Goal: Task Accomplishment & Management: Use online tool/utility

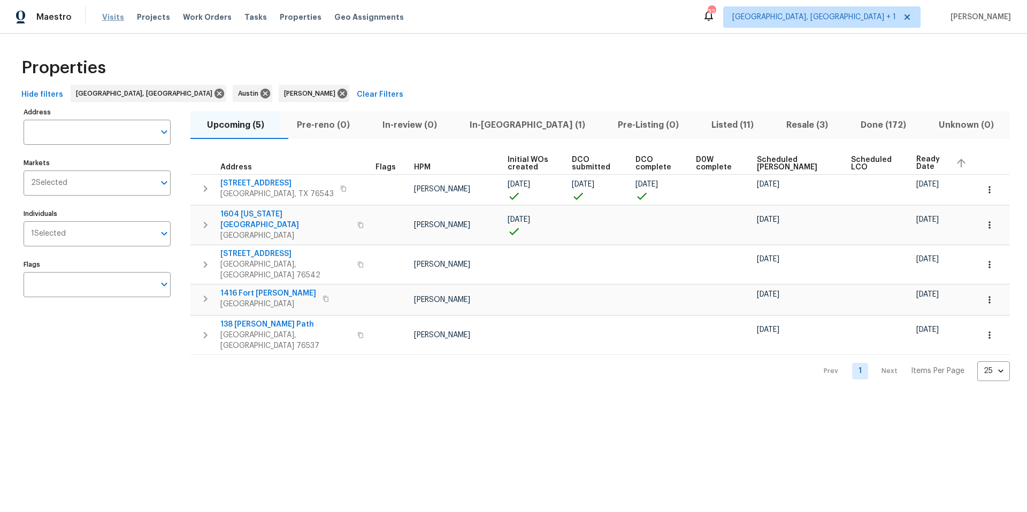
click at [118, 20] on span "Visits" at bounding box center [113, 17] width 22 height 11
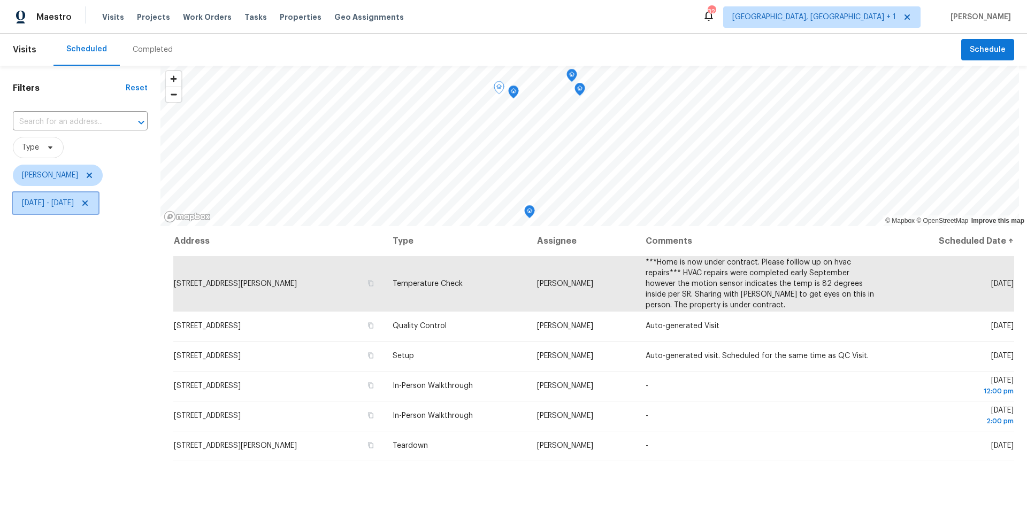
click at [74, 200] on span "Tue, Oct 14 - Tue, Oct 14" at bounding box center [48, 203] width 52 height 11
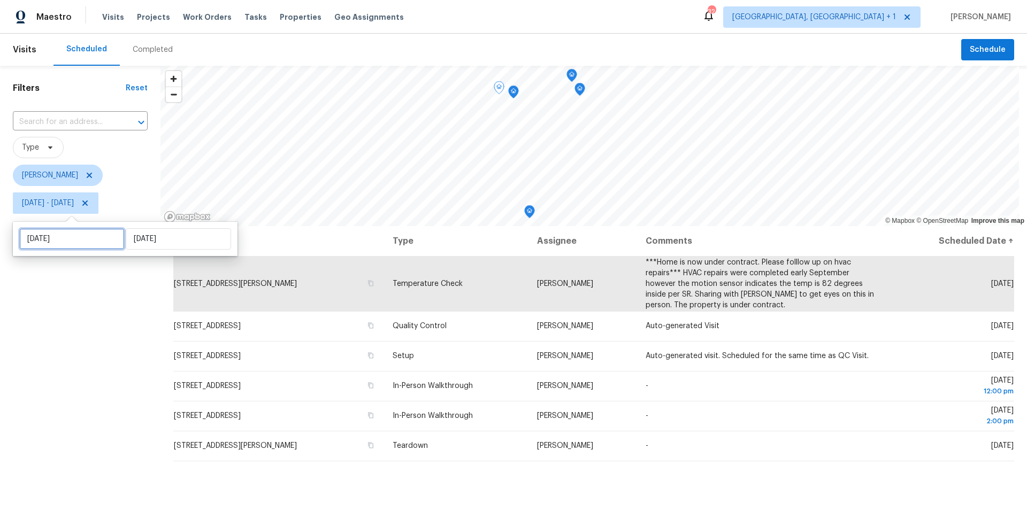
click at [81, 234] on input "[DATE]" at bounding box center [71, 238] width 105 height 21
select select "9"
select select "2025"
select select "10"
select select "2025"
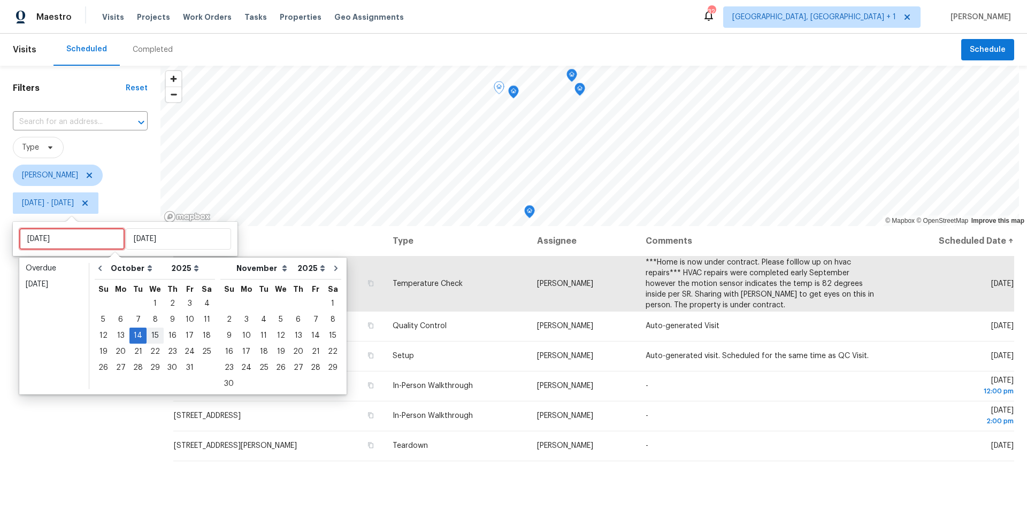
type input "Mon, Oct 06"
click at [154, 338] on div "15" at bounding box center [155, 335] width 17 height 15
type input "Wed, Oct 15"
type input "Tue, Oct 14"
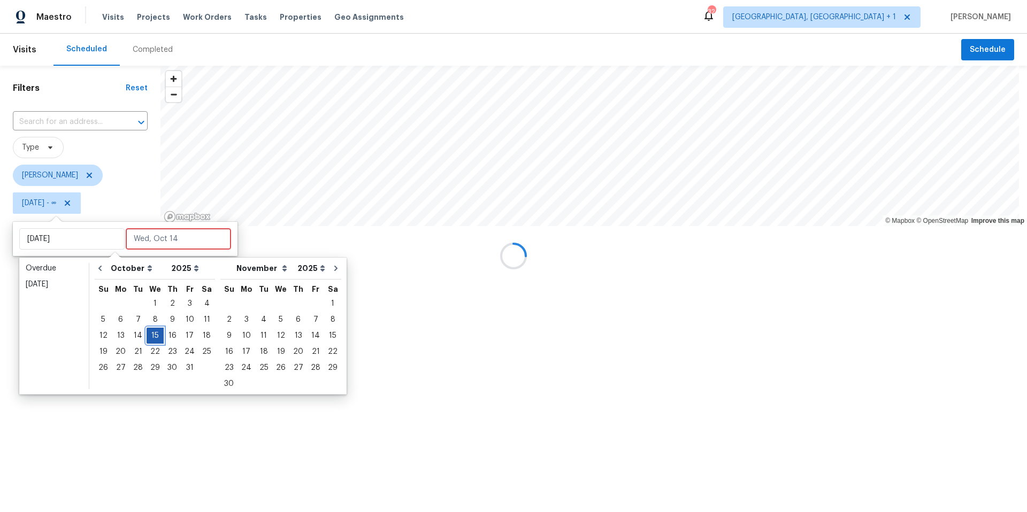
click at [154, 337] on div "15" at bounding box center [155, 335] width 17 height 15
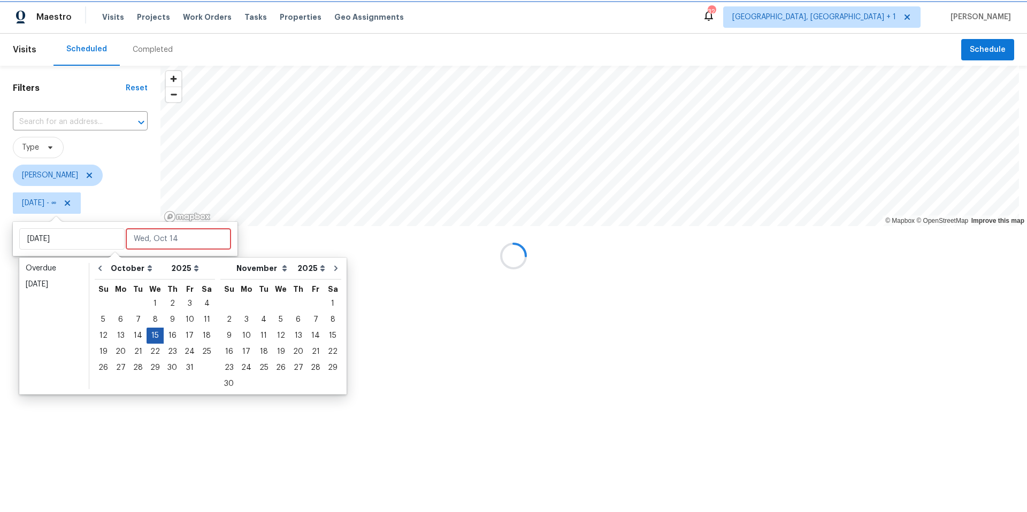
type input "Wed, Oct 15"
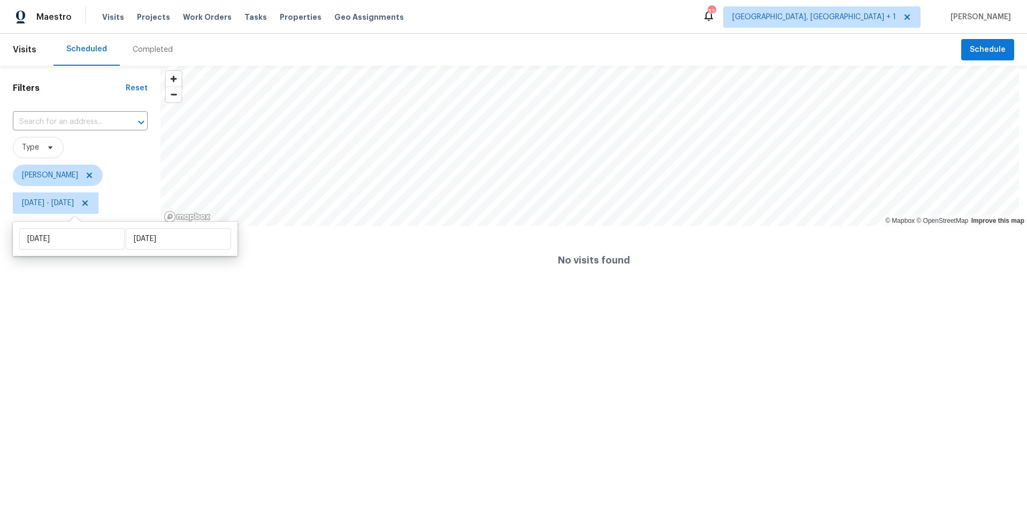
click at [63, 295] on html "Maestro Visits Projects Work Orders Tasks Properties Geo Assignments 32 Killeen…" at bounding box center [513, 147] width 1027 height 295
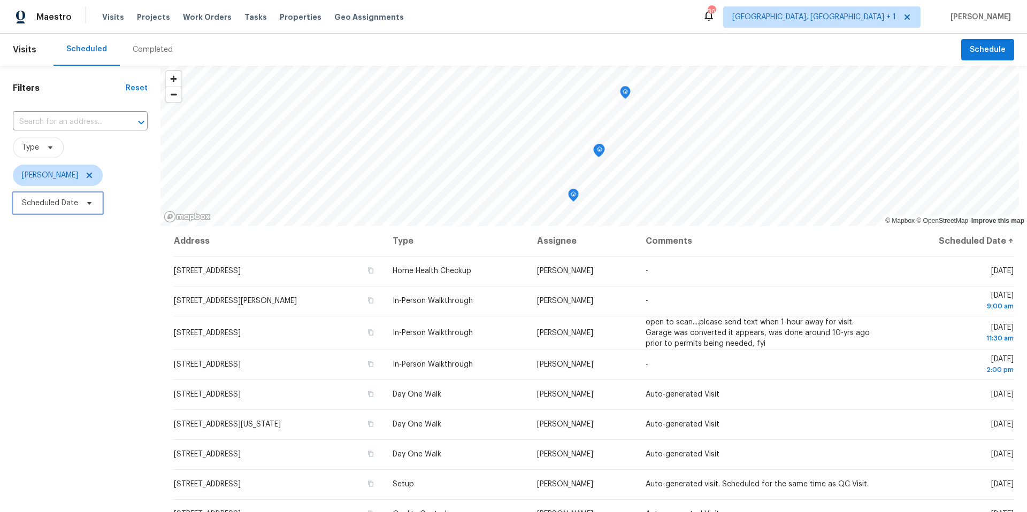
click at [59, 208] on span "Scheduled Date" at bounding box center [50, 203] width 56 height 11
click at [61, 174] on span "[PERSON_NAME]" at bounding box center [50, 175] width 56 height 11
click at [75, 202] on input "search" at bounding box center [75, 208] width 114 height 21
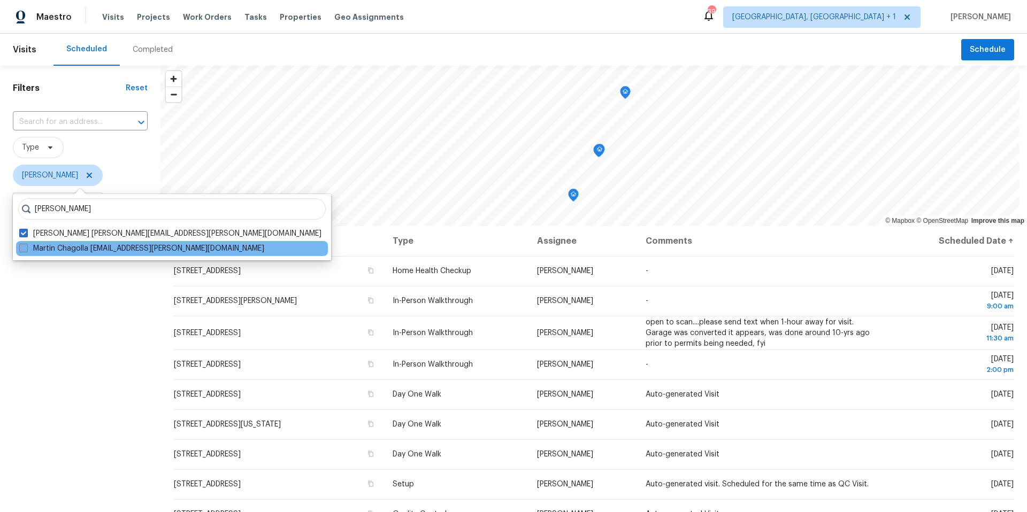
type input "martin chagolla"
click at [22, 247] on span at bounding box center [23, 248] width 9 height 9
click at [22, 247] on input "Martin Chagolla martin.chagolla@opendoor.com" at bounding box center [22, 246] width 7 height 7
checkbox input "true"
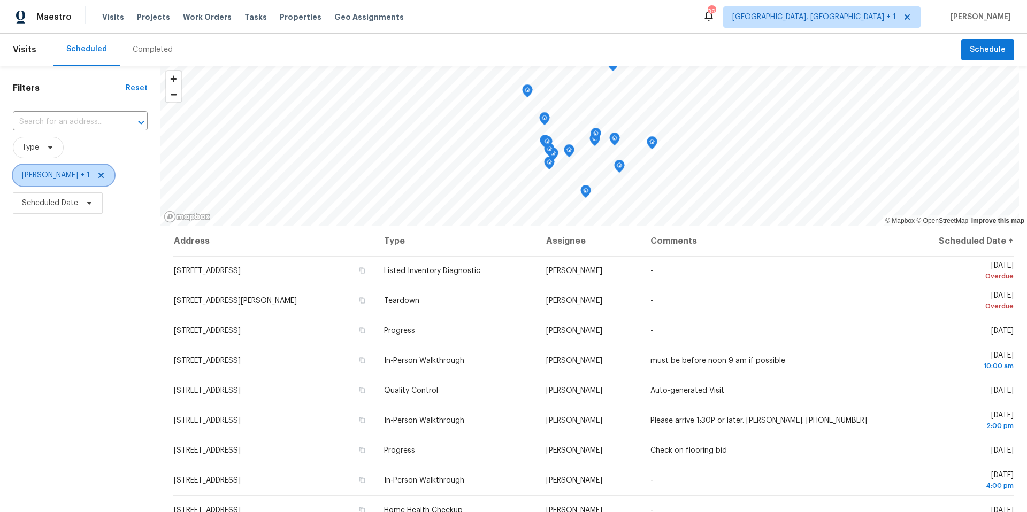
click at [62, 174] on span "Nelson Figueroa + 1" at bounding box center [56, 175] width 68 height 11
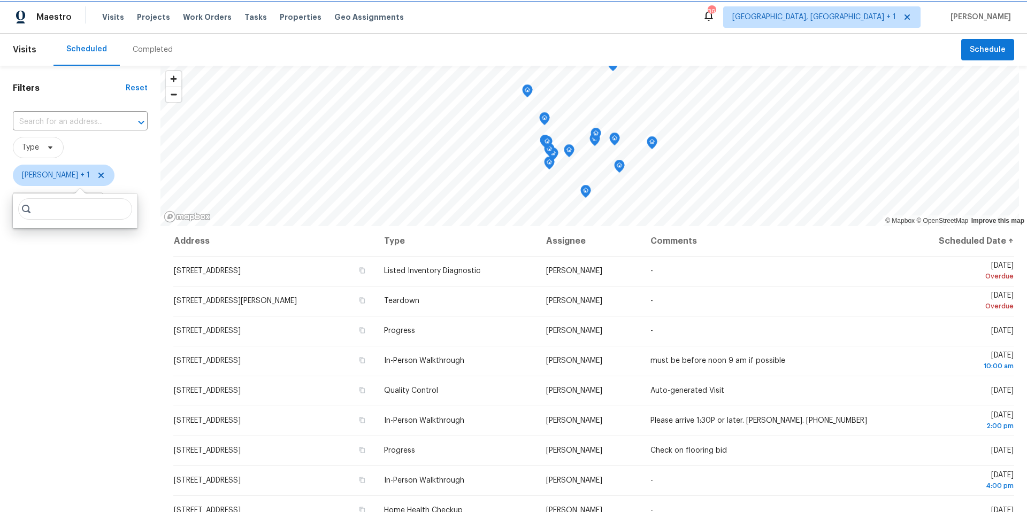
click at [64, 182] on span "Nelson Figueroa + 1" at bounding box center [64, 175] width 102 height 21
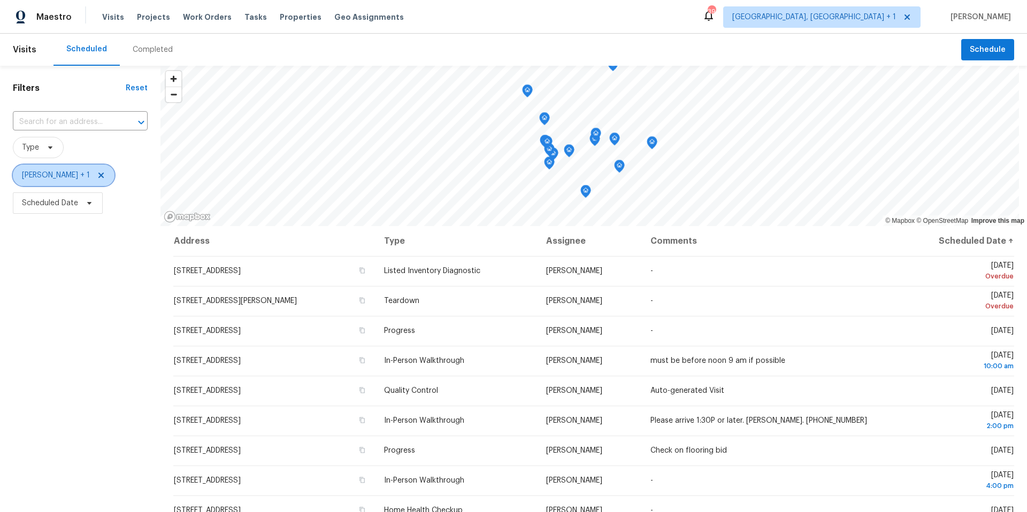
click at [64, 182] on span "Nelson Figueroa + 1" at bounding box center [64, 175] width 102 height 21
click at [77, 266] on div "Filters Reset ​ Type Nelson Figueroa + 1 Scheduled Date" at bounding box center [80, 351] width 160 height 570
click at [103, 175] on icon at bounding box center [101, 175] width 9 height 9
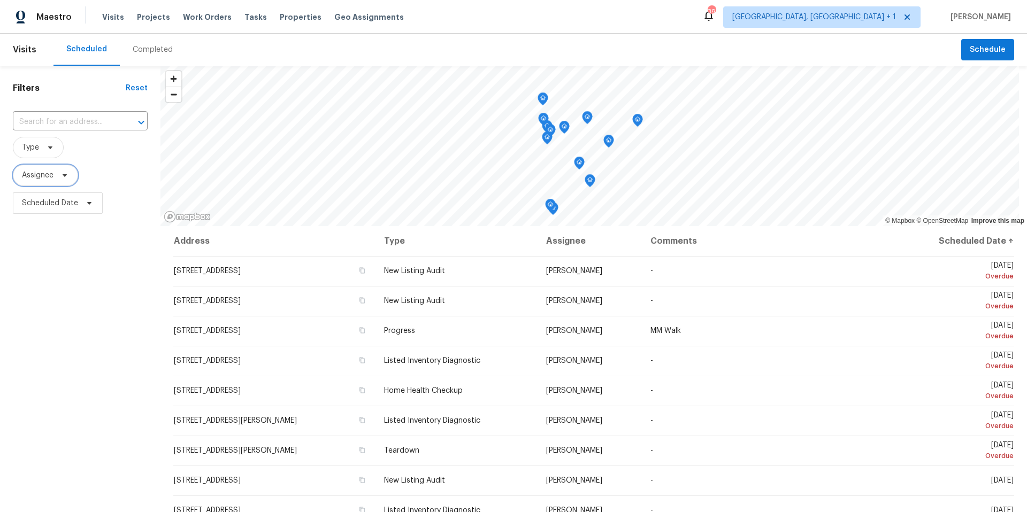
click at [71, 175] on span "Assignee" at bounding box center [45, 175] width 65 height 21
click at [83, 211] on input "search" at bounding box center [75, 208] width 114 height 21
type input "martin chagolla"
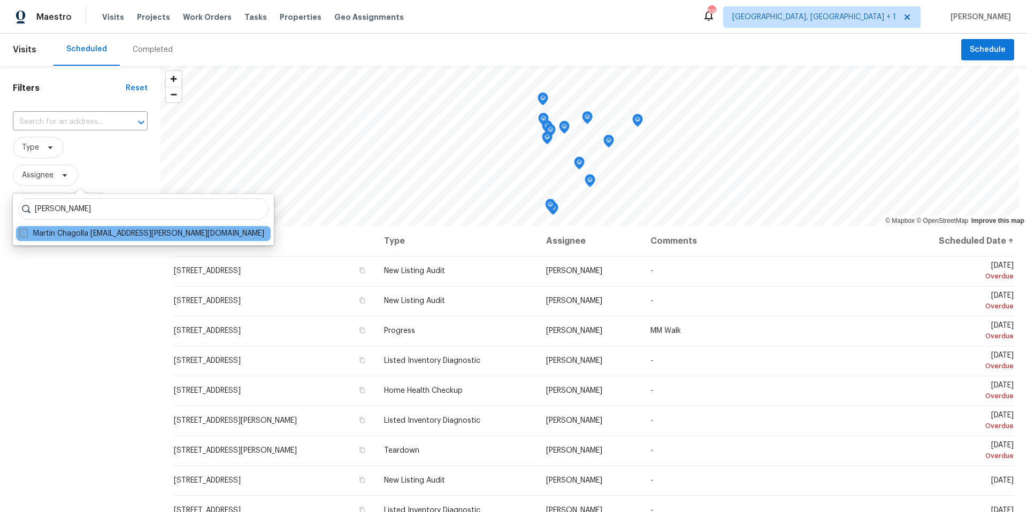
click at [26, 231] on span at bounding box center [23, 233] width 9 height 9
click at [26, 231] on input "Martin Chagolla martin.chagolla@opendoor.com" at bounding box center [22, 231] width 7 height 7
checkbox input "true"
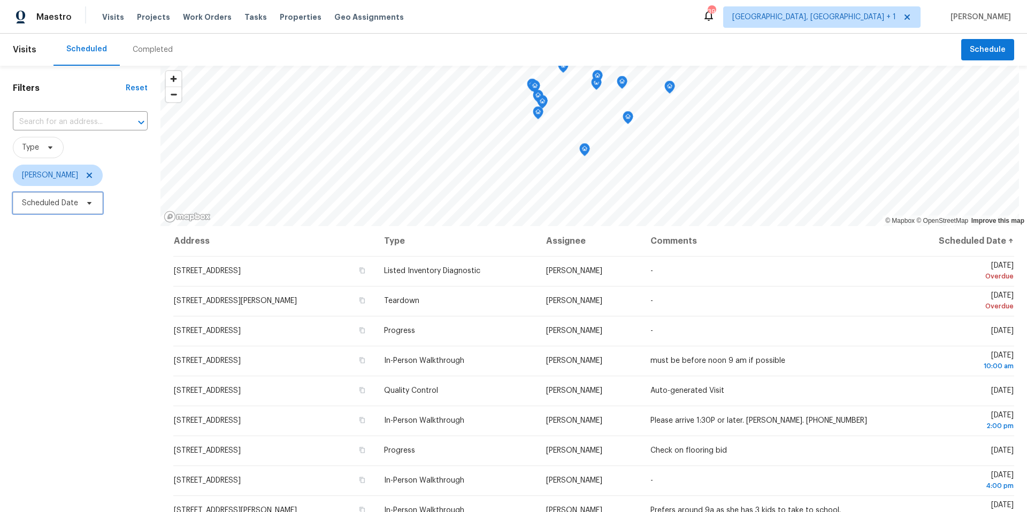
click at [97, 204] on span "Scheduled Date" at bounding box center [58, 203] width 90 height 21
click at [83, 240] on input "text" at bounding box center [71, 238] width 105 height 21
select select "9"
select select "2025"
select select "10"
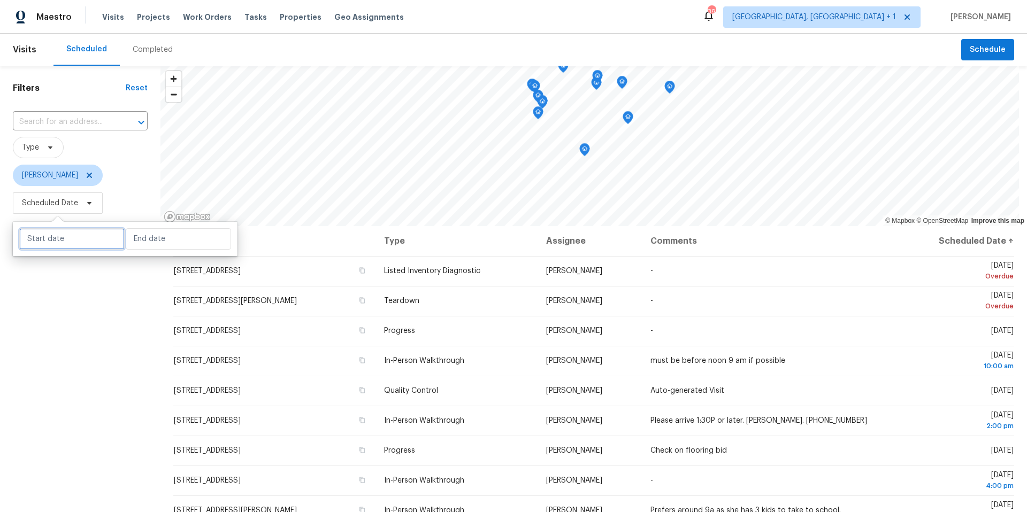
select select "2025"
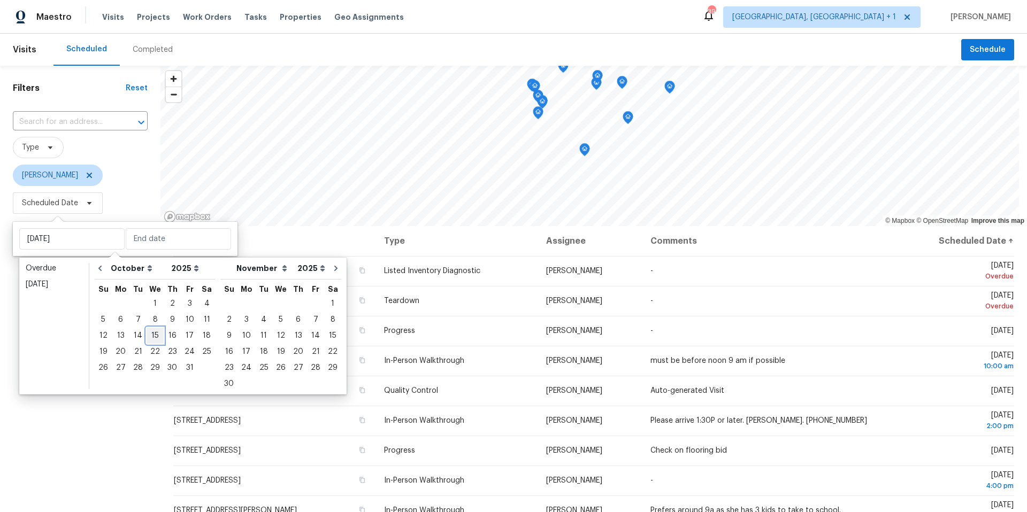
click at [154, 336] on div "15" at bounding box center [155, 335] width 17 height 15
type input "Wed, Oct 15"
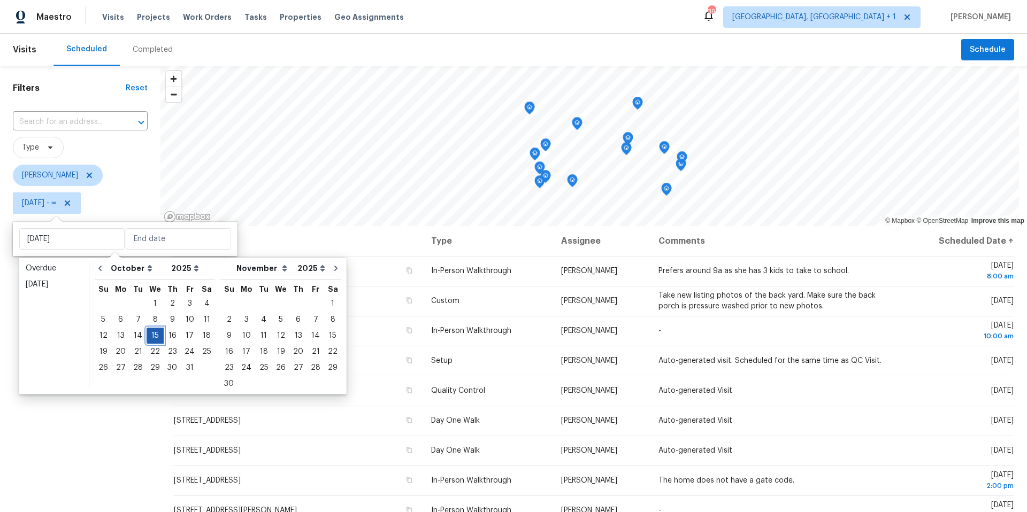
click at [154, 336] on div "15" at bounding box center [155, 335] width 17 height 15
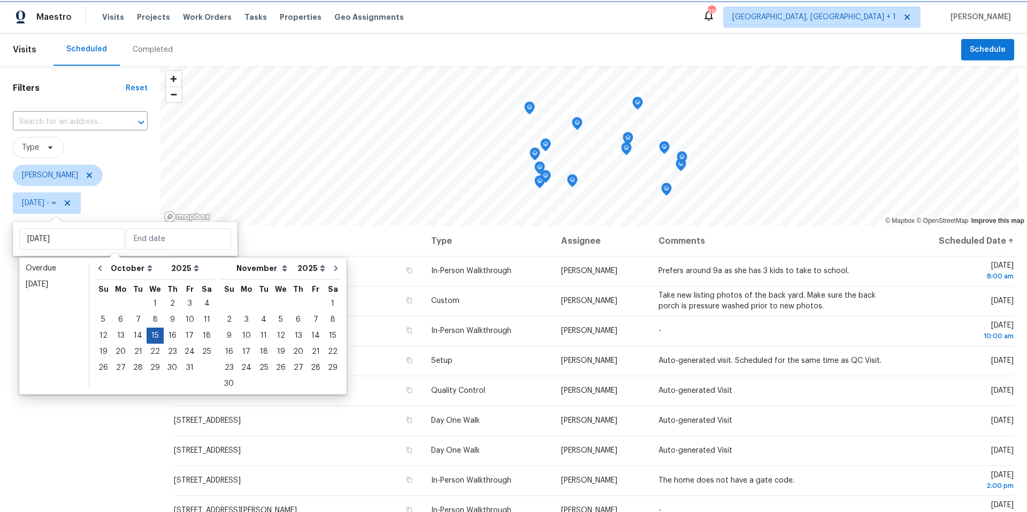
type input "Wed, Oct 15"
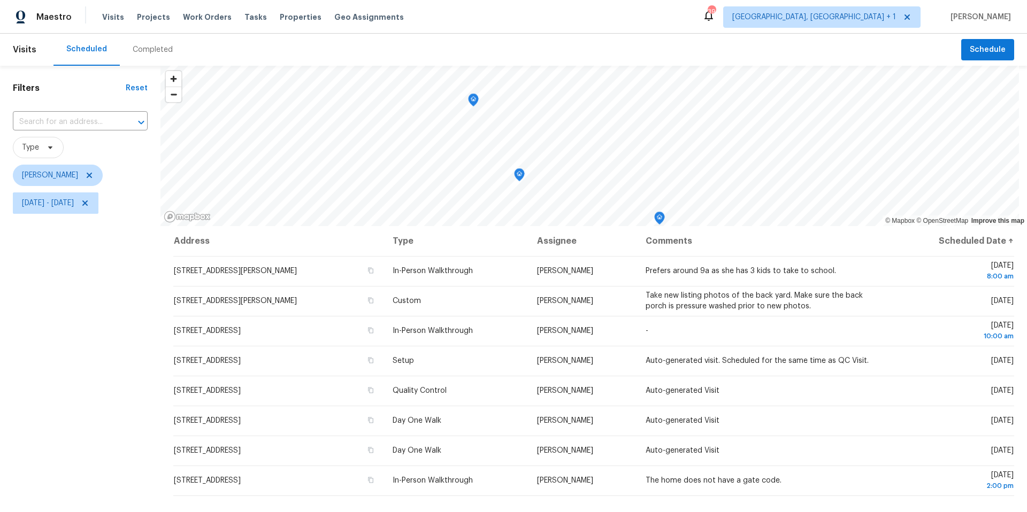
drag, startPoint x: 76, startPoint y: 393, endPoint x: 80, endPoint y: 387, distance: 7.0
click at [77, 393] on div "Filters Reset ​ Type Martin Chagolla Wed, Oct 15 - Wed, Oct 15" at bounding box center [80, 351] width 160 height 570
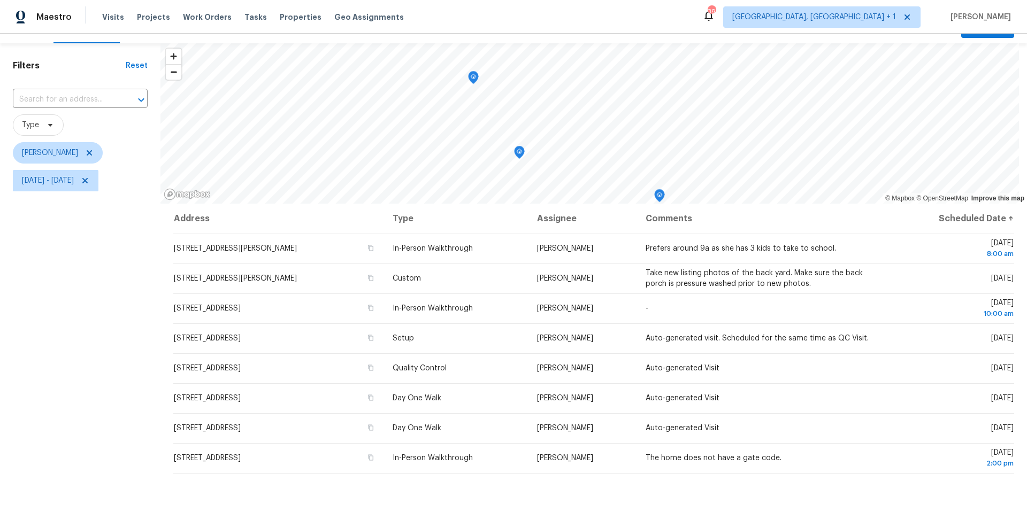
scroll to position [25, 0]
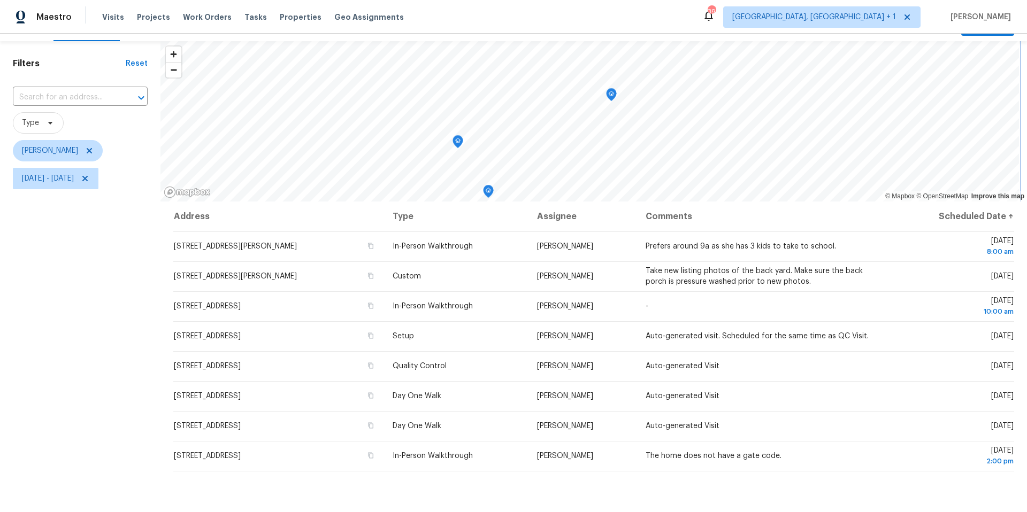
click at [609, 94] on icon "Map marker" at bounding box center [612, 95] width 10 height 12
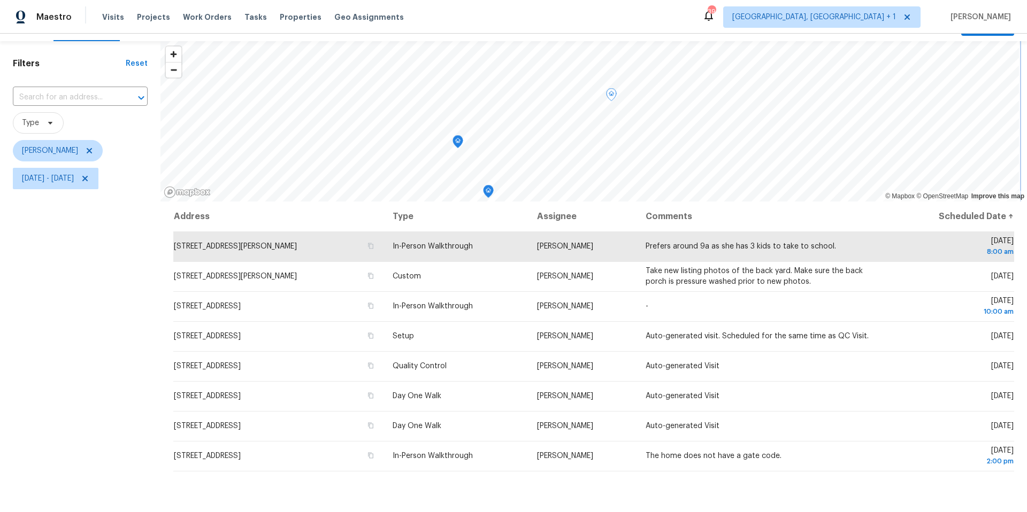
click at [462, 143] on icon "Map marker" at bounding box center [458, 142] width 10 height 12
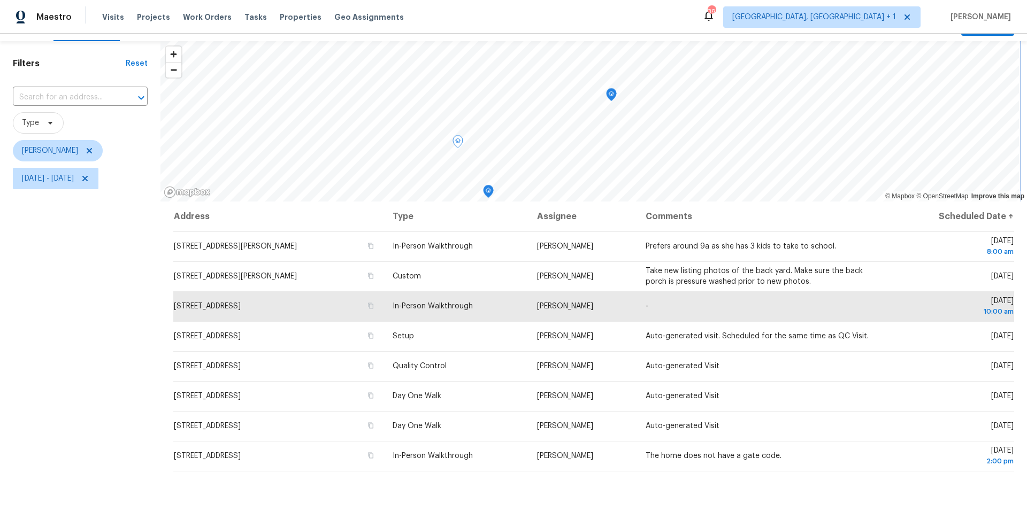
click at [611, 95] on icon "Map marker" at bounding box center [611, 95] width 1 height 2
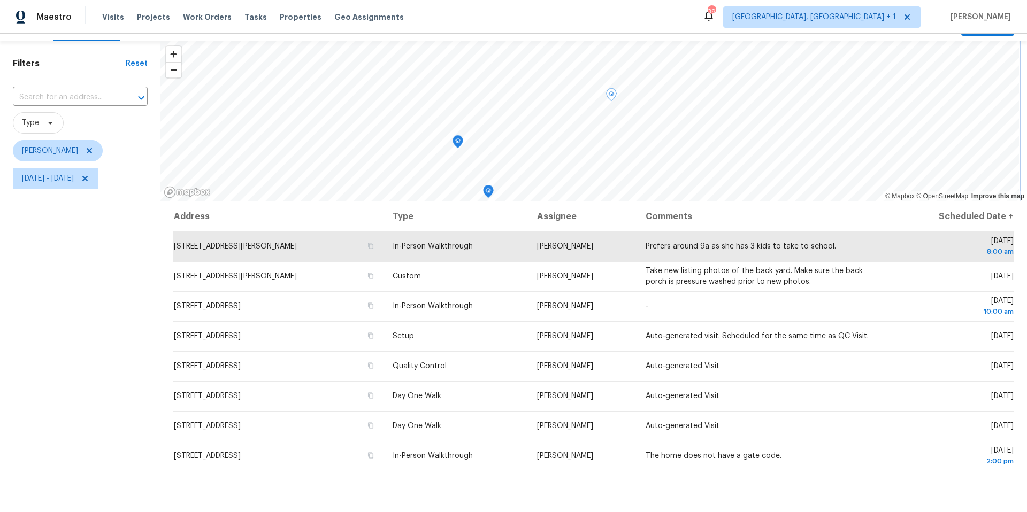
click at [453, 144] on icon "Map marker" at bounding box center [458, 141] width 11 height 13
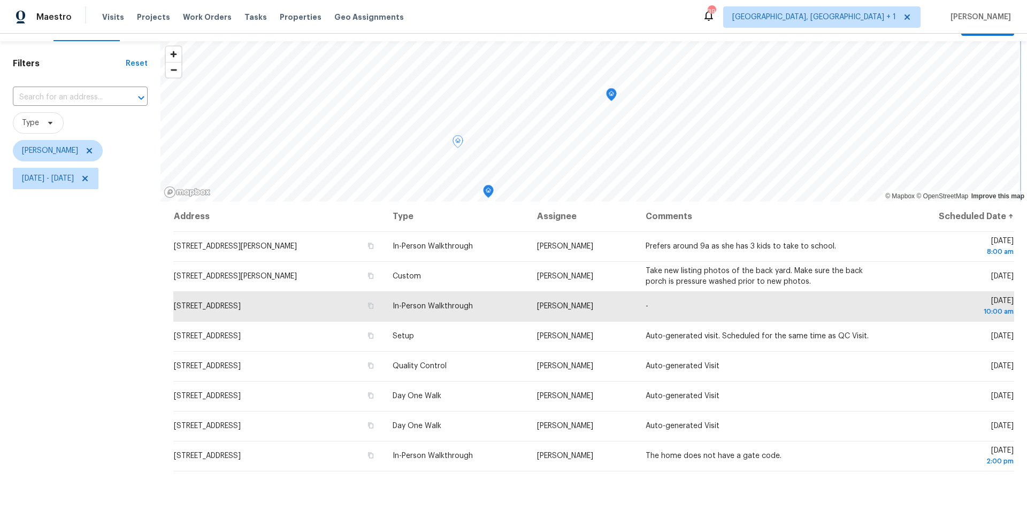
click at [489, 191] on icon "Map marker" at bounding box center [489, 192] width 10 height 12
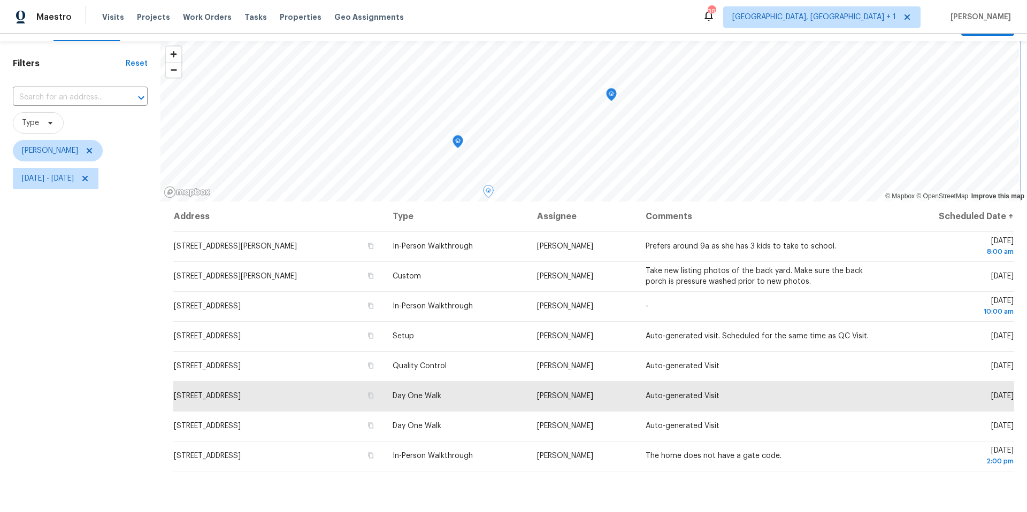
click at [612, 97] on icon "Map marker" at bounding box center [612, 95] width 10 height 12
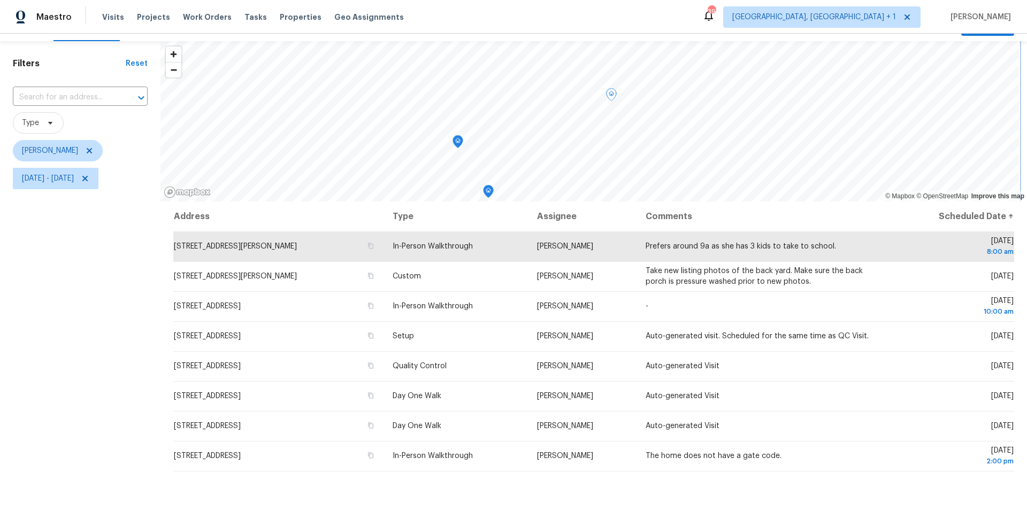
click at [610, 95] on icon "Map marker" at bounding box center [612, 95] width 10 height 12
click at [466, 174] on icon "Map marker" at bounding box center [467, 176] width 10 height 12
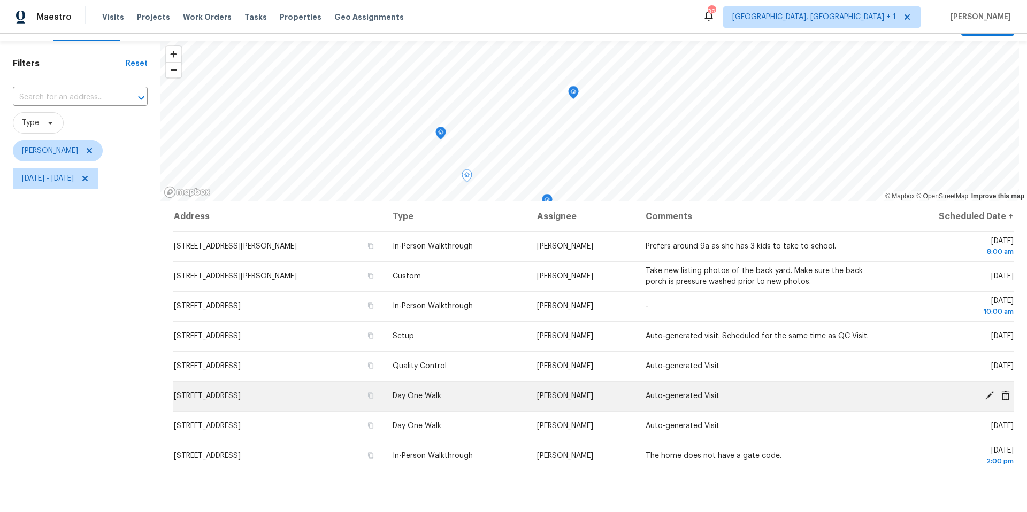
click at [985, 396] on icon at bounding box center [989, 396] width 9 height 9
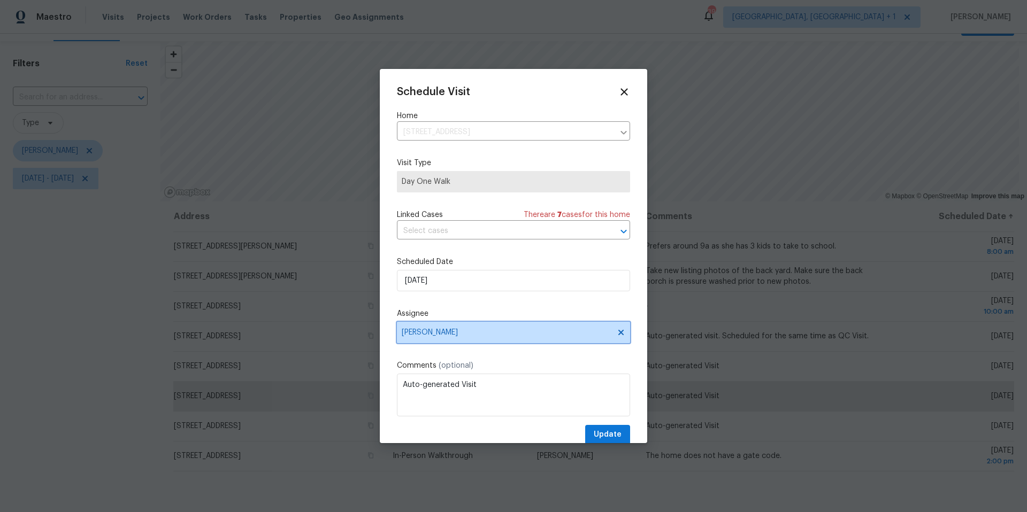
click at [451, 335] on span "[PERSON_NAME]" at bounding box center [507, 332] width 210 height 9
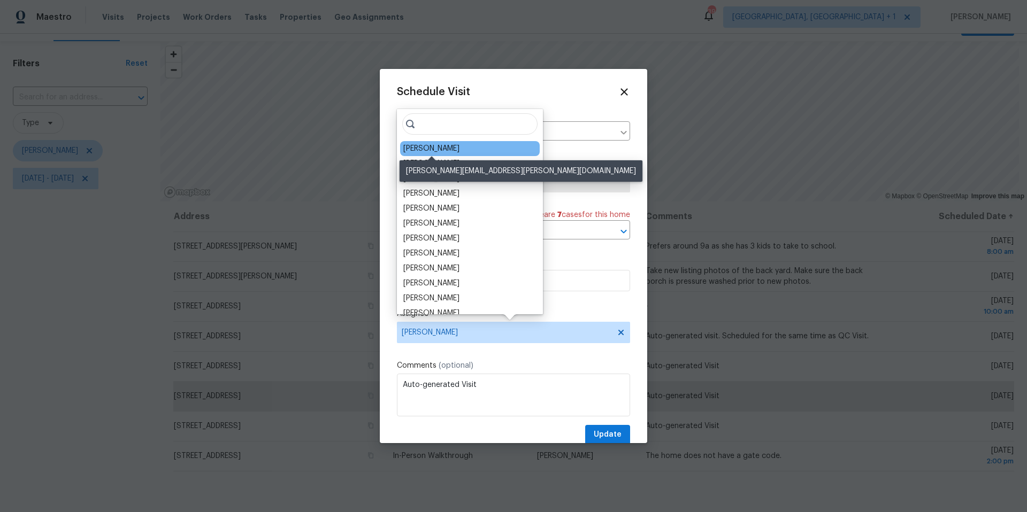
click at [428, 149] on div "[PERSON_NAME]" at bounding box center [431, 148] width 56 height 11
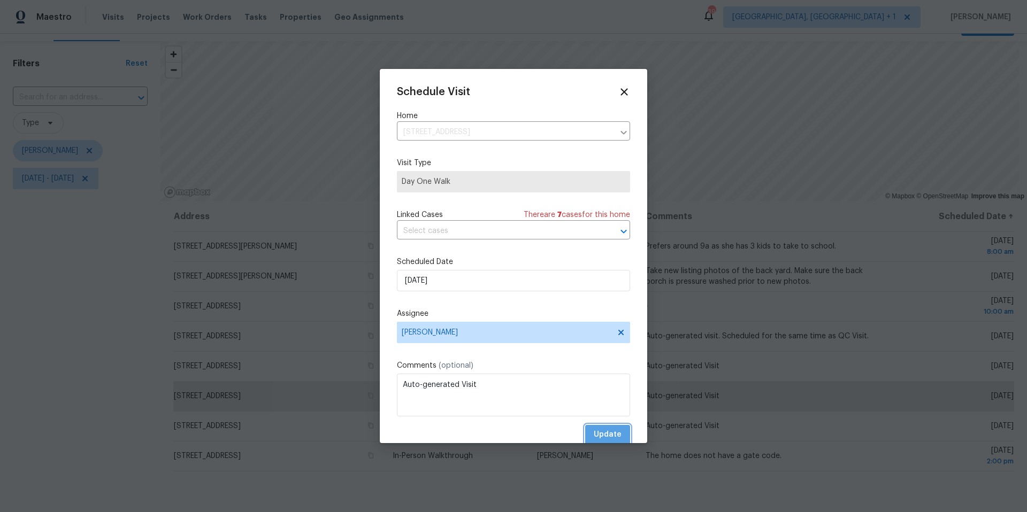
click at [594, 428] on span "Update" at bounding box center [608, 434] width 28 height 13
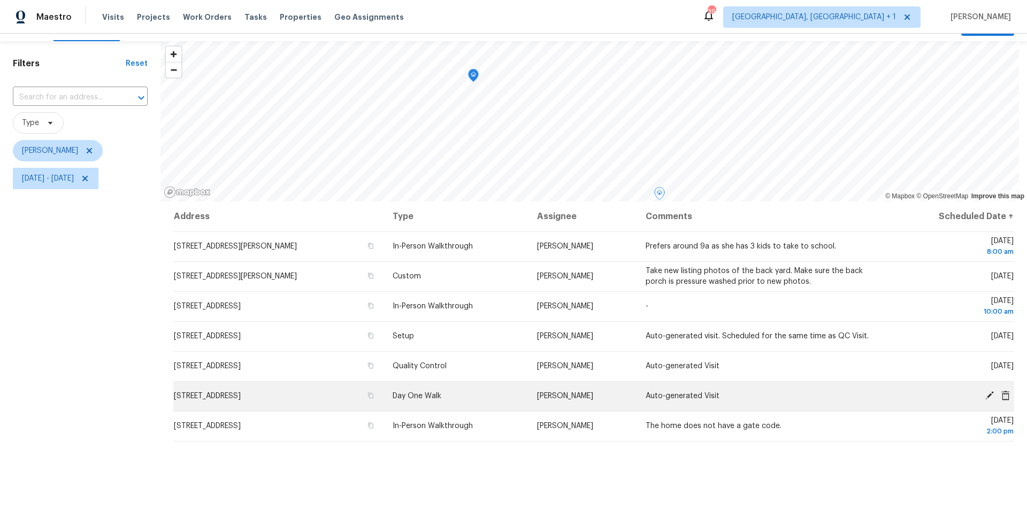
click at [309, 406] on td "[STREET_ADDRESS]" at bounding box center [278, 396] width 211 height 30
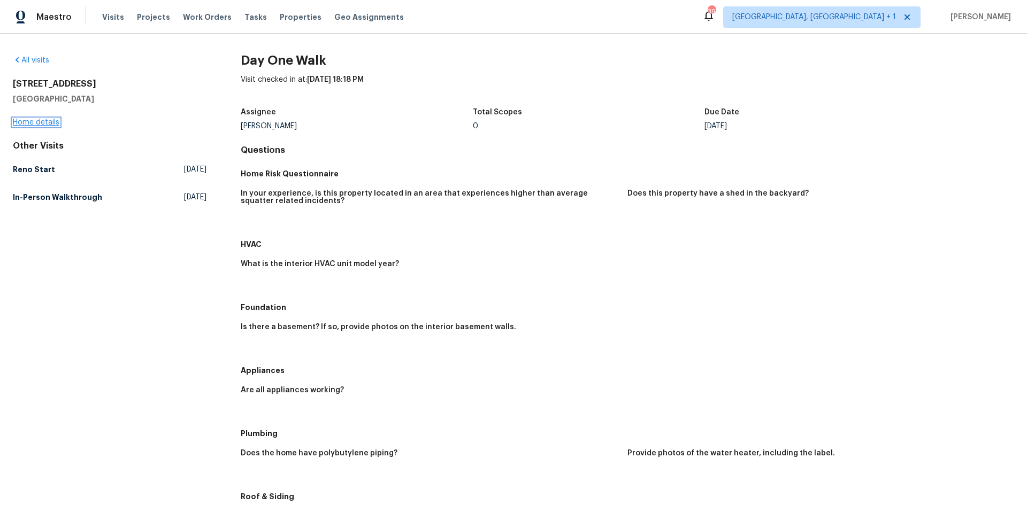
click at [44, 125] on link "Home details" at bounding box center [36, 122] width 47 height 7
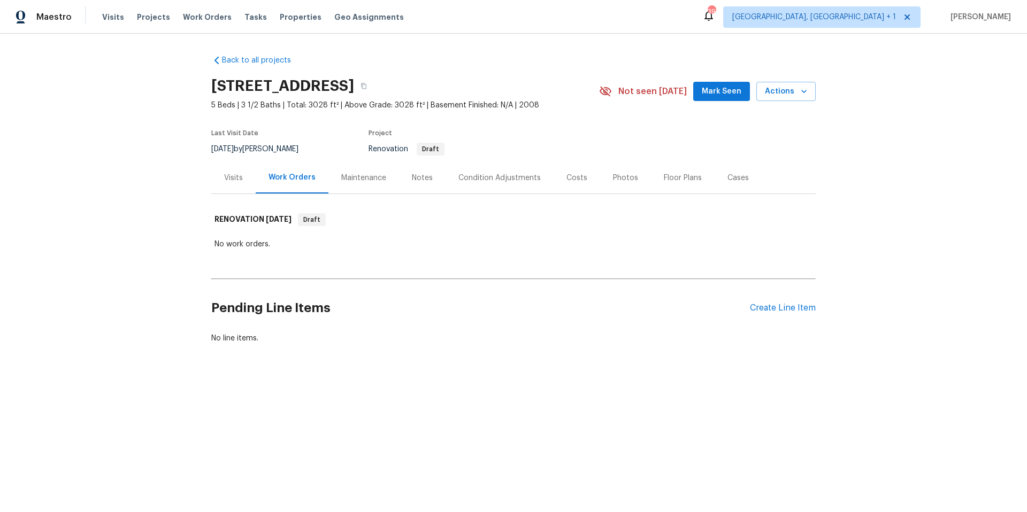
click at [238, 174] on div "Visits" at bounding box center [233, 178] width 19 height 11
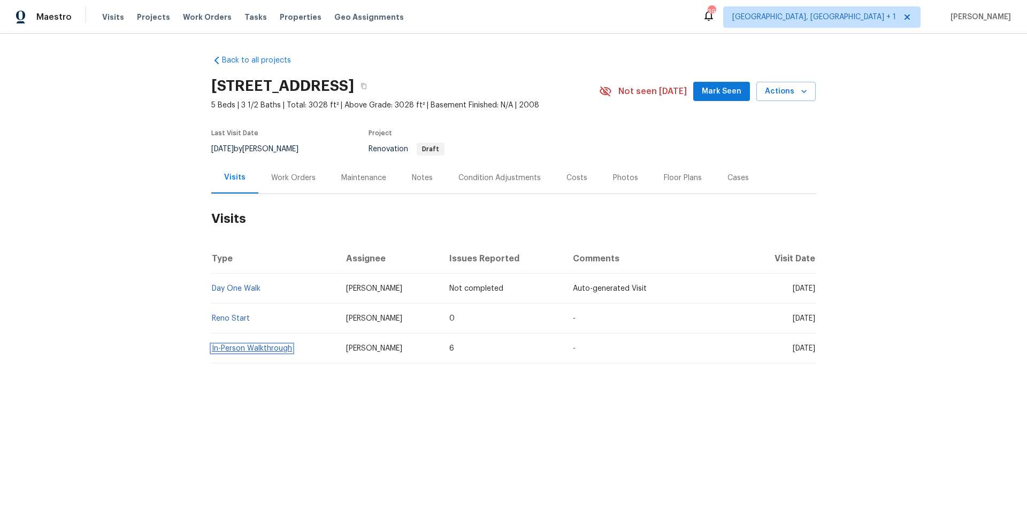
click at [271, 348] on link "In-Person Walkthrough" at bounding box center [252, 348] width 80 height 7
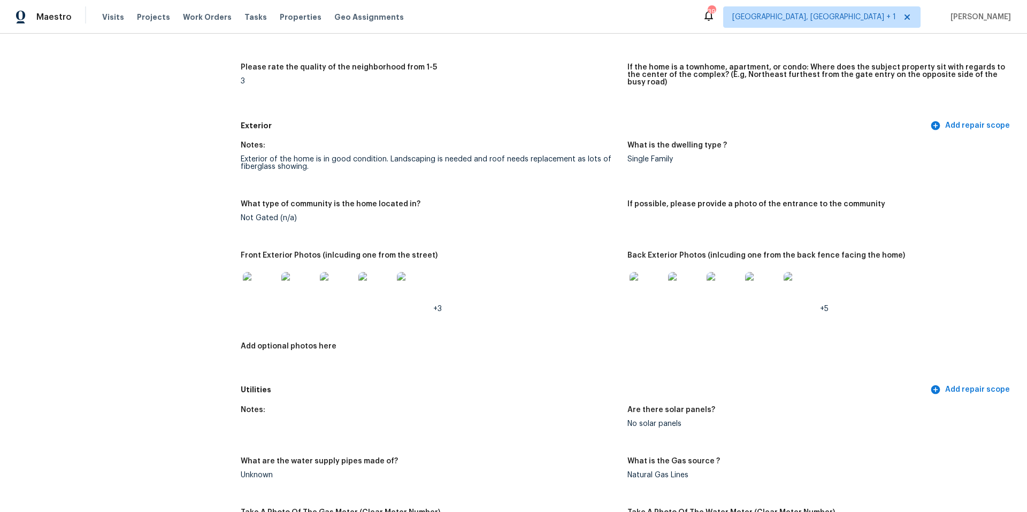
scroll to position [393, 0]
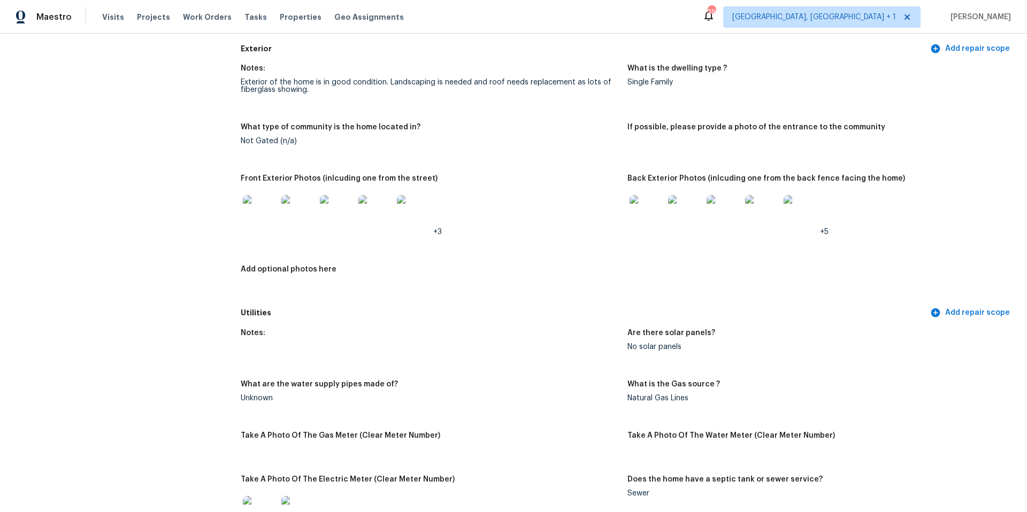
click at [263, 206] on img at bounding box center [260, 212] width 34 height 34
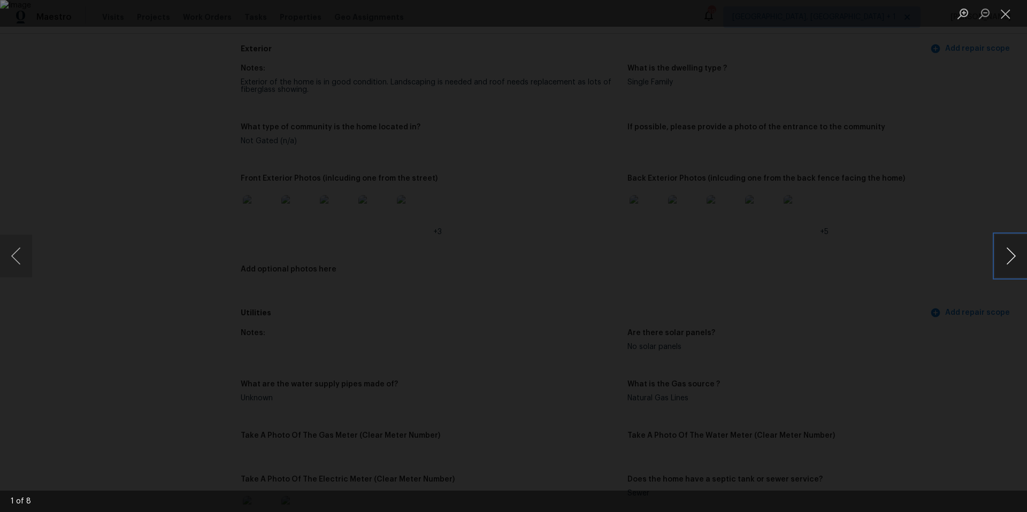
click at [1007, 259] on button "Next image" at bounding box center [1011, 256] width 32 height 43
click at [1007, 258] on button "Next image" at bounding box center [1011, 256] width 32 height 43
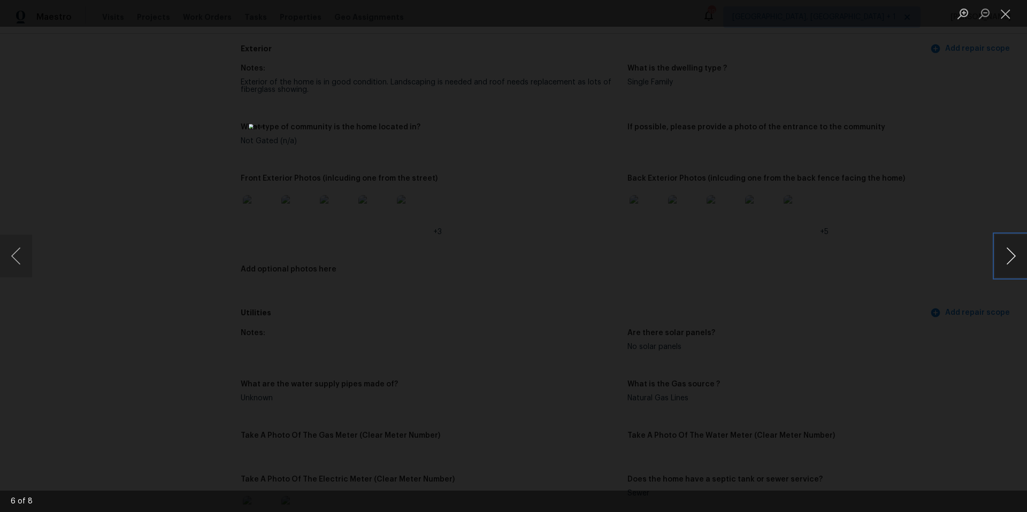
click at [1007, 258] on button "Next image" at bounding box center [1011, 256] width 32 height 43
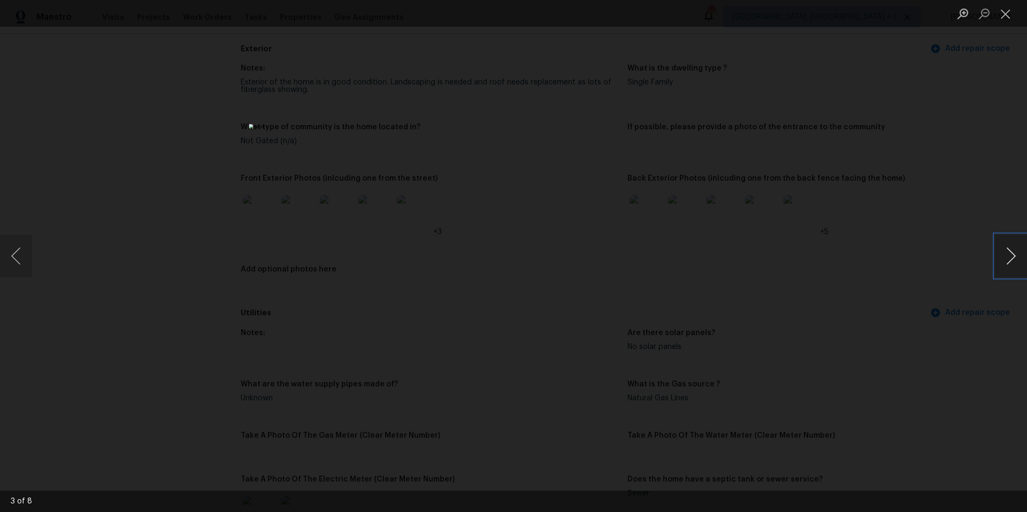
click at [1007, 258] on button "Next image" at bounding box center [1011, 256] width 32 height 43
click at [906, 185] on div "Lightbox" at bounding box center [513, 256] width 1027 height 512
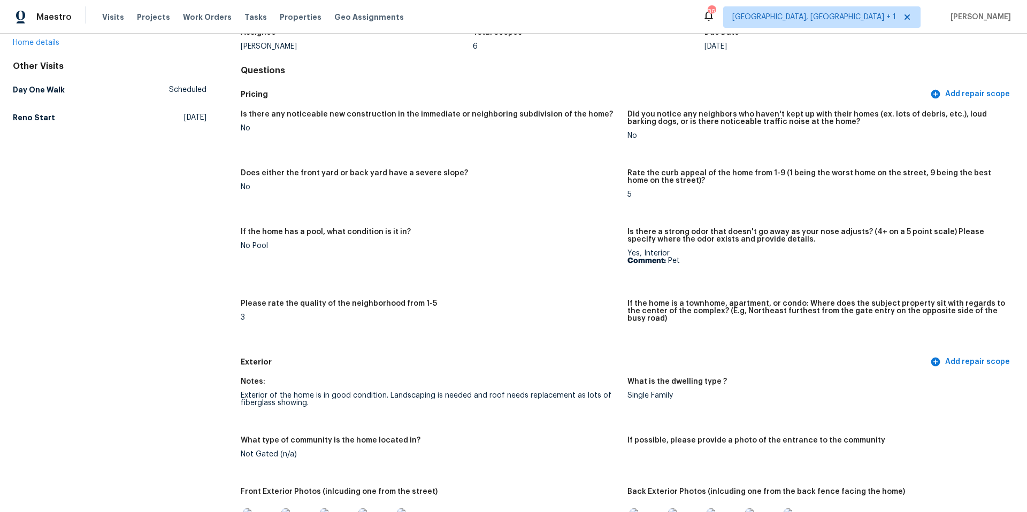
scroll to position [0, 0]
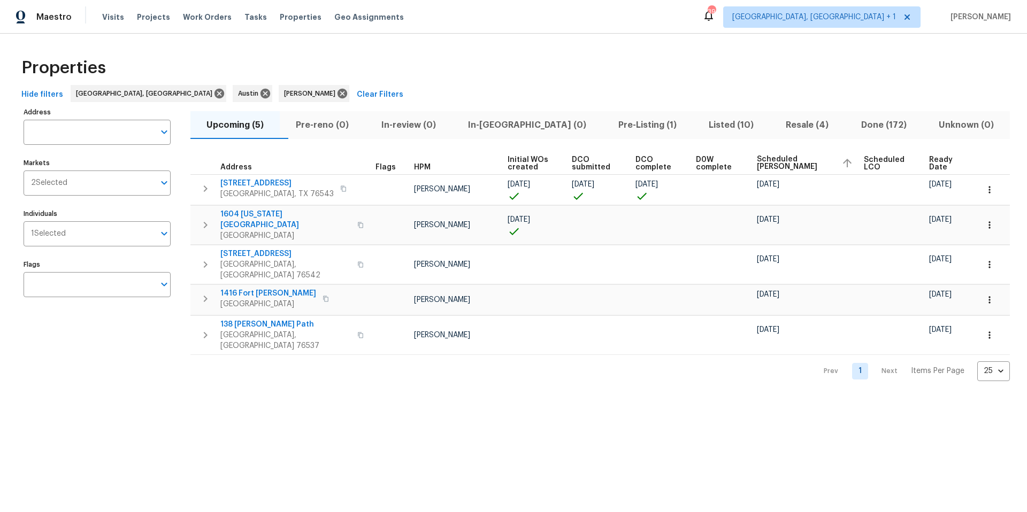
click at [76, 227] on input "Individuals" at bounding box center [110, 233] width 89 height 25
type input "martin chagolla"
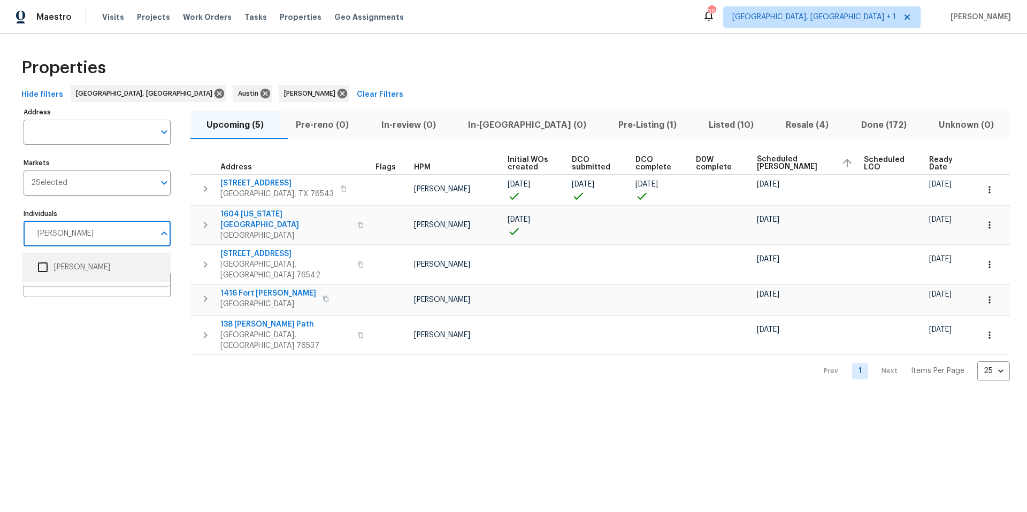
click at [51, 271] on input "checkbox" at bounding box center [43, 267] width 22 height 22
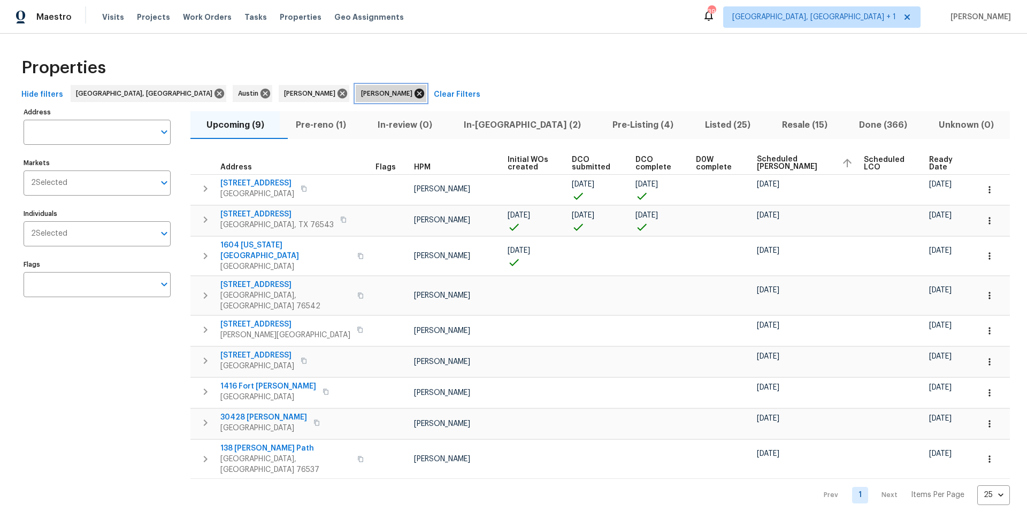
click at [413, 95] on icon at bounding box center [419, 94] width 12 height 12
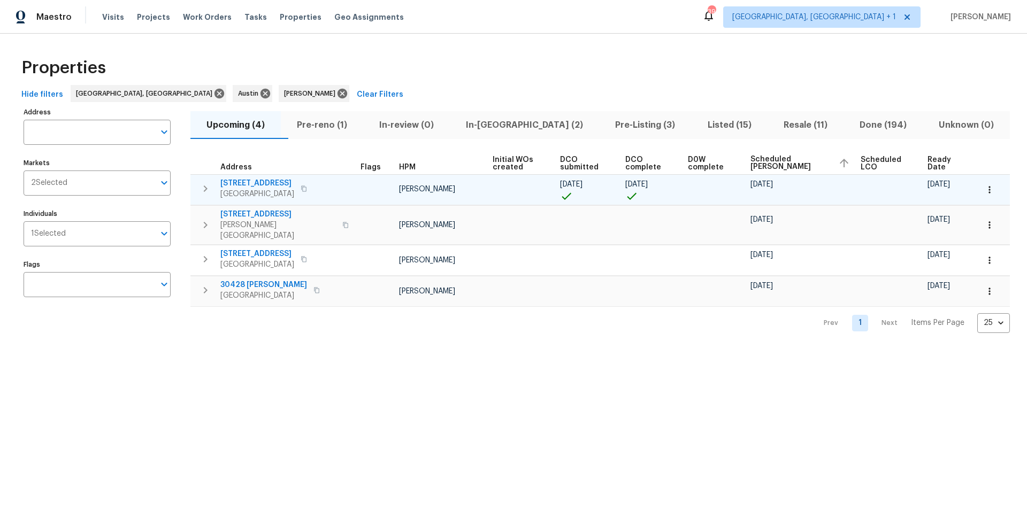
click at [984, 187] on icon "button" at bounding box center [989, 190] width 11 height 11
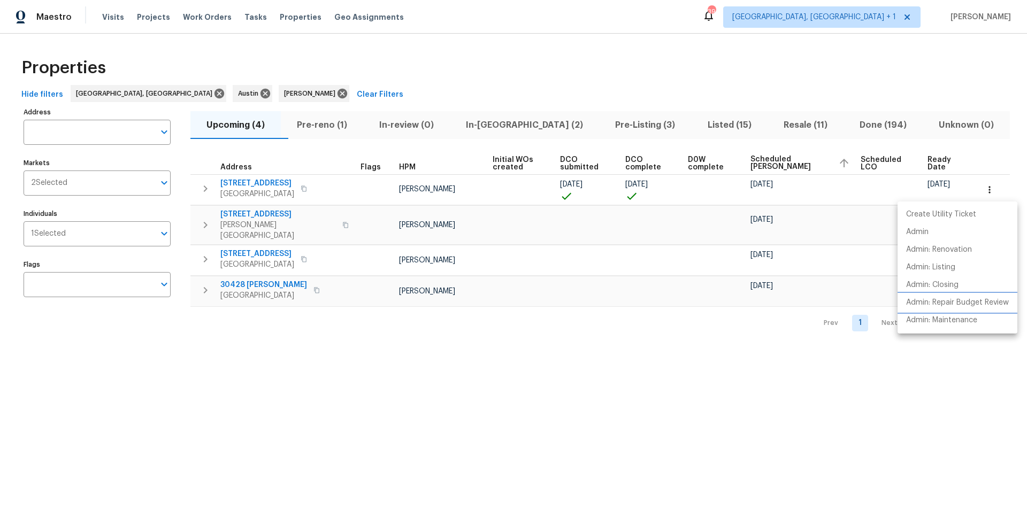
click at [949, 305] on p "Admin: Repair Budget Review" at bounding box center [957, 302] width 103 height 11
click at [252, 189] on div at bounding box center [513, 256] width 1027 height 512
click at [253, 186] on span "229 King Elder Ln" at bounding box center [257, 183] width 74 height 11
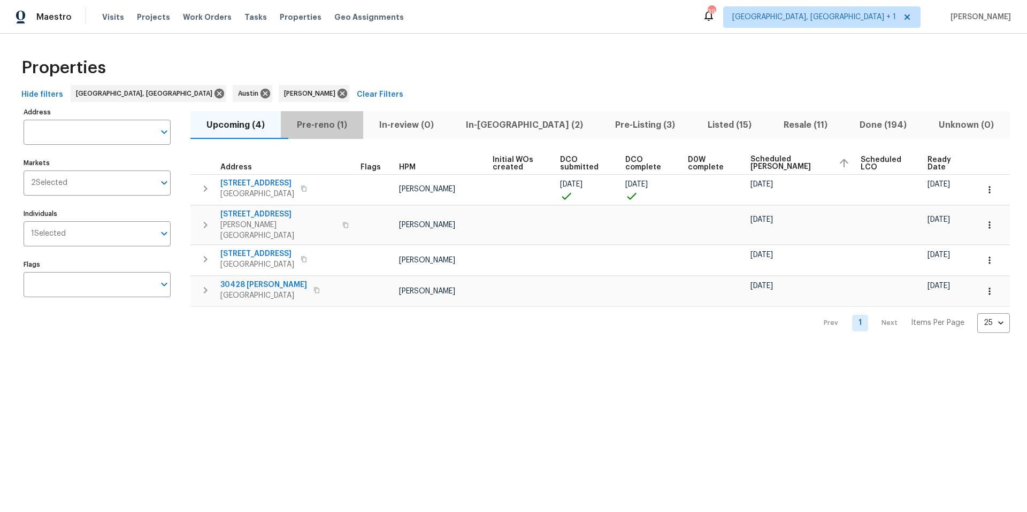
click at [341, 128] on span "Pre-reno (1)" at bounding box center [322, 125] width 70 height 15
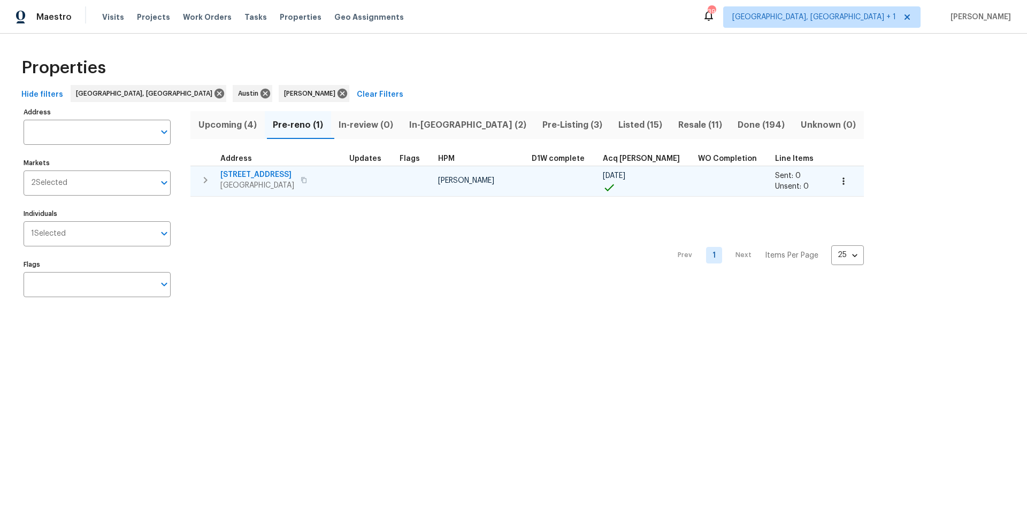
click at [265, 173] on span "4205 Windberry Ct" at bounding box center [257, 175] width 74 height 11
click at [832, 174] on button "button" at bounding box center [844, 182] width 24 height 24
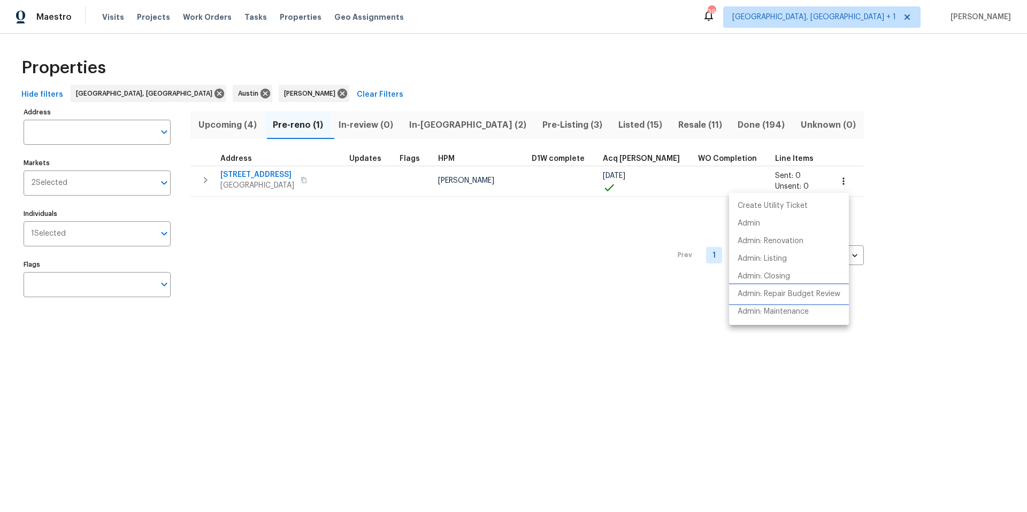
click at [768, 290] on p "Admin: Repair Budget Review" at bounding box center [789, 294] width 103 height 11
click at [552, 72] on div at bounding box center [513, 256] width 1027 height 512
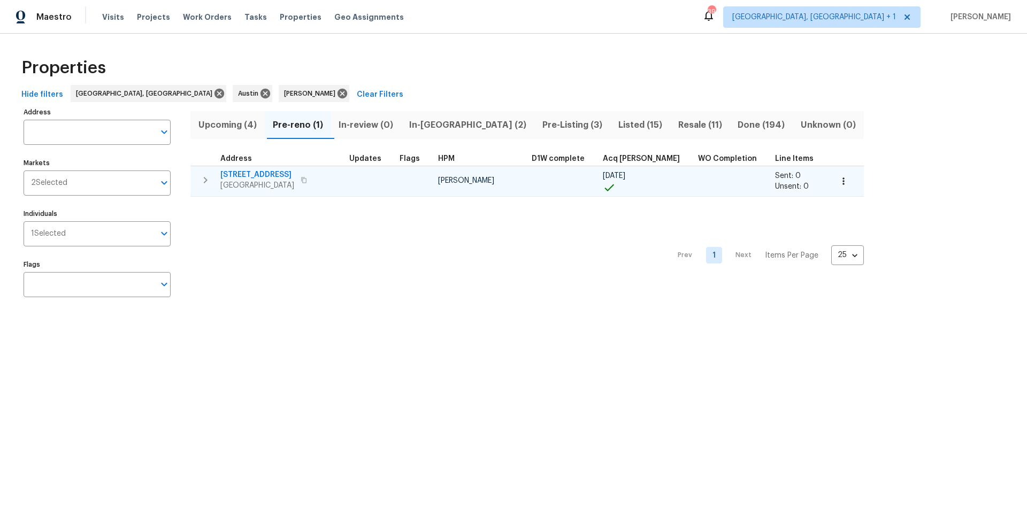
click at [250, 173] on span "4205 Windberry Ct" at bounding box center [257, 175] width 74 height 11
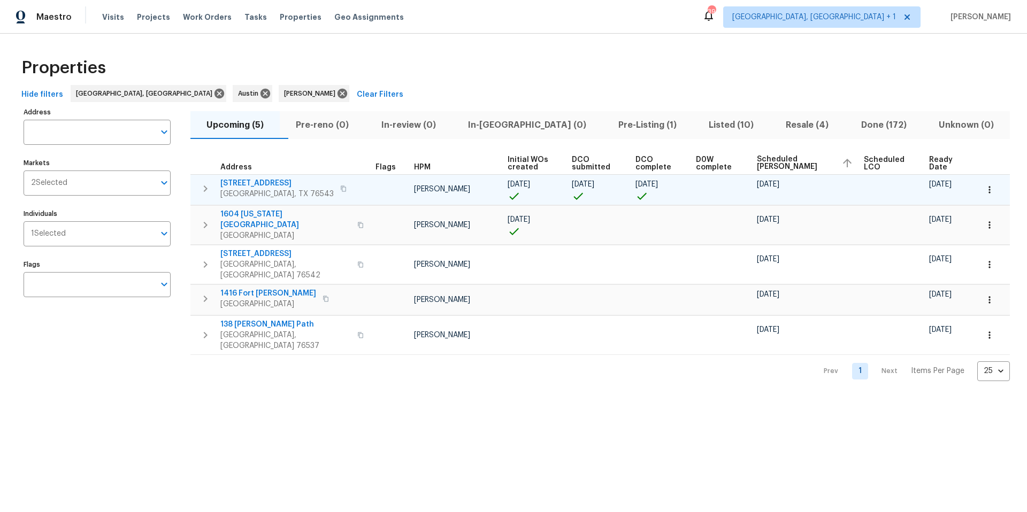
click at [316, 193] on div "2601 Traverse Dr Killeen, TX 76543" at bounding box center [284, 188] width 129 height 21
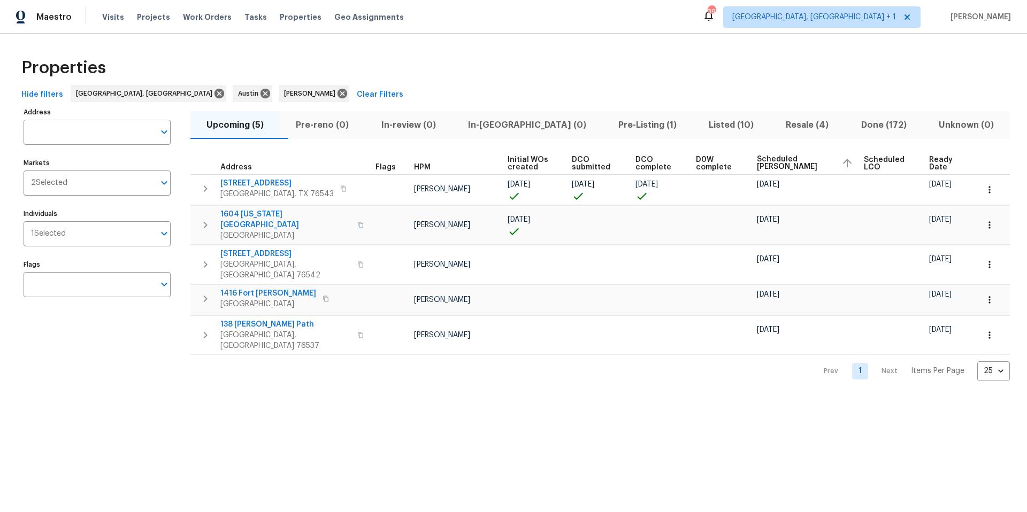
click at [665, 46] on div "Properties Hide filters Killeen, TX Austin Nelson Figueroa Clear Filters Addres…" at bounding box center [513, 216] width 1027 height 365
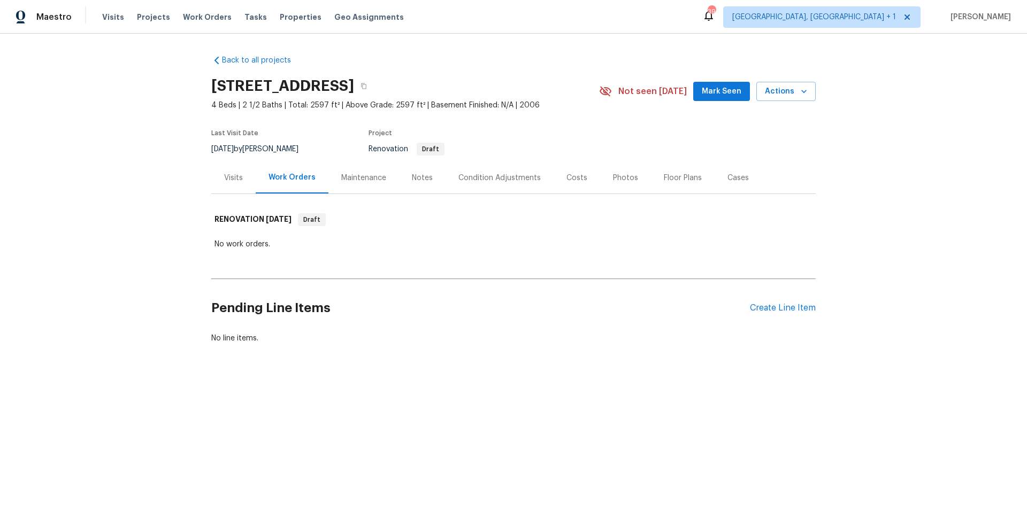
click at [488, 180] on div "Condition Adjustments" at bounding box center [499, 178] width 82 height 11
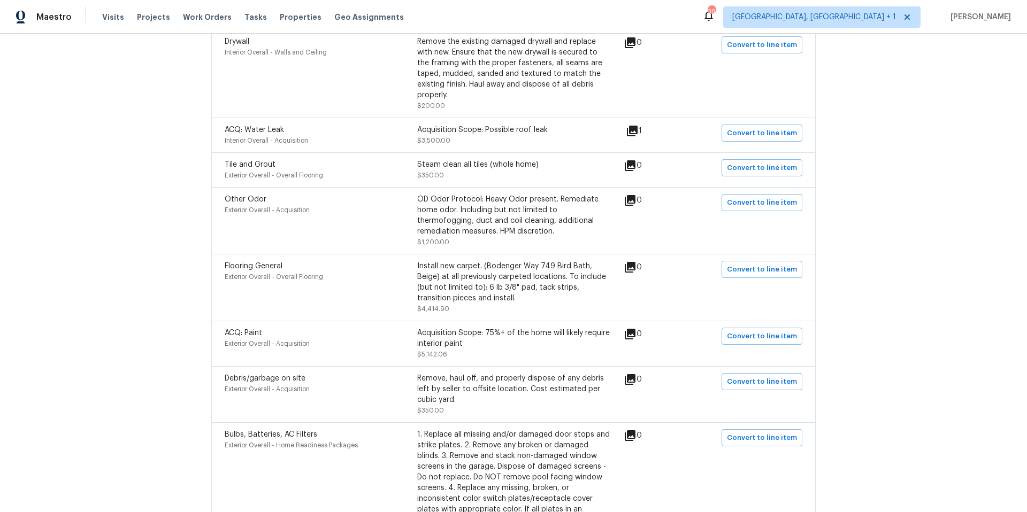
scroll to position [289, 0]
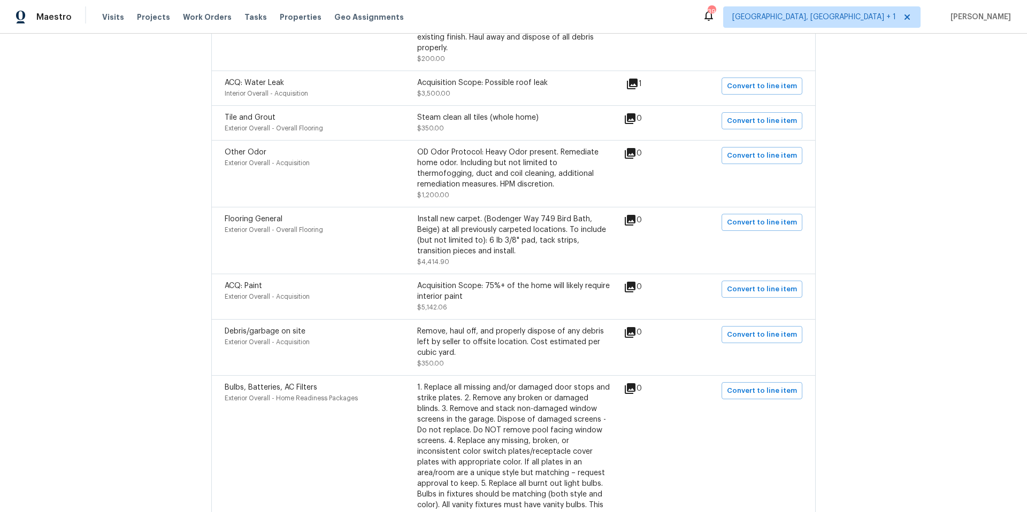
click at [454, 289] on div "Acquisition Scope: 75%+ of the home will likely require interior paint" at bounding box center [513, 291] width 193 height 21
click at [454, 287] on div "Acquisition Scope: 75%+ of the home will likely require interior paint" at bounding box center [513, 291] width 193 height 21
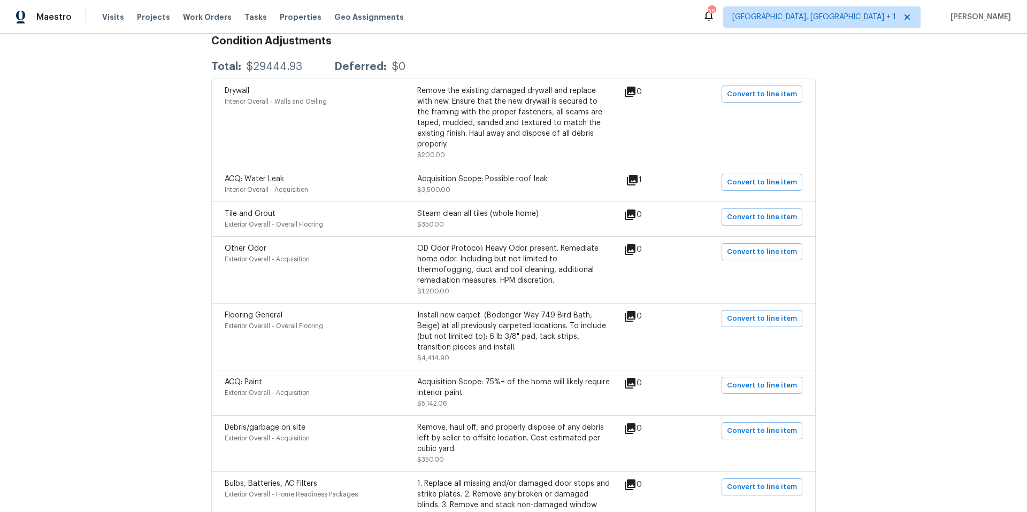
scroll to position [205, 0]
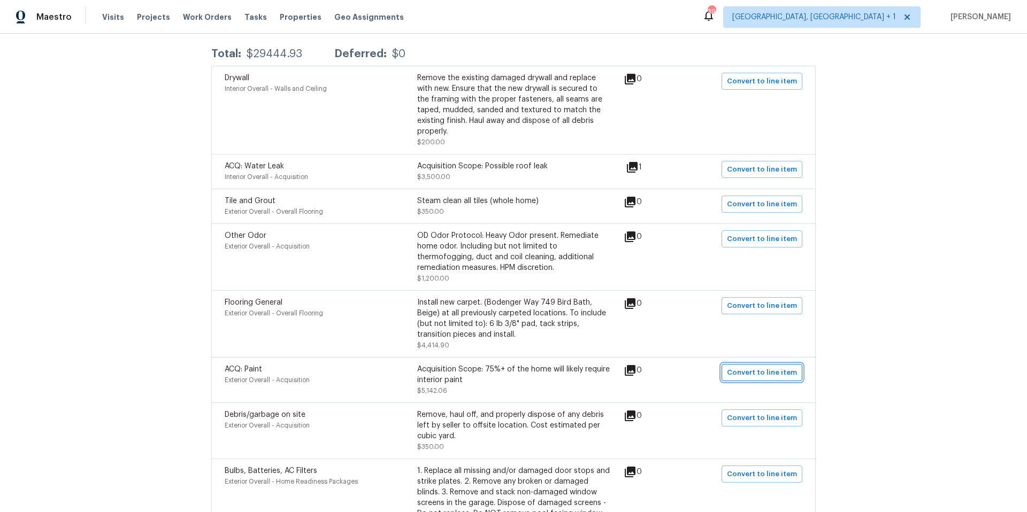
click at [734, 367] on span "Convert to line item" at bounding box center [762, 373] width 70 height 12
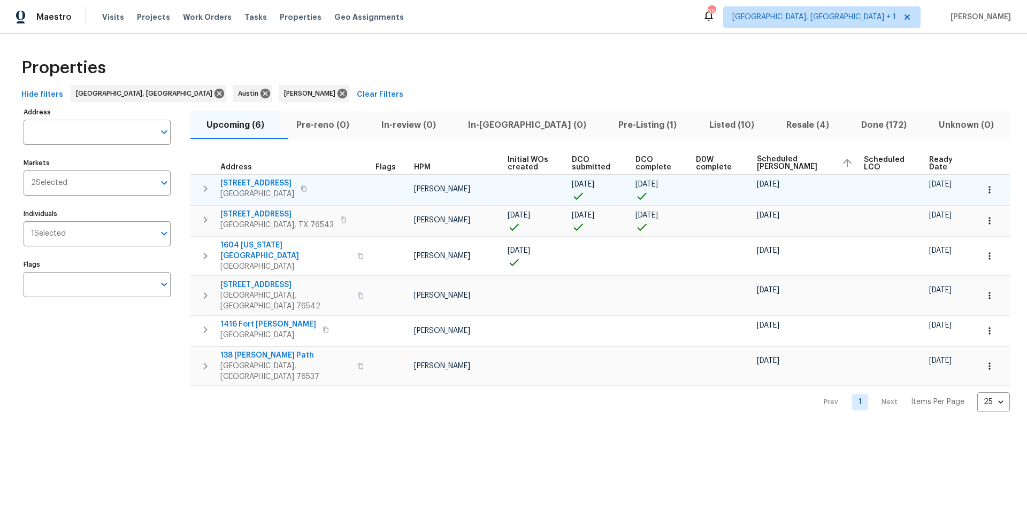
click at [984, 186] on icon "button" at bounding box center [989, 190] width 11 height 11
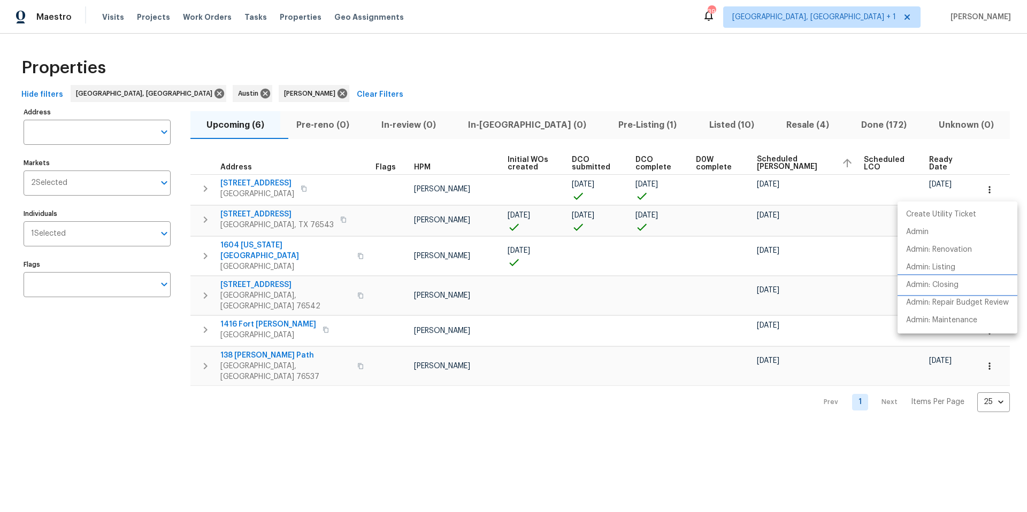
click at [948, 278] on li "Admin: Closing" at bounding box center [958, 286] width 120 height 18
drag, startPoint x: 631, startPoint y: 90, endPoint x: 475, endPoint y: 3, distance: 178.4
click at [614, 87] on div at bounding box center [513, 256] width 1027 height 512
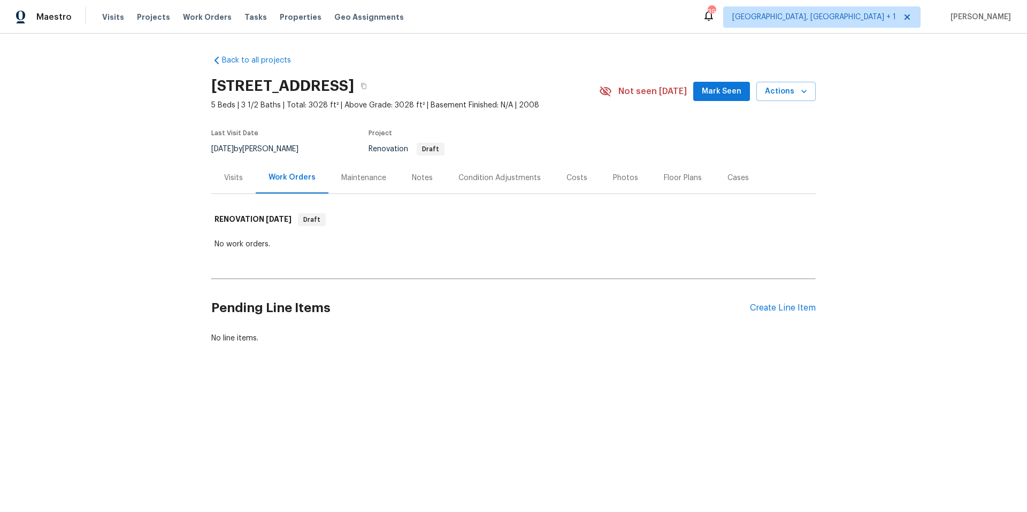
click at [224, 174] on div "Visits" at bounding box center [233, 178] width 19 height 11
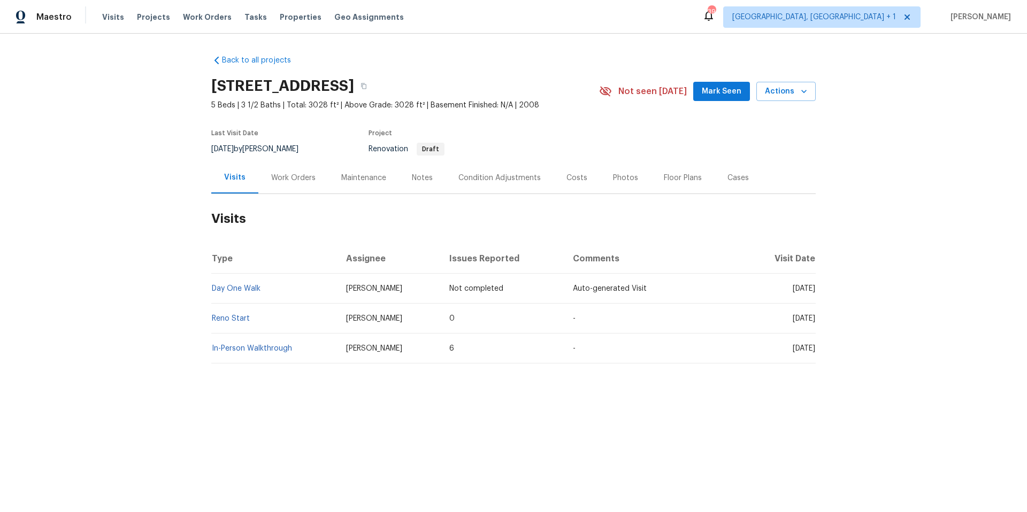
click at [503, 172] on div "Condition Adjustments" at bounding box center [500, 178] width 108 height 32
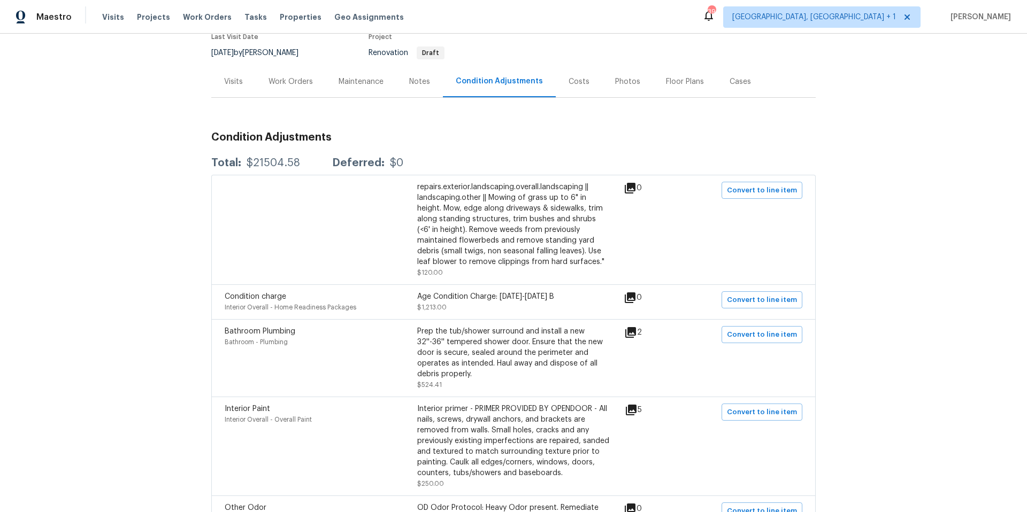
scroll to position [150, 0]
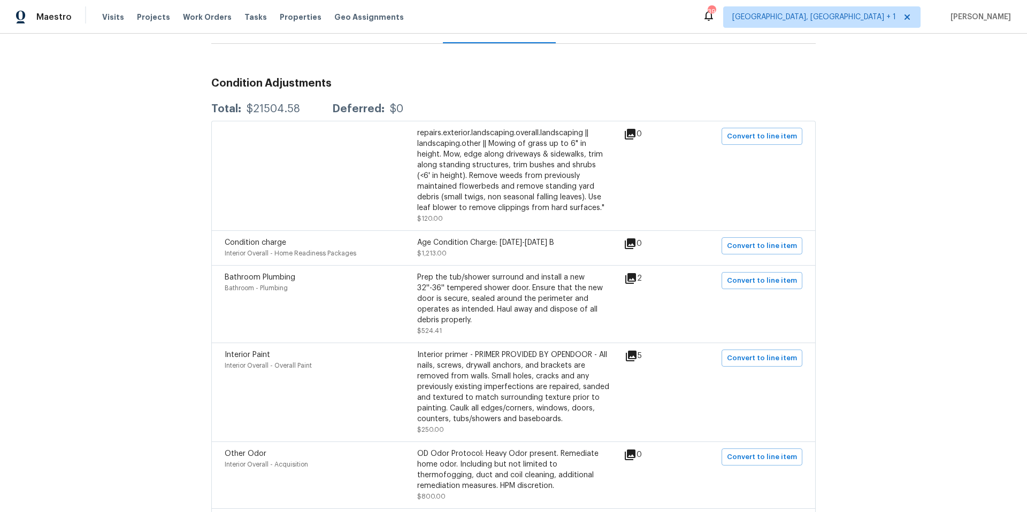
click at [634, 278] on icon at bounding box center [630, 278] width 11 height 11
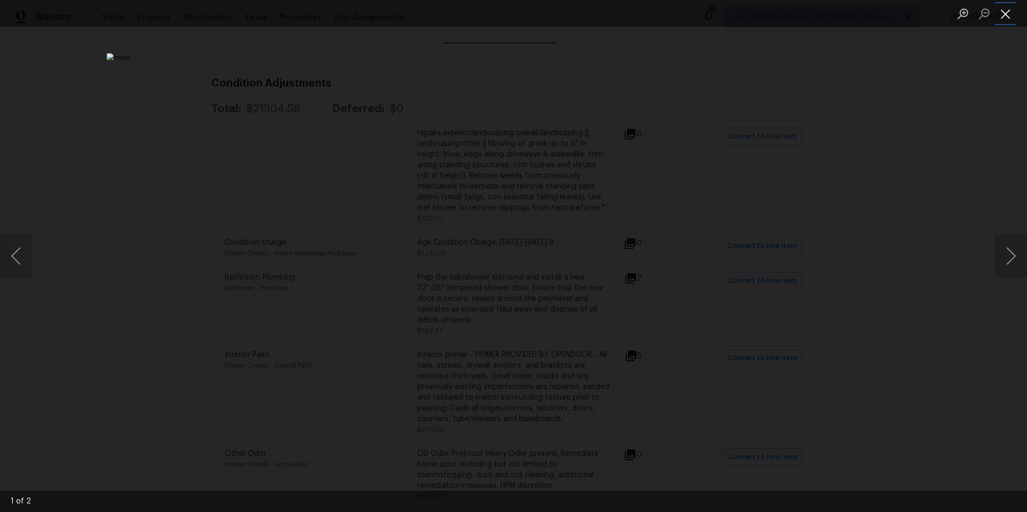
click at [1003, 9] on button "Close lightbox" at bounding box center [1005, 13] width 21 height 19
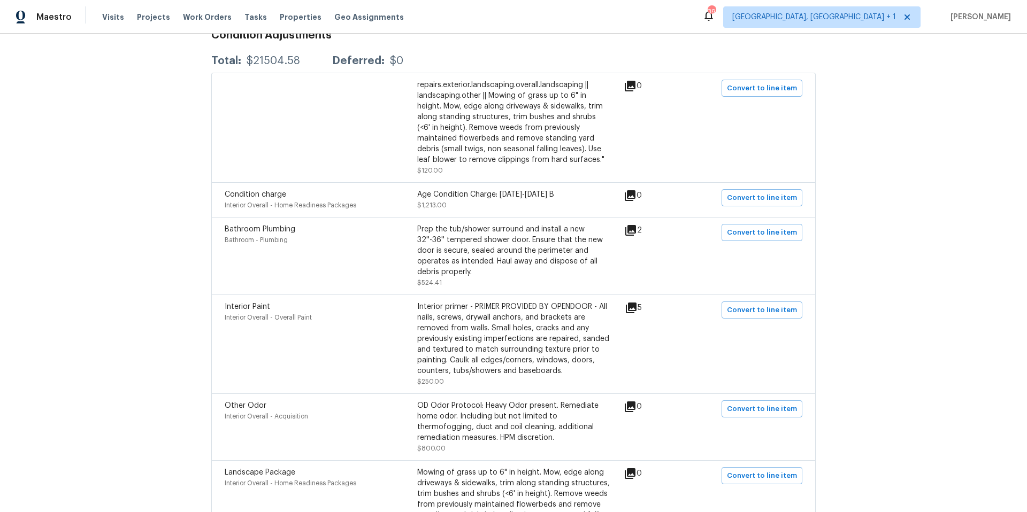
scroll to position [210, 0]
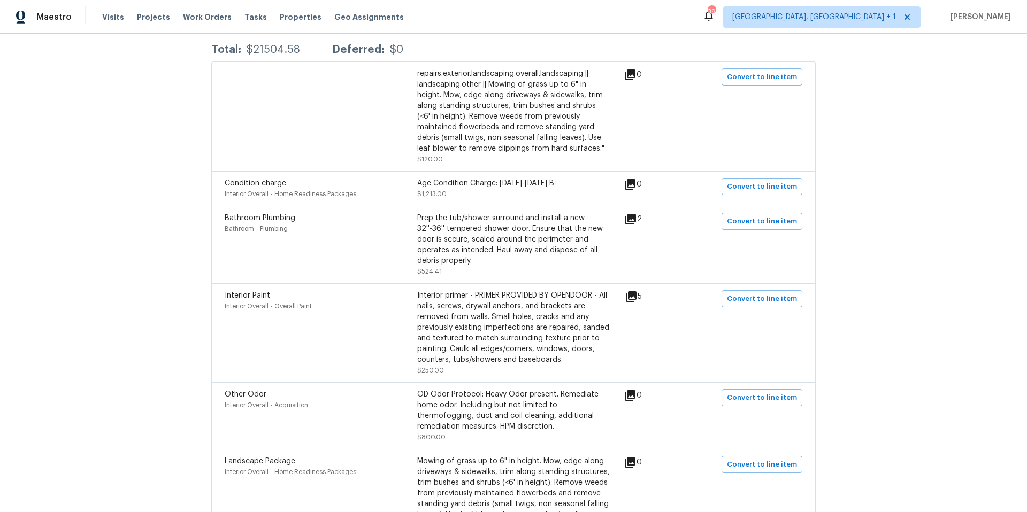
click at [633, 297] on icon at bounding box center [631, 297] width 11 height 11
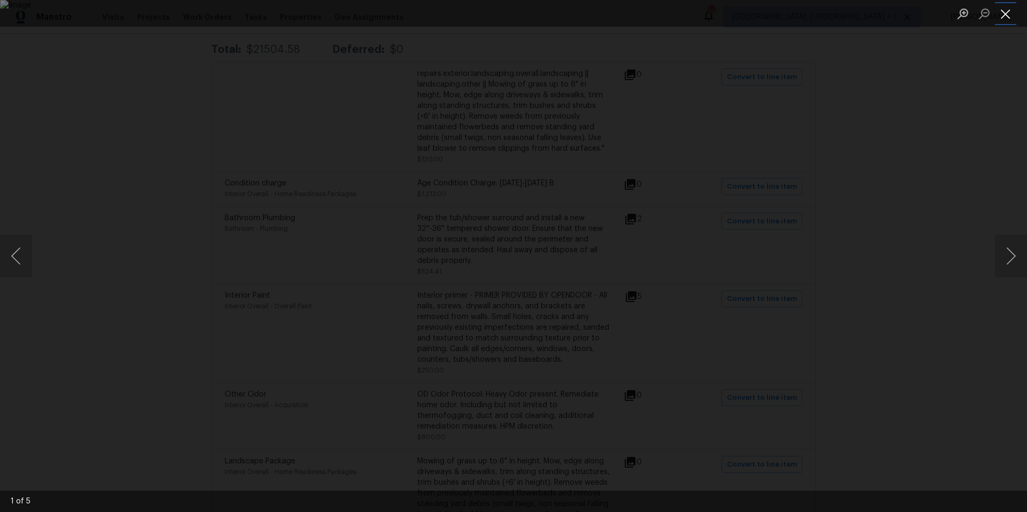
click at [1008, 16] on button "Close lightbox" at bounding box center [1005, 13] width 21 height 19
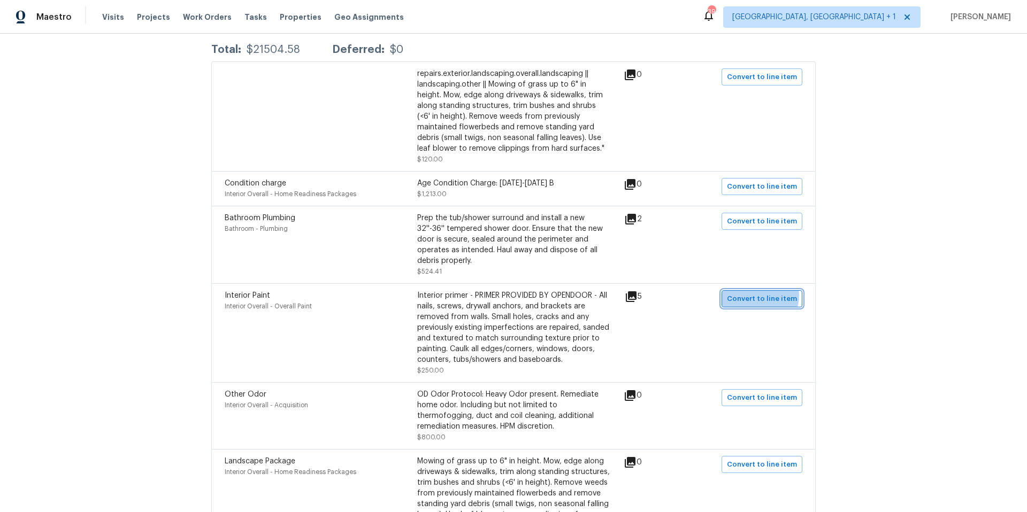
click at [756, 296] on span "Convert to line item" at bounding box center [762, 299] width 70 height 12
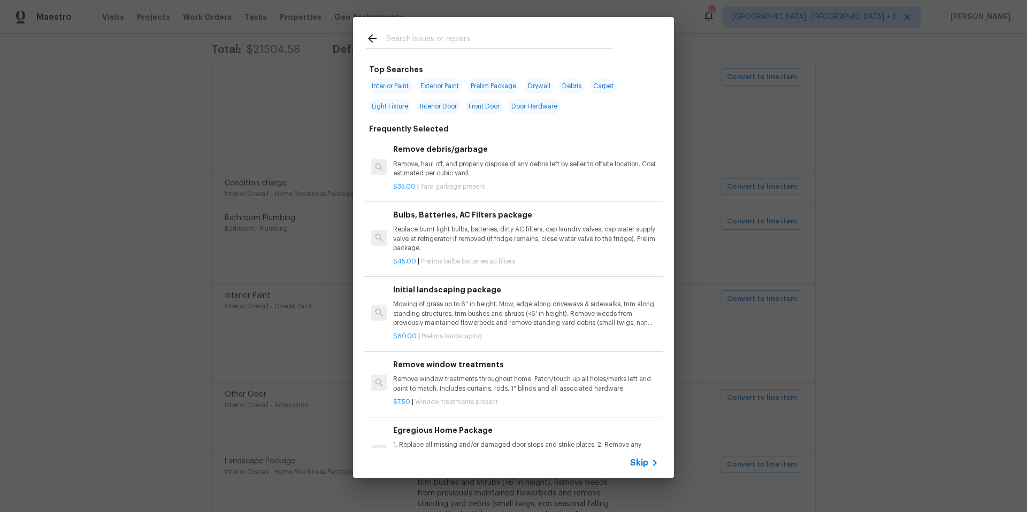
click at [420, 41] on input "text" at bounding box center [499, 40] width 227 height 16
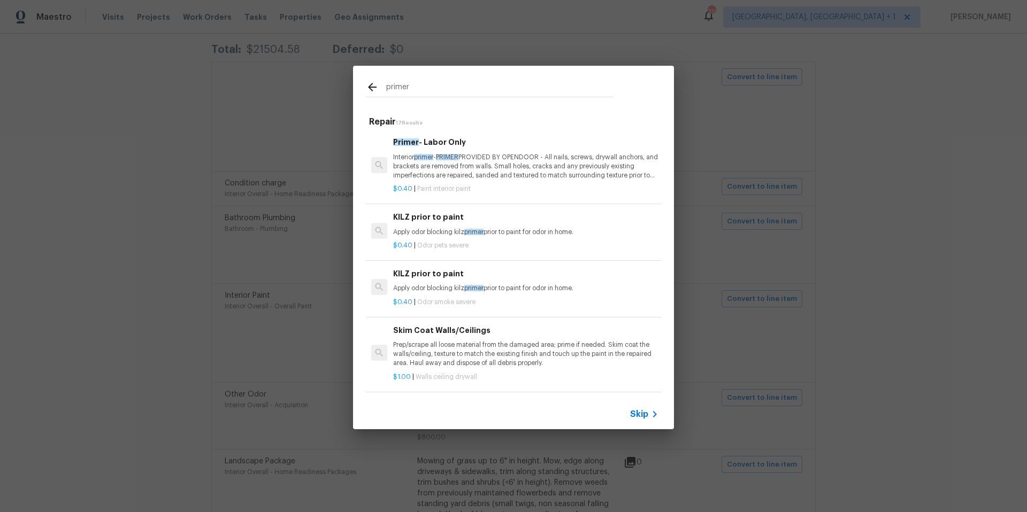
type input "primer"
click at [433, 166] on p "Interior primer - PRIMER PROVIDED BY OPENDOOR - All nails, screws, drywall anch…" at bounding box center [525, 166] width 265 height 27
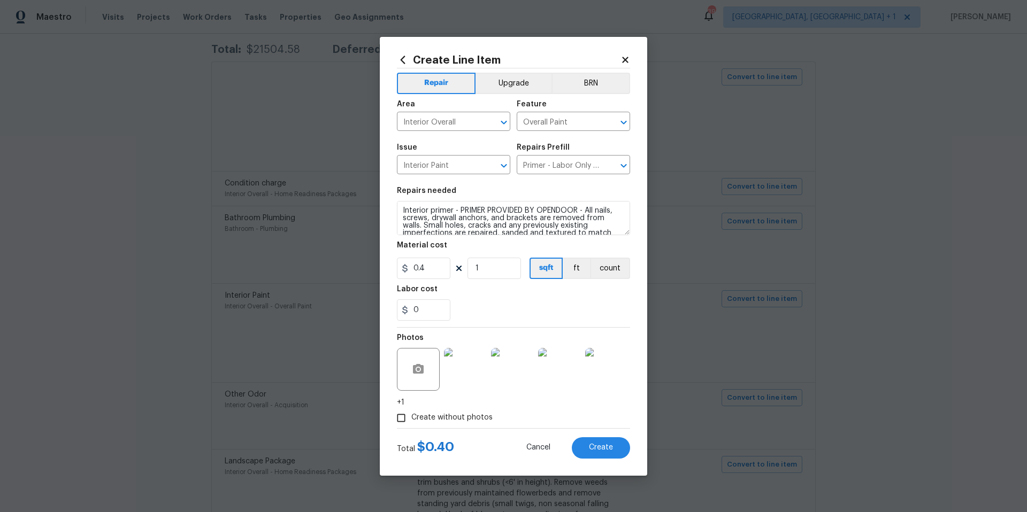
drag, startPoint x: 523, startPoint y: 53, endPoint x: 792, endPoint y: 67, distance: 268.9
click at [792, 67] on div "Create Line Item Repair Upgrade BRN Area Interior Overall ​ Feature Overall Pai…" at bounding box center [513, 256] width 1027 height 512
drag, startPoint x: 486, startPoint y: 269, endPoint x: 477, endPoint y: 255, distance: 16.3
click at [470, 271] on input "1" at bounding box center [493, 268] width 53 height 21
type input "250"
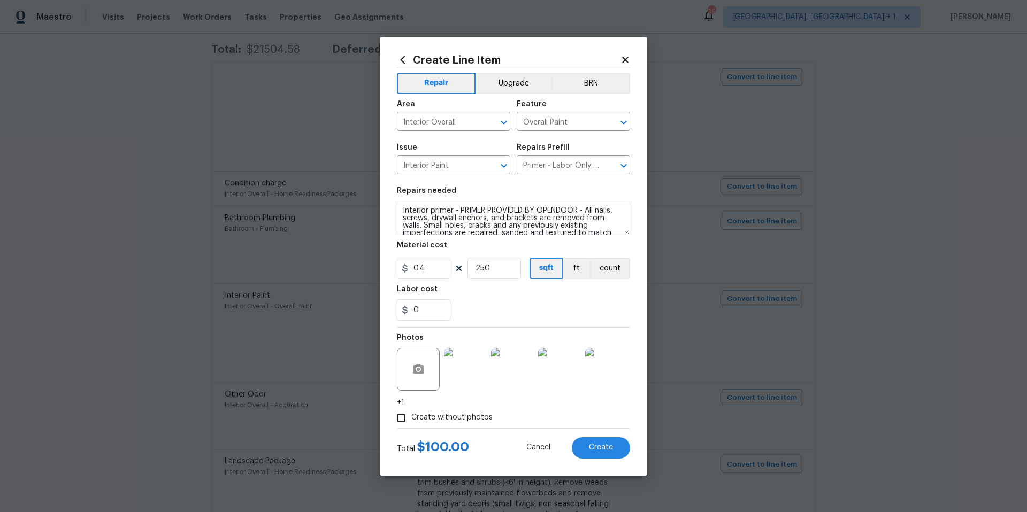
click at [509, 303] on div "0" at bounding box center [513, 310] width 233 height 21
click at [588, 448] on button "Create" at bounding box center [601, 448] width 58 height 21
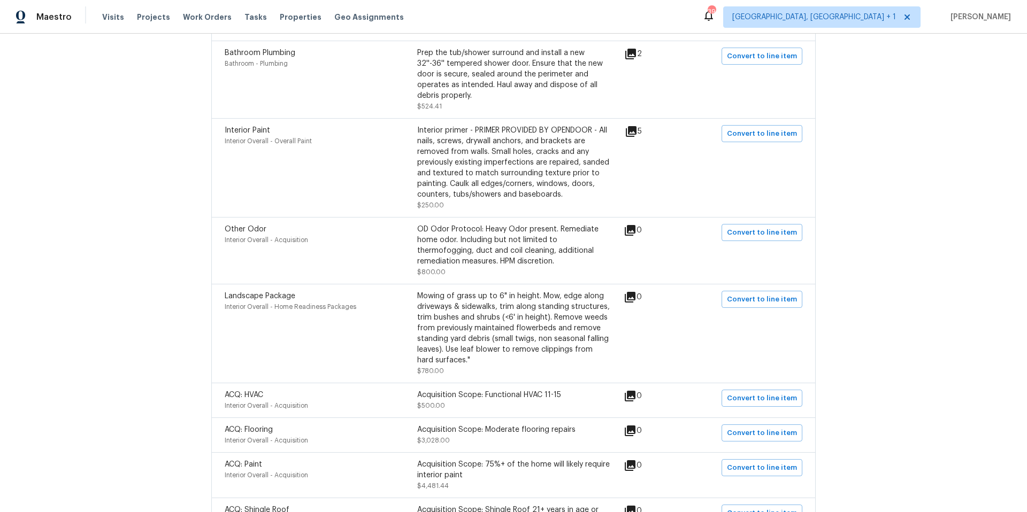
scroll to position [392, 0]
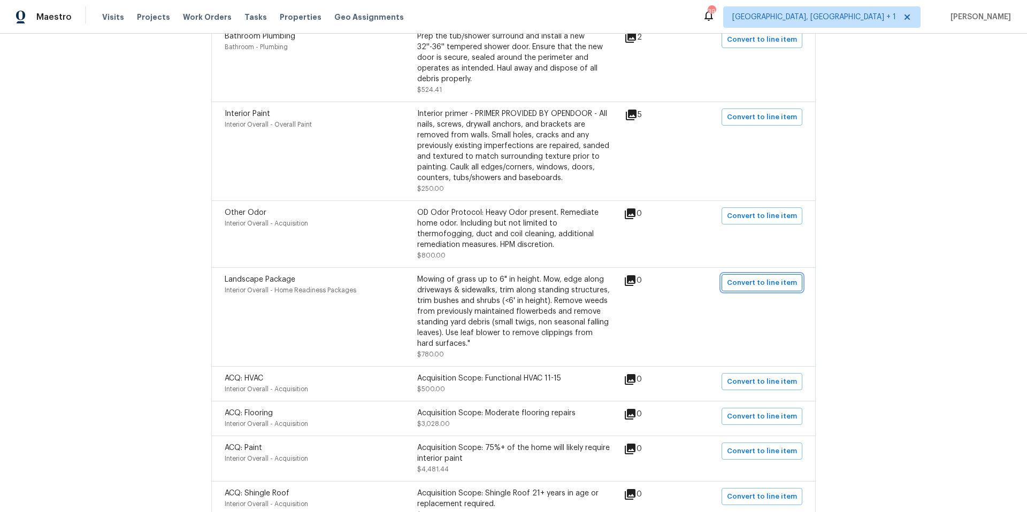
click at [742, 287] on span "Convert to line item" at bounding box center [762, 283] width 70 height 12
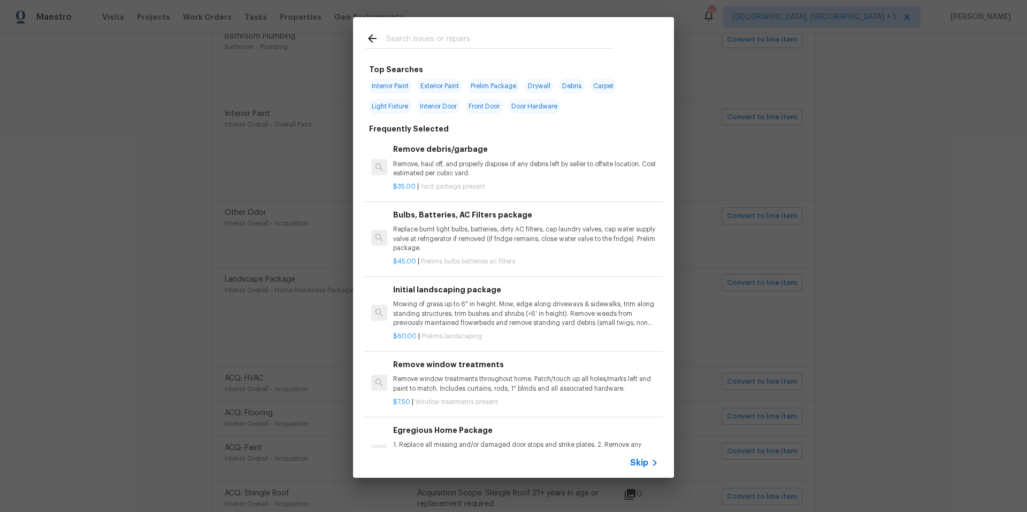
click at [423, 39] on input "text" at bounding box center [499, 40] width 227 height 16
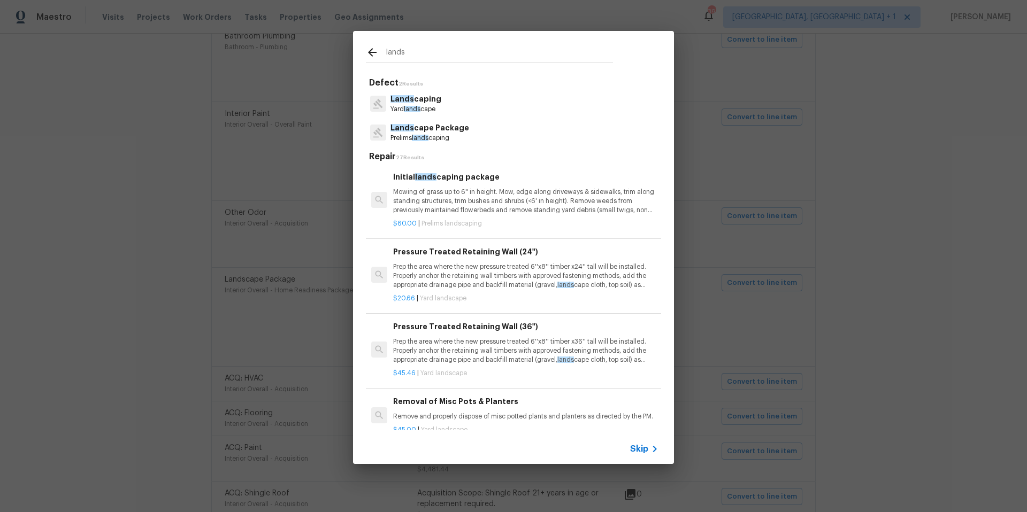
type input "lands"
click at [421, 136] on span "lands" at bounding box center [420, 138] width 17 height 6
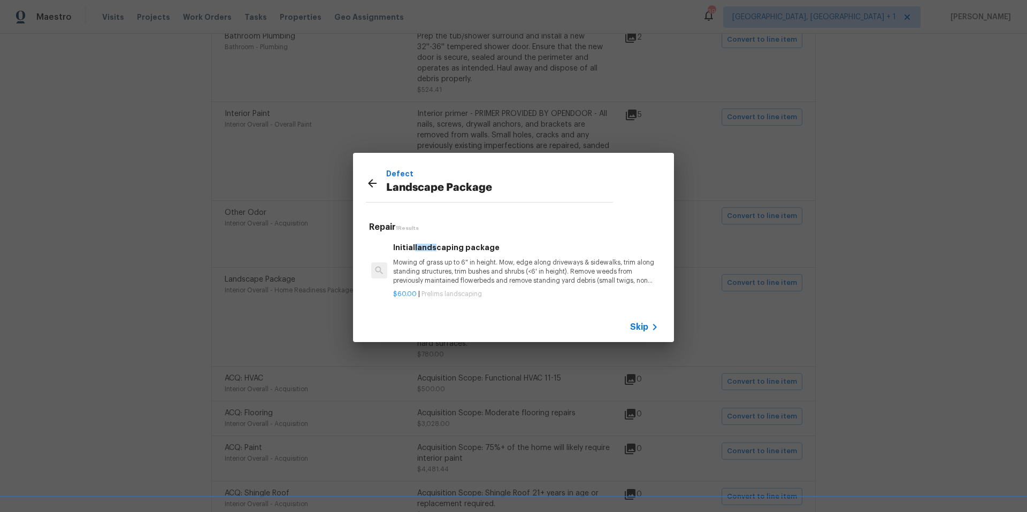
click at [520, 276] on p "Mowing of grass up to 6" in height. Mow, edge along driveways & sidewalks, trim…" at bounding box center [525, 271] width 265 height 27
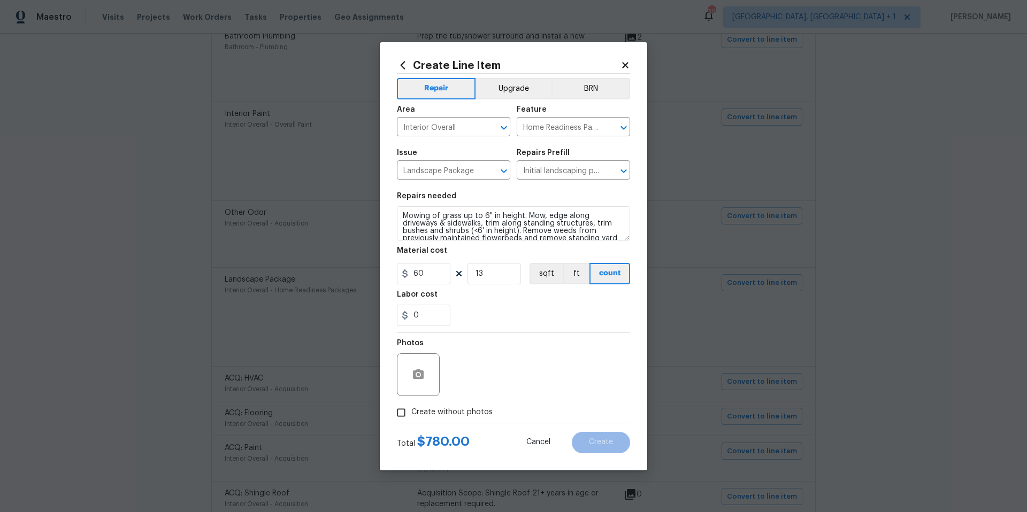
drag, startPoint x: 412, startPoint y: 410, endPoint x: 460, endPoint y: 379, distance: 57.3
click at [415, 408] on span "Create without photos" at bounding box center [451, 412] width 81 height 11
click at [461, 379] on div "Photos" at bounding box center [513, 368] width 233 height 70
click at [403, 413] on input "Create without photos" at bounding box center [401, 413] width 20 height 20
checkbox input "true"
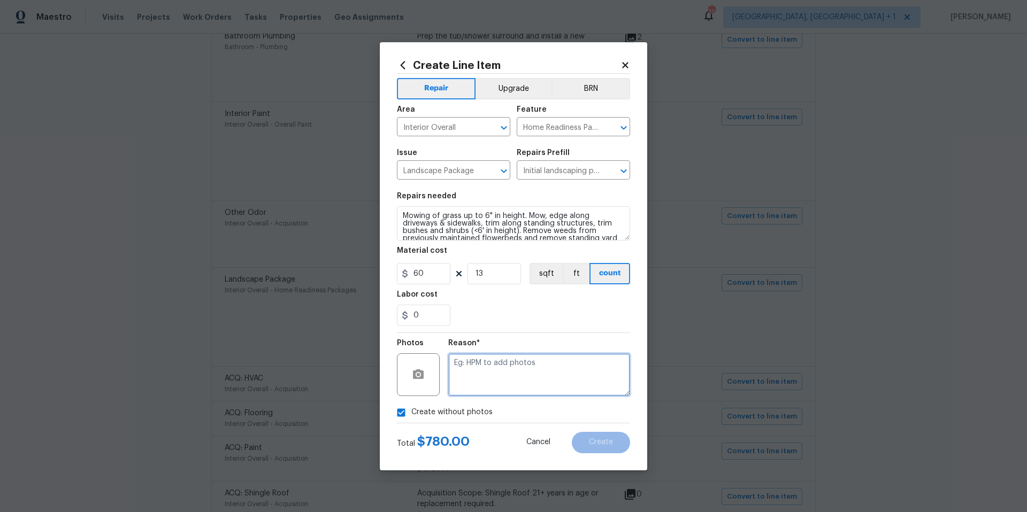
click at [495, 378] on textarea at bounding box center [539, 375] width 182 height 43
type textarea "HPM toa dd photos"
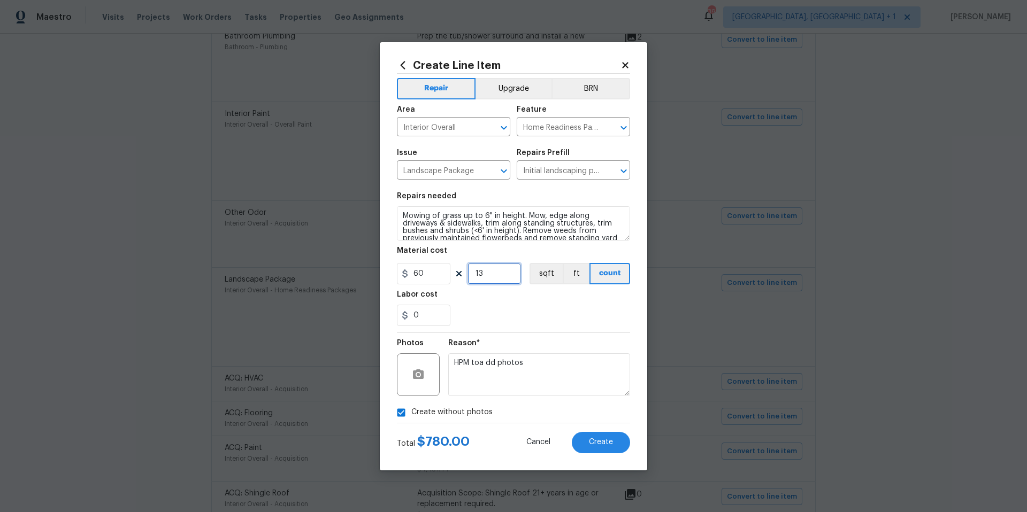
click at [486, 273] on input "13" at bounding box center [493, 273] width 53 height 21
type input "1"
click at [591, 448] on button "Create" at bounding box center [601, 442] width 58 height 21
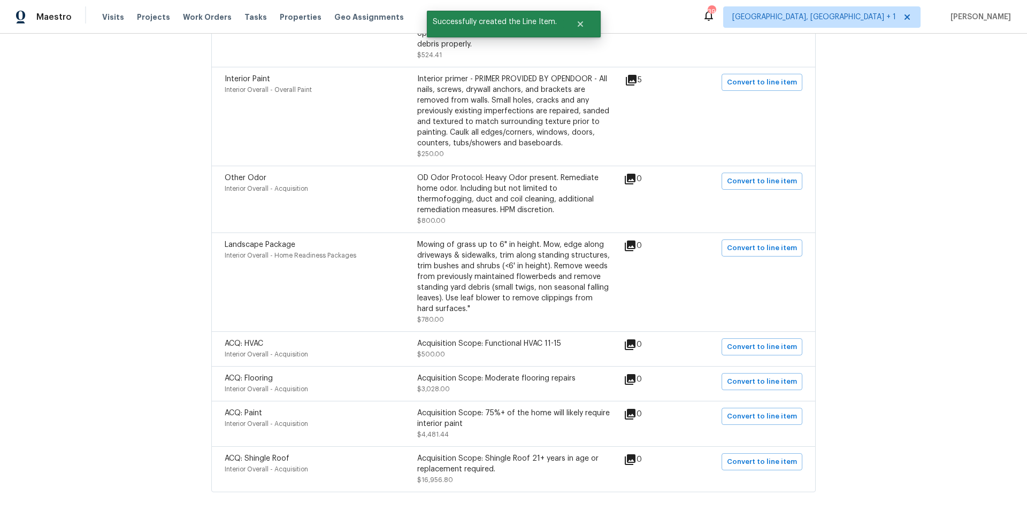
scroll to position [427, 0]
click at [720, 382] on div "ACQ: Flooring Interior Overall - Acquisition Acquisition Scope: Moderate floori…" at bounding box center [514, 383] width 578 height 21
click at [738, 380] on span "Convert to line item" at bounding box center [762, 381] width 70 height 12
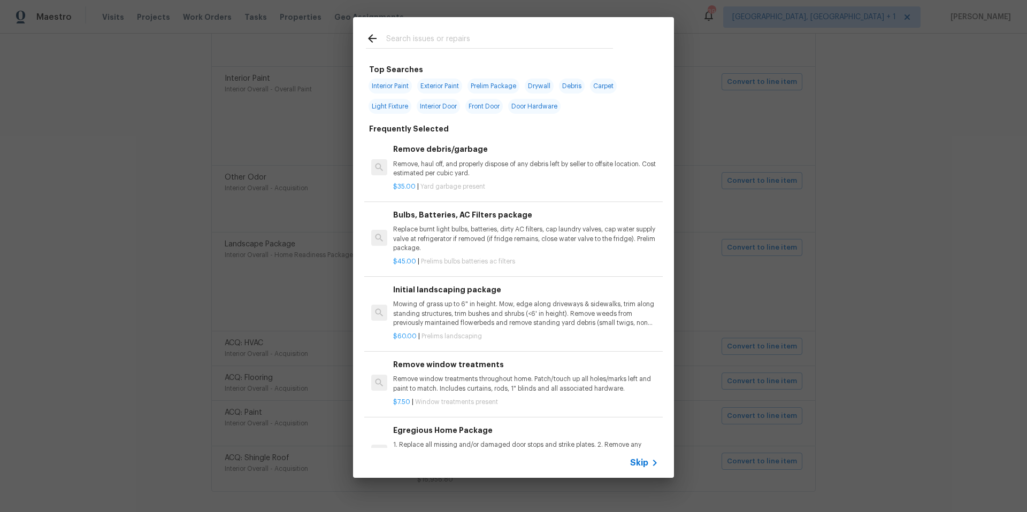
click at [398, 41] on input "text" at bounding box center [499, 40] width 227 height 16
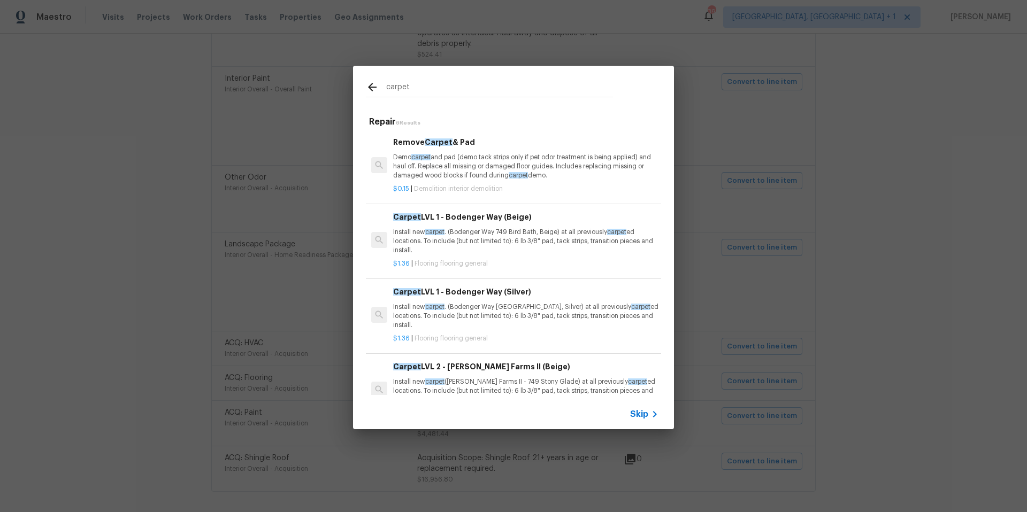
type input "carpet"
click at [476, 235] on p "Install new carpet . (Bodenger Way 749 Bird Bath, Beige) at all previously carp…" at bounding box center [525, 241] width 265 height 27
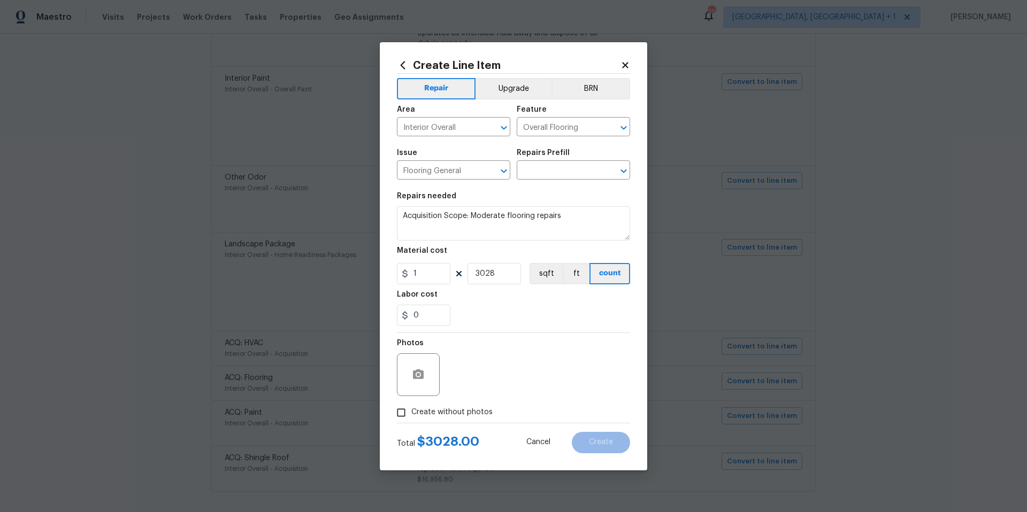
type input "Carpet LVL 1 - Bodenger Way (Beige) $1.36"
type textarea "Install new carpet. (Bodenger Way 749 Bird Bath, Beige) at all previously carpe…"
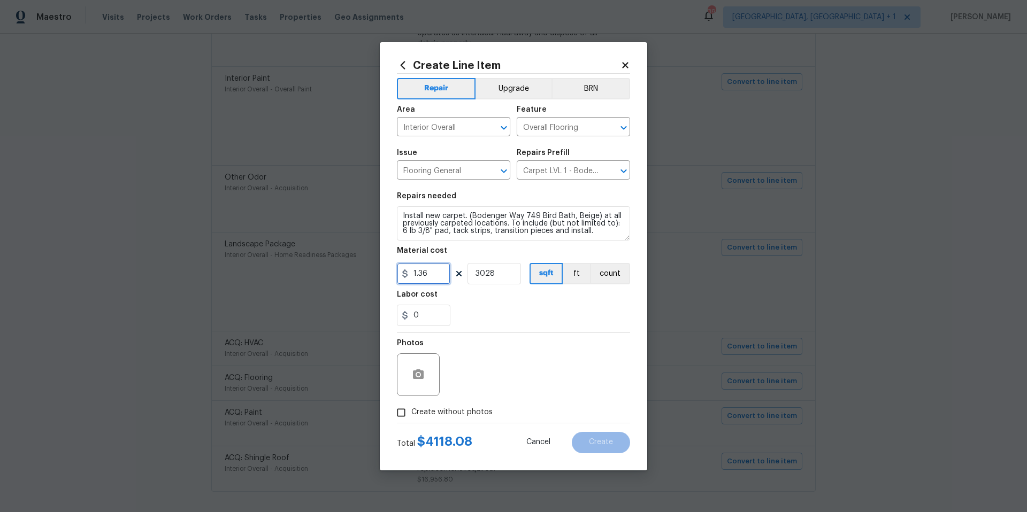
drag, startPoint x: 432, startPoint y: 275, endPoint x: 412, endPoint y: 274, distance: 19.8
click at [412, 274] on input "1.36" at bounding box center [423, 273] width 53 height 21
type input "1900"
click at [489, 351] on div "Photos" at bounding box center [513, 368] width 233 height 70
drag, startPoint x: 436, startPoint y: 279, endPoint x: 409, endPoint y: 275, distance: 27.5
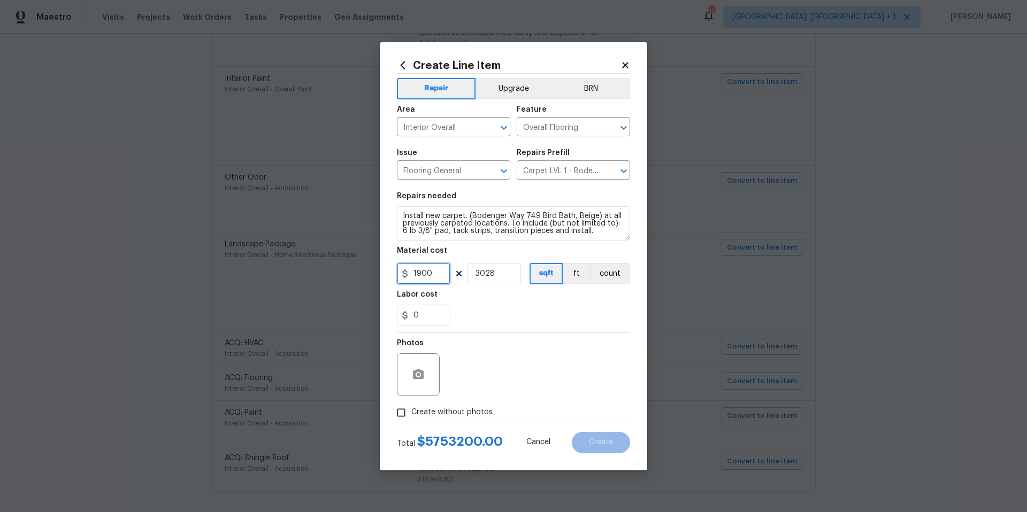
click at [409, 275] on div "1900" at bounding box center [423, 273] width 53 height 21
click at [403, 65] on icon at bounding box center [403, 65] width 12 height 12
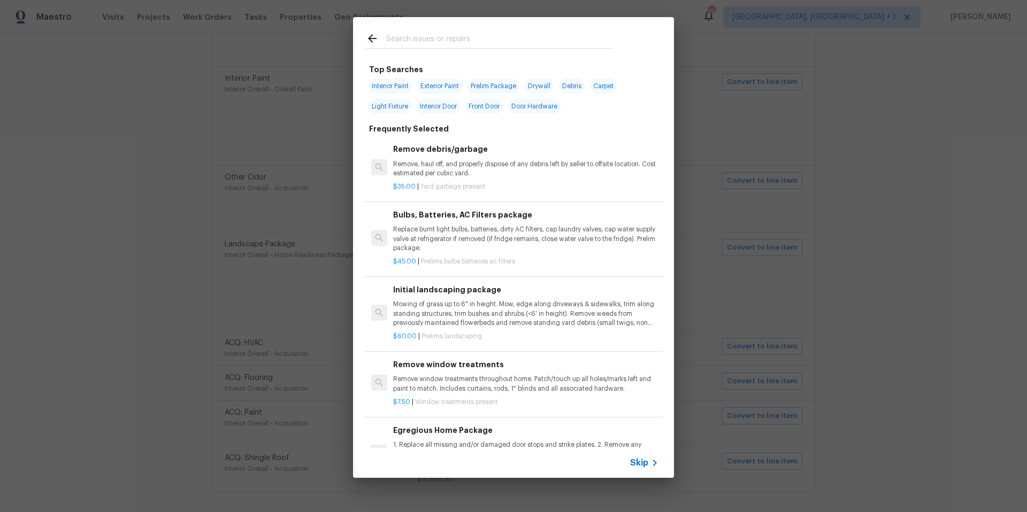
click at [417, 44] on input "text" at bounding box center [499, 40] width 227 height 16
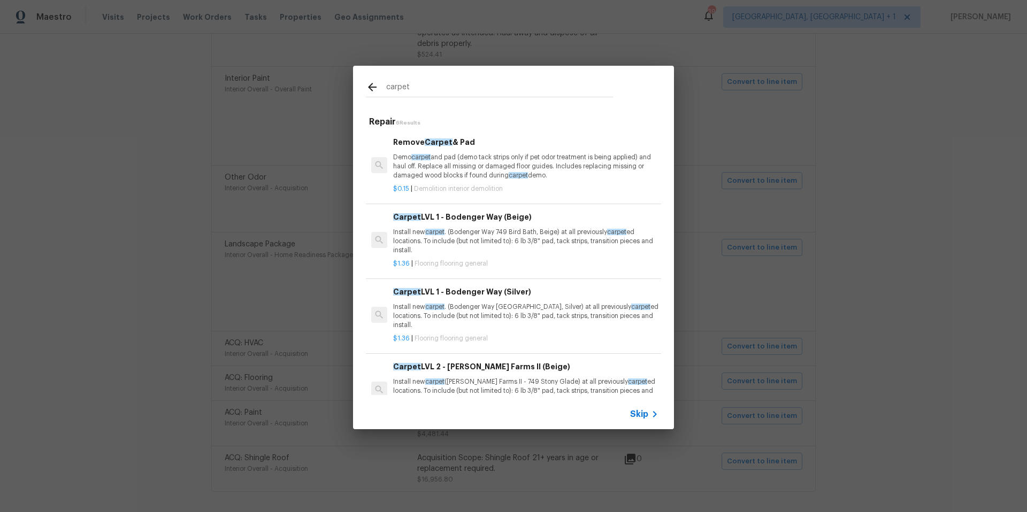
type input "carpet"
click at [466, 309] on p "Install new carpet . (Bodenger Way 945 Winter Ash, Silver) at all previously ca…" at bounding box center [525, 316] width 265 height 27
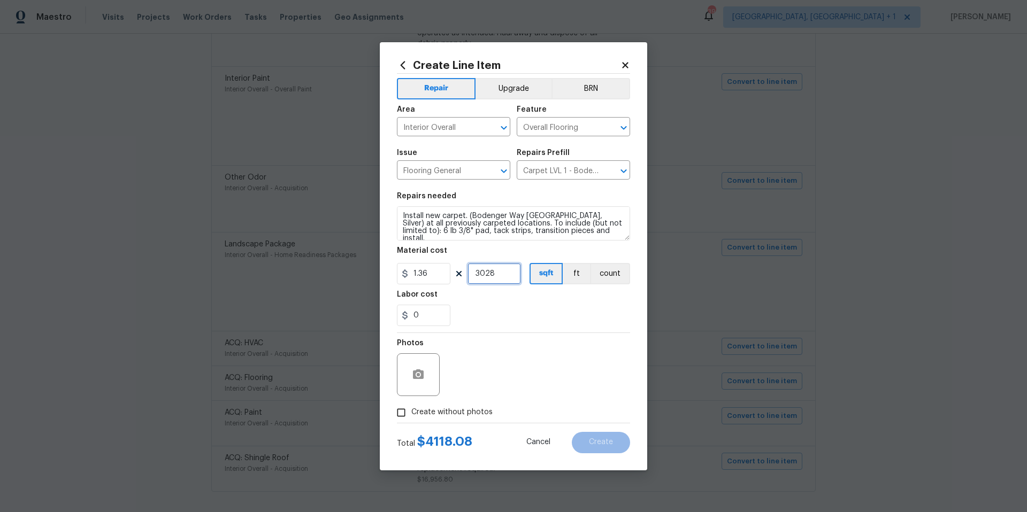
drag, startPoint x: 474, startPoint y: 273, endPoint x: 536, endPoint y: 267, distance: 61.8
click at [536, 267] on div "1.36 3028 sqft ft count" at bounding box center [513, 273] width 233 height 21
type input "1900"
click at [400, 416] on input "Create without photos" at bounding box center [401, 413] width 20 height 20
checkbox input "true"
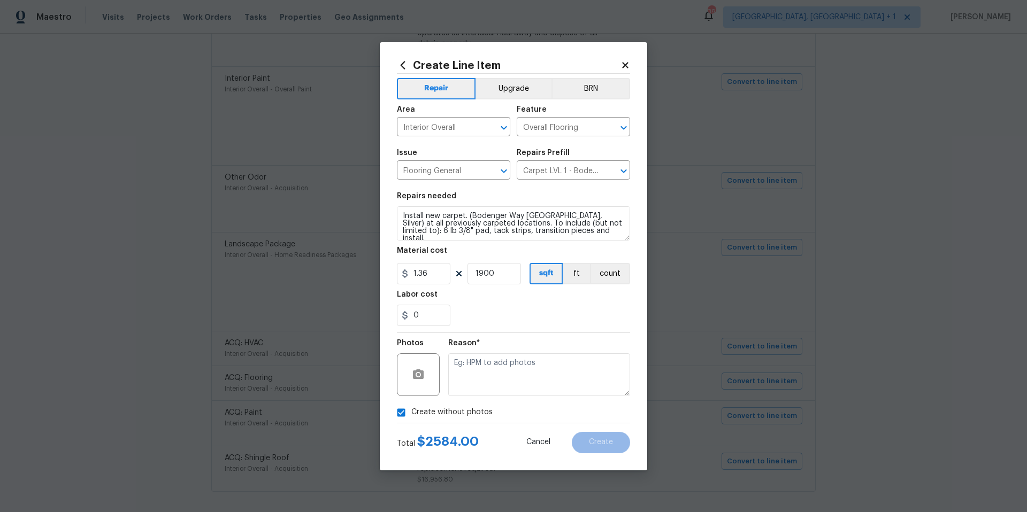
click at [515, 388] on textarea at bounding box center [539, 375] width 182 height 43
type textarea "HPM to add photos"
click at [618, 447] on button "Create" at bounding box center [601, 442] width 58 height 21
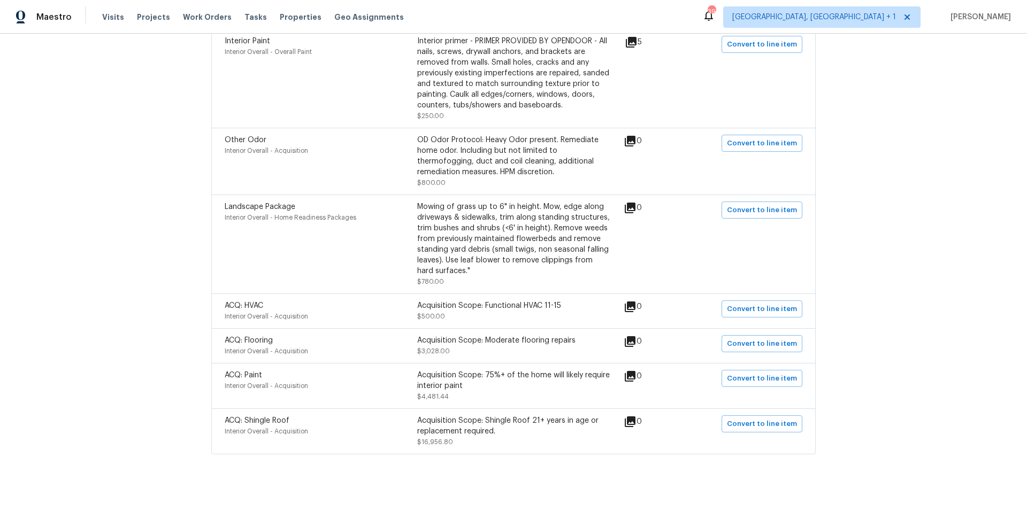
scroll to position [479, 0]
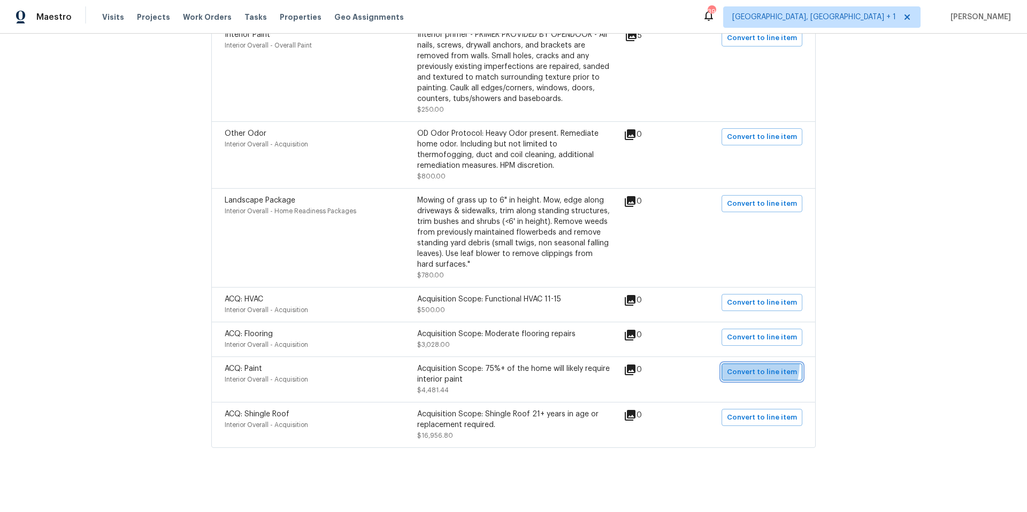
click at [726, 364] on button "Convert to line item" at bounding box center [762, 372] width 81 height 17
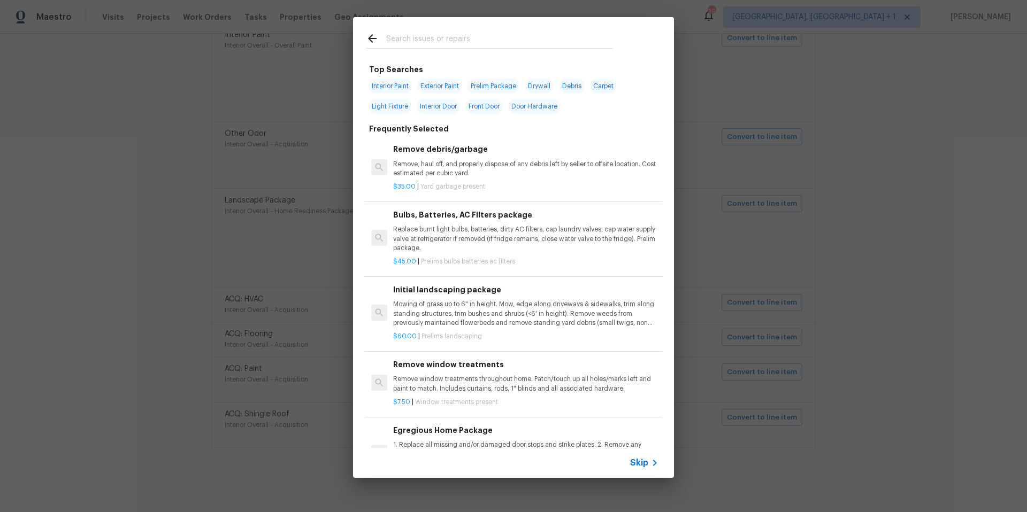
click at [393, 84] on span "Interior Paint" at bounding box center [390, 86] width 43 height 15
type input "Interior Paint"
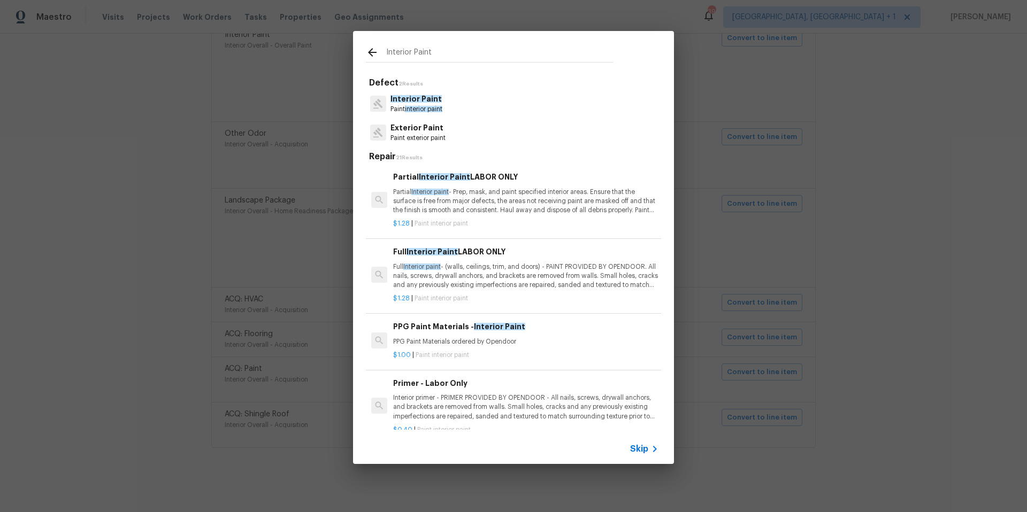
click at [505, 267] on p "Full Interior paint - (walls, ceilings, trim, and doors) - PAINT PROVIDED BY OP…" at bounding box center [525, 276] width 265 height 27
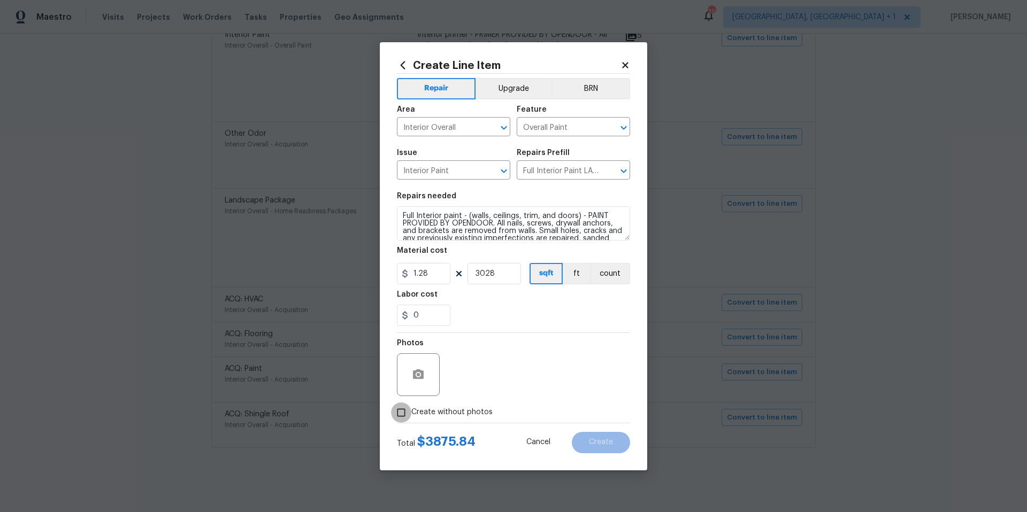
click at [403, 417] on input "Create without photos" at bounding box center [401, 413] width 20 height 20
checkbox input "true"
click at [517, 359] on textarea at bounding box center [539, 375] width 182 height 43
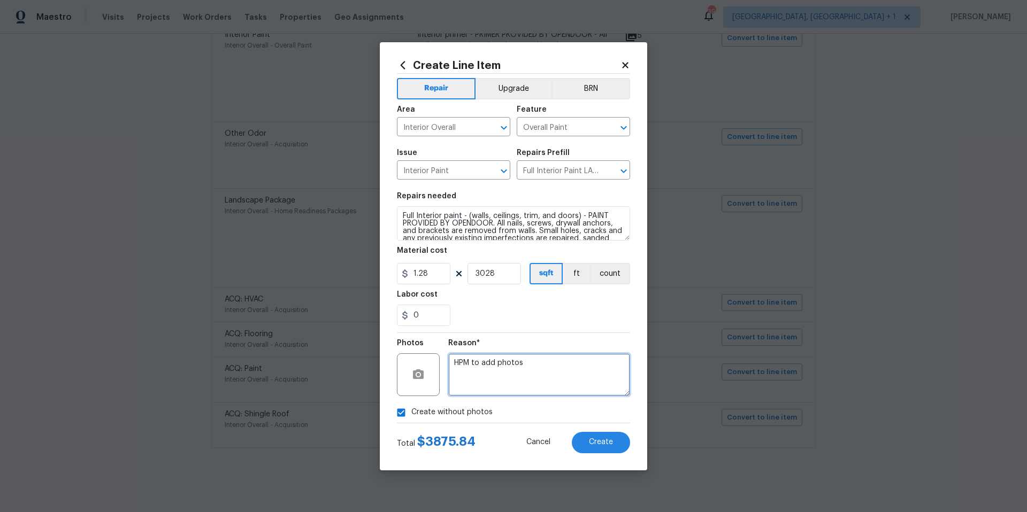
type textarea "HPM to add photos"
click at [597, 446] on span "Create" at bounding box center [601, 443] width 24 height 8
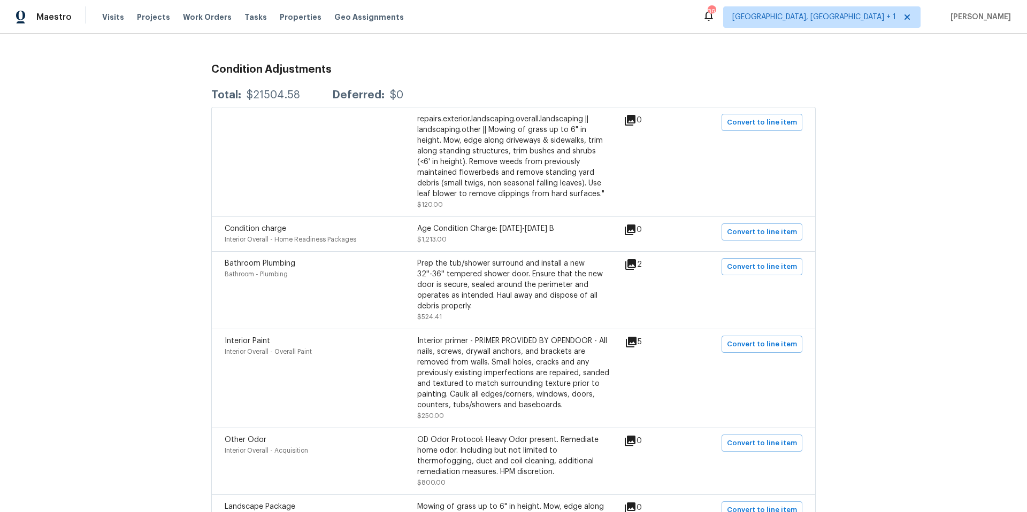
scroll to position [0, 0]
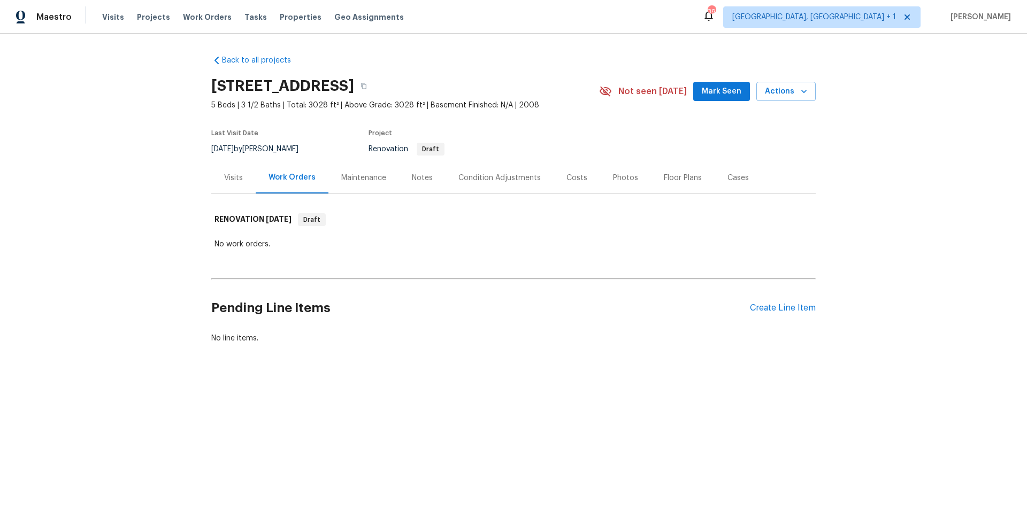
click at [501, 174] on div "Condition Adjustments" at bounding box center [499, 178] width 82 height 11
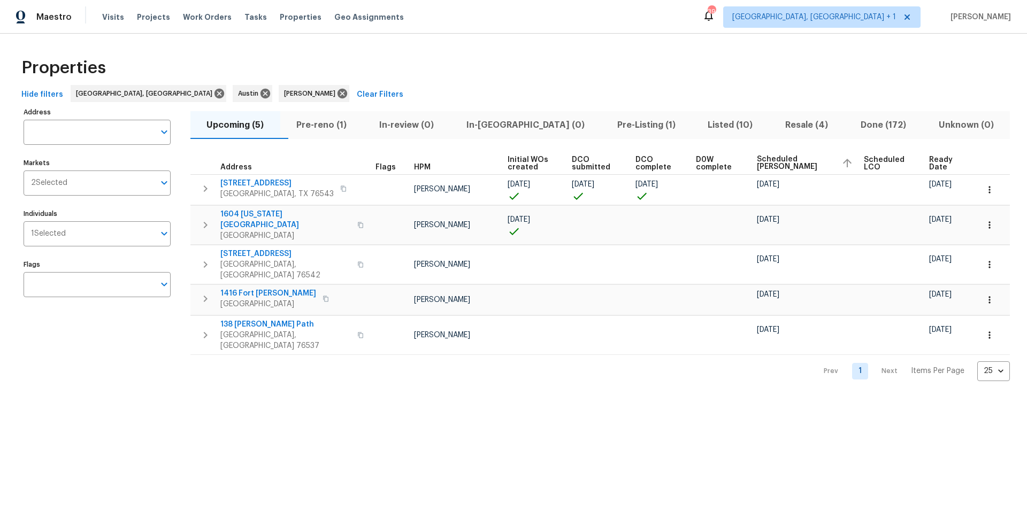
click at [442, 64] on div "Properties" at bounding box center [513, 68] width 993 height 34
click at [371, 220] on td at bounding box center [390, 224] width 39 height 39
click at [272, 213] on span "1604 [US_STATE][GEOGRAPHIC_DATA]" at bounding box center [285, 219] width 131 height 21
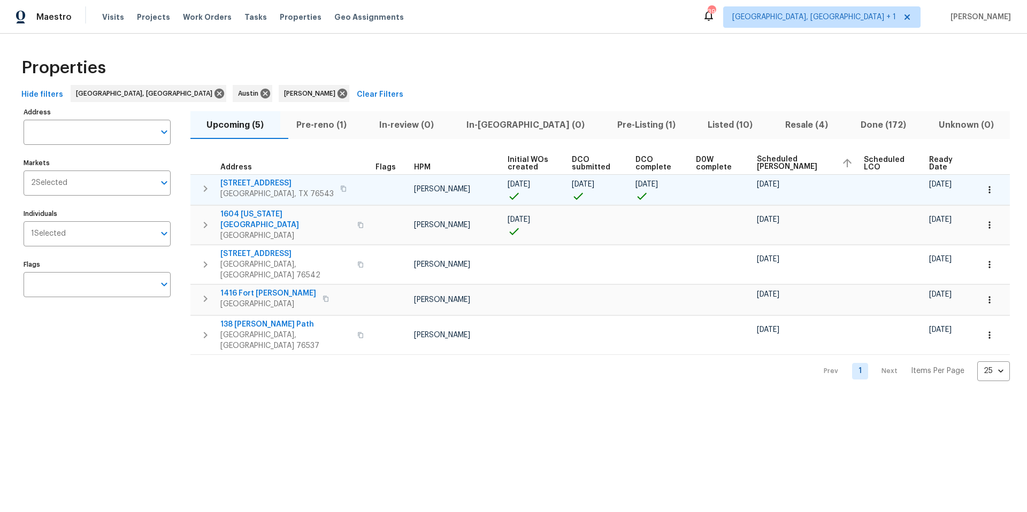
click at [262, 183] on span "[STREET_ADDRESS]" at bounding box center [276, 183] width 113 height 11
click at [984, 188] on icon "button" at bounding box center [989, 190] width 11 height 11
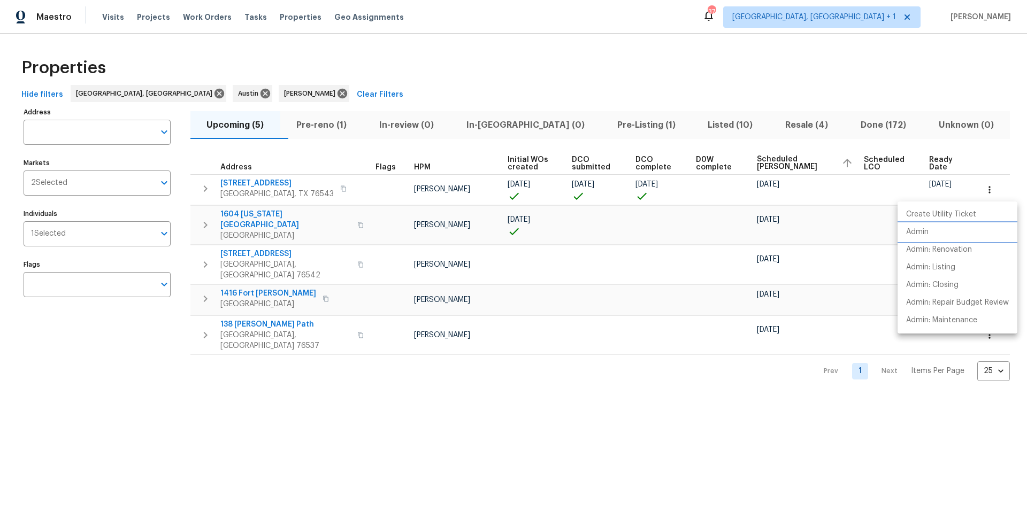
click at [930, 229] on li "Admin" at bounding box center [958, 233] width 120 height 18
click at [334, 117] on div at bounding box center [513, 256] width 1027 height 512
click at [333, 128] on span "Pre-reno (1)" at bounding box center [322, 125] width 70 height 15
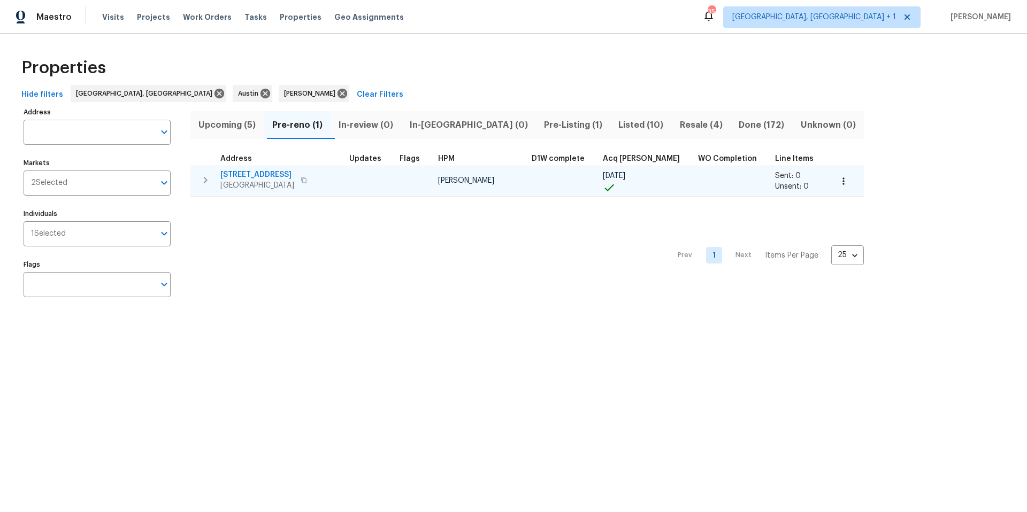
click at [270, 177] on span "4205 Windberry Ct" at bounding box center [257, 175] width 74 height 11
click at [838, 186] on icon "button" at bounding box center [843, 181] width 11 height 11
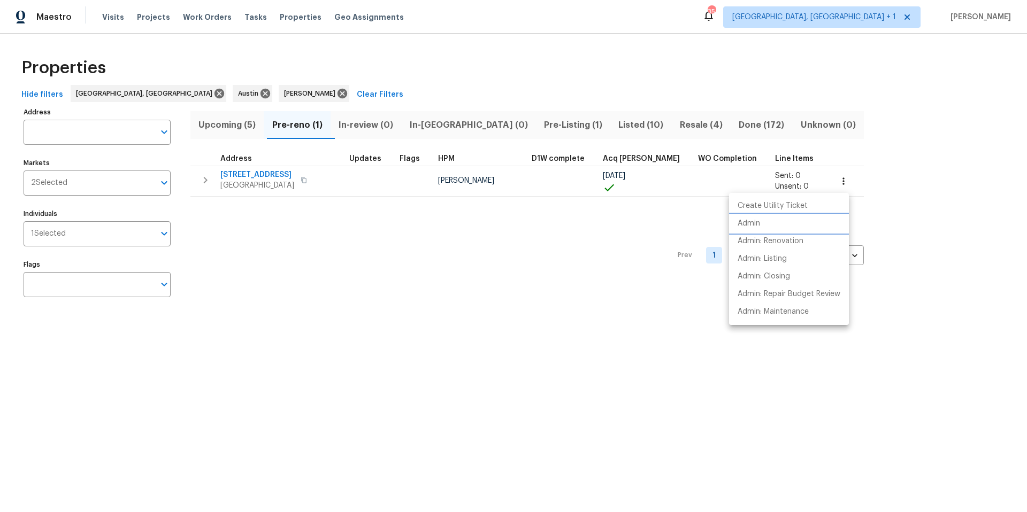
click at [751, 226] on p "Admin" at bounding box center [749, 223] width 22 height 11
click at [329, 214] on div at bounding box center [513, 256] width 1027 height 512
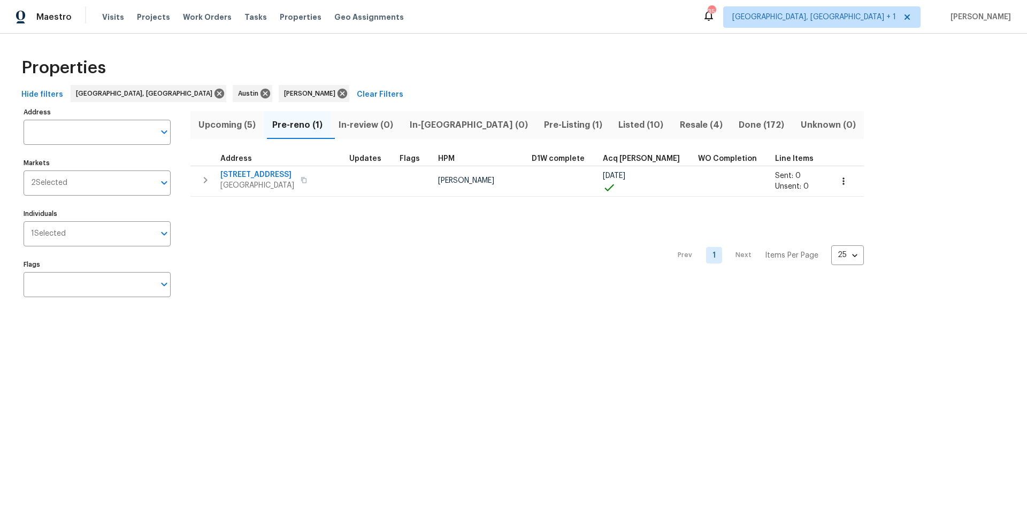
click at [256, 129] on span "Upcoming (5)" at bounding box center [227, 125] width 60 height 15
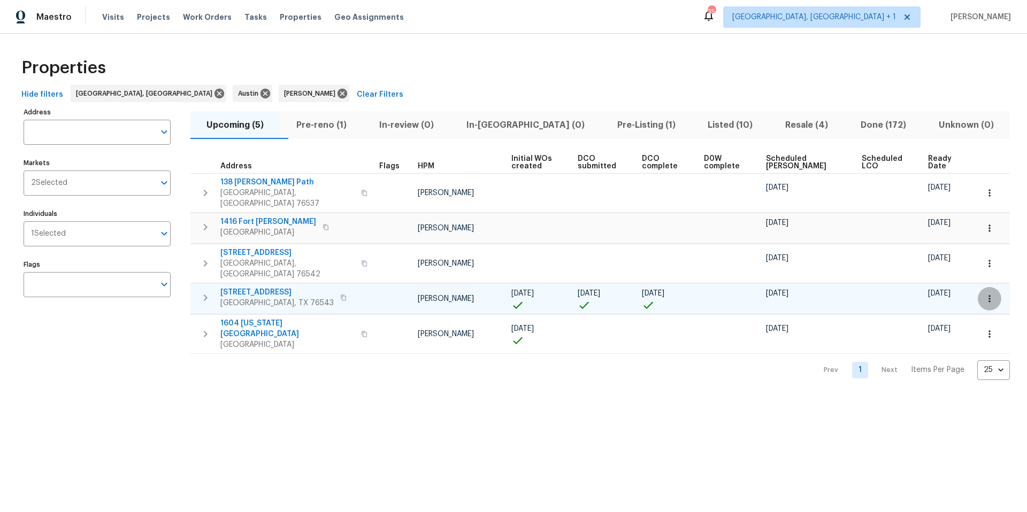
click at [984, 294] on icon "button" at bounding box center [989, 299] width 11 height 11
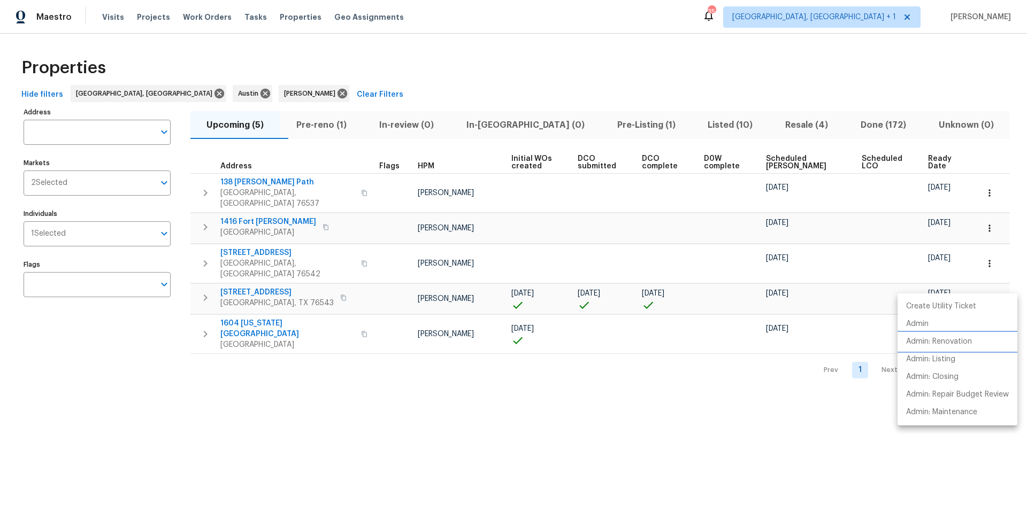
click at [942, 340] on p "Admin: Renovation" at bounding box center [939, 341] width 66 height 11
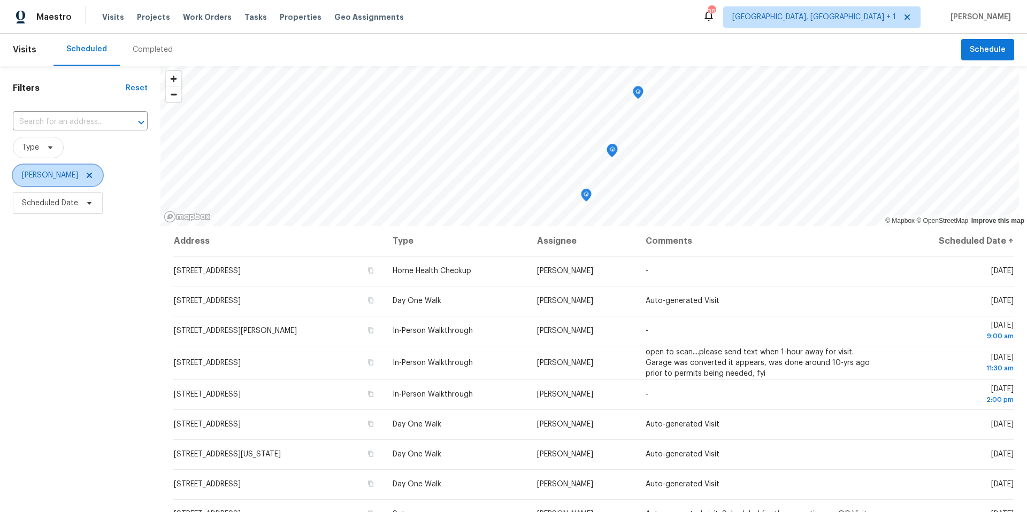
click at [91, 175] on icon at bounding box center [89, 175] width 9 height 9
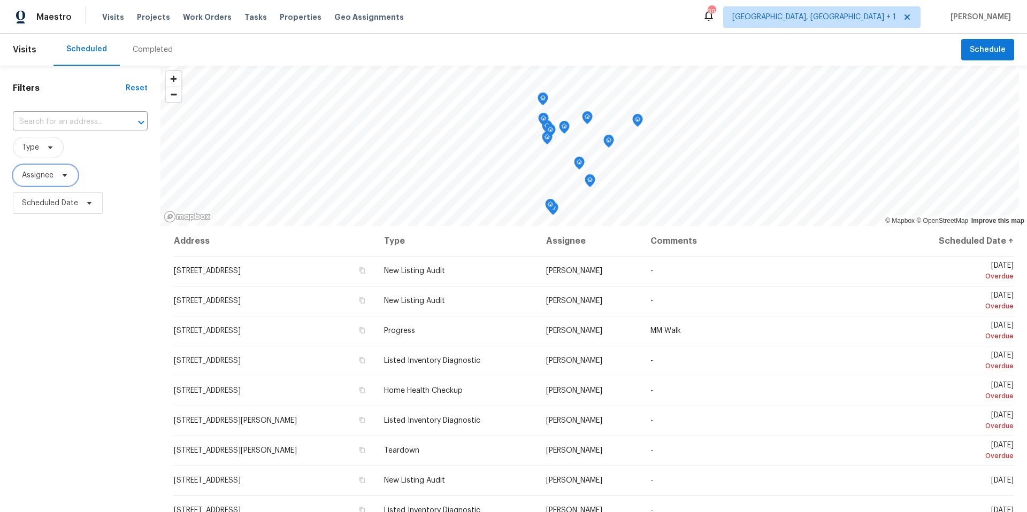
click at [68, 175] on icon at bounding box center [64, 175] width 9 height 9
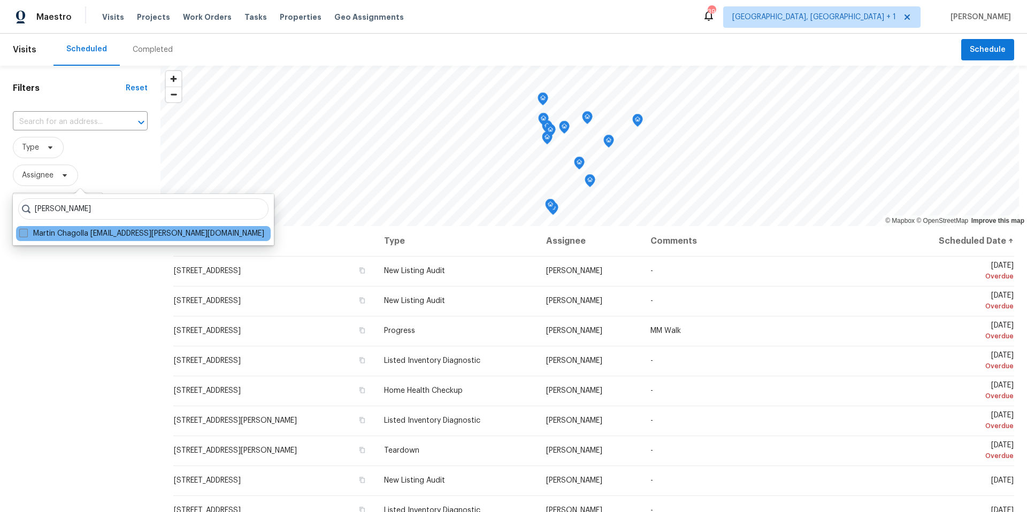
type input "martin chagolla"
click at [36, 236] on label "Martin Chagolla martin.chagolla@opendoor.com" at bounding box center [141, 233] width 245 height 11
click at [26, 235] on input "Martin Chagolla martin.chagolla@opendoor.com" at bounding box center [22, 231] width 7 height 7
checkbox input "true"
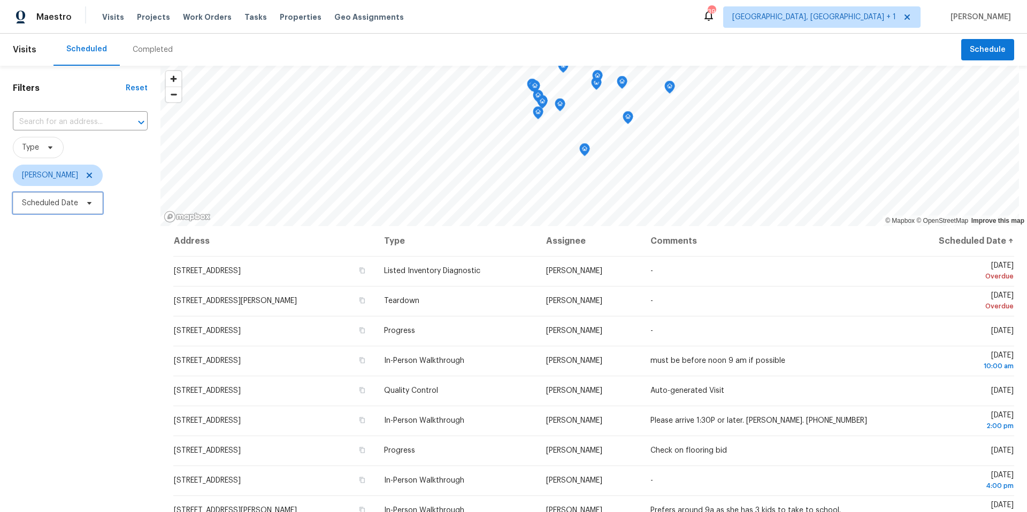
click at [83, 211] on span "Scheduled Date" at bounding box center [58, 203] width 90 height 21
select select "9"
select select "2025"
select select "10"
select select "2025"
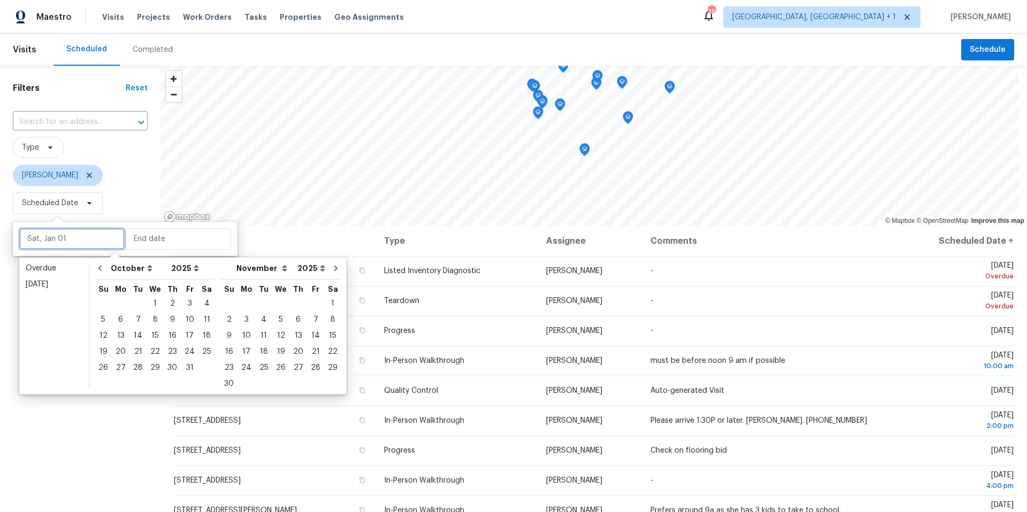
click at [82, 235] on input "text" at bounding box center [71, 238] width 105 height 21
click at [155, 329] on div "15" at bounding box center [155, 335] width 17 height 15
type input "Wed, Oct 15"
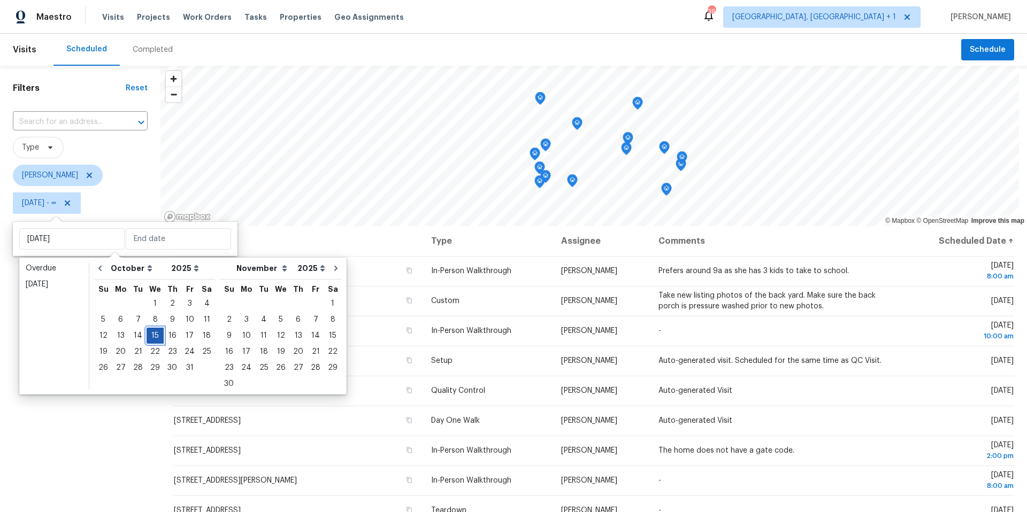
click at [155, 331] on div "15" at bounding box center [155, 335] width 17 height 15
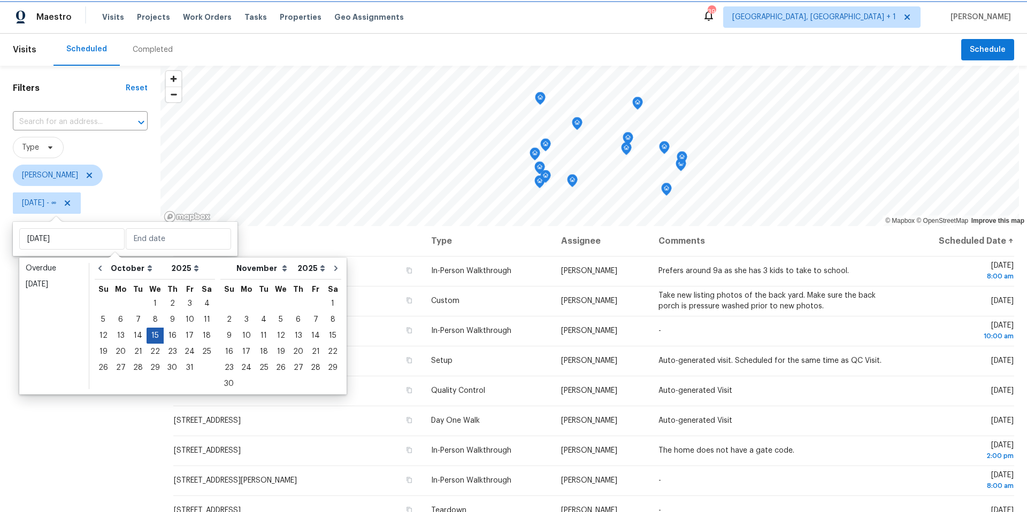
type input "Wed, Oct 15"
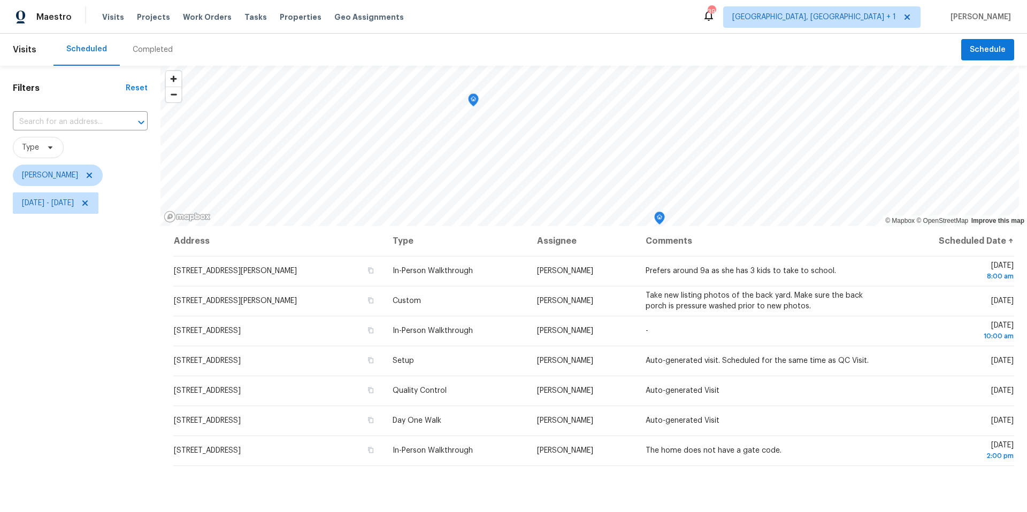
click at [83, 336] on div "Filters Reset ​ Type Martin Chagolla Wed, Oct 15 - Wed, Oct 15" at bounding box center [80, 351] width 160 height 570
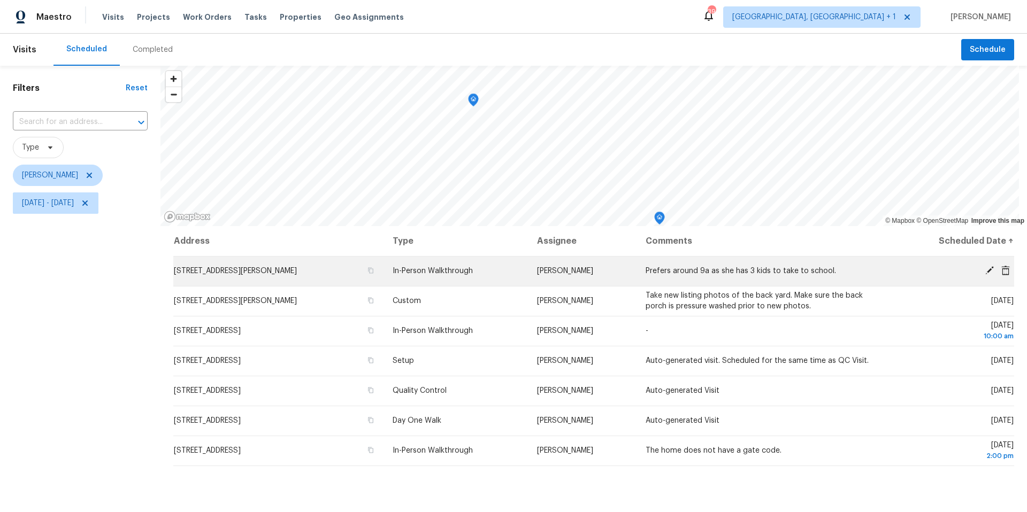
click at [982, 270] on span at bounding box center [990, 271] width 16 height 10
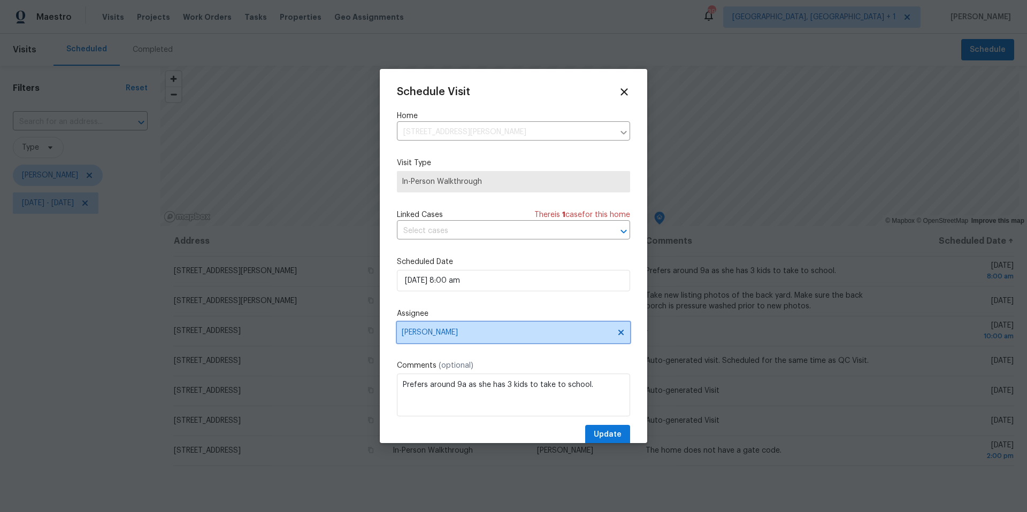
click at [474, 332] on span "[PERSON_NAME]" at bounding box center [507, 332] width 210 height 9
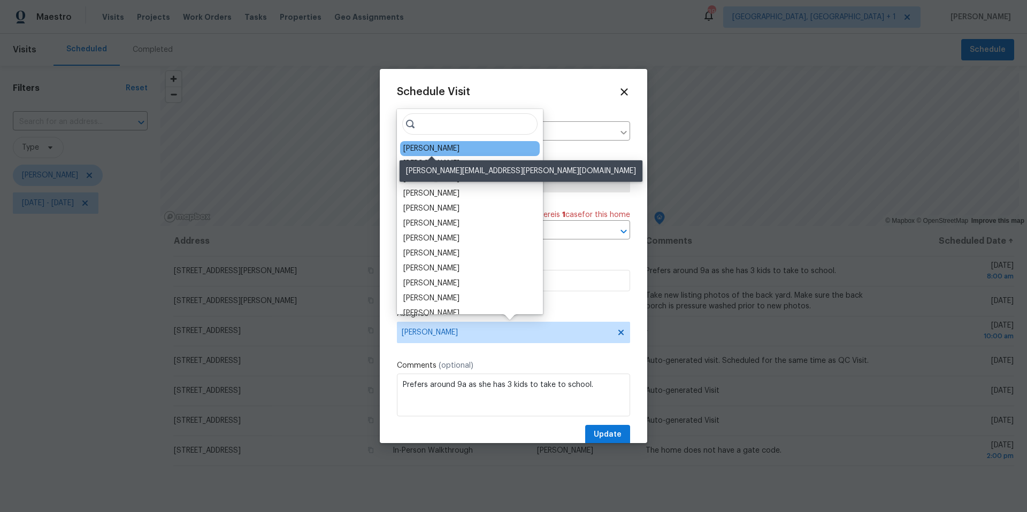
click at [439, 149] on div "[PERSON_NAME]" at bounding box center [431, 148] width 56 height 11
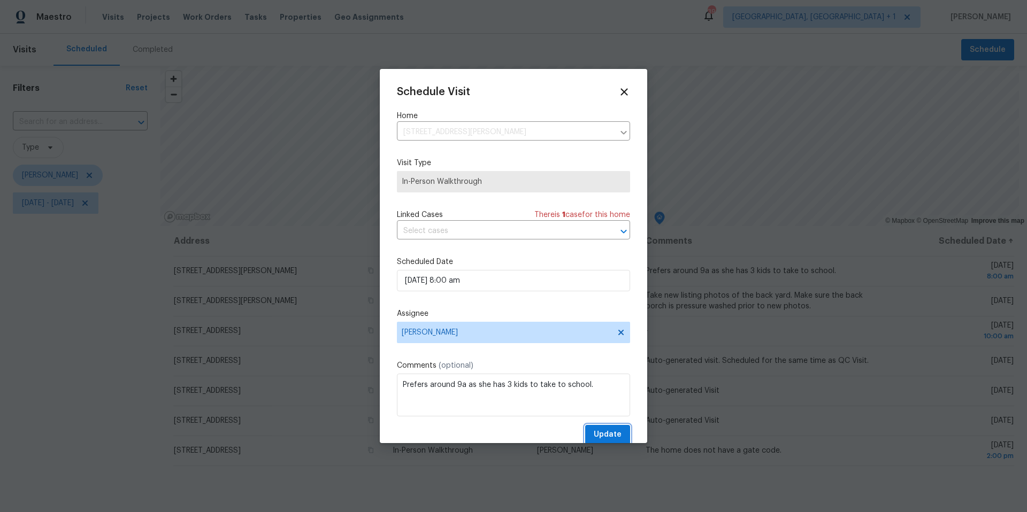
click at [602, 426] on button "Update" at bounding box center [607, 435] width 45 height 20
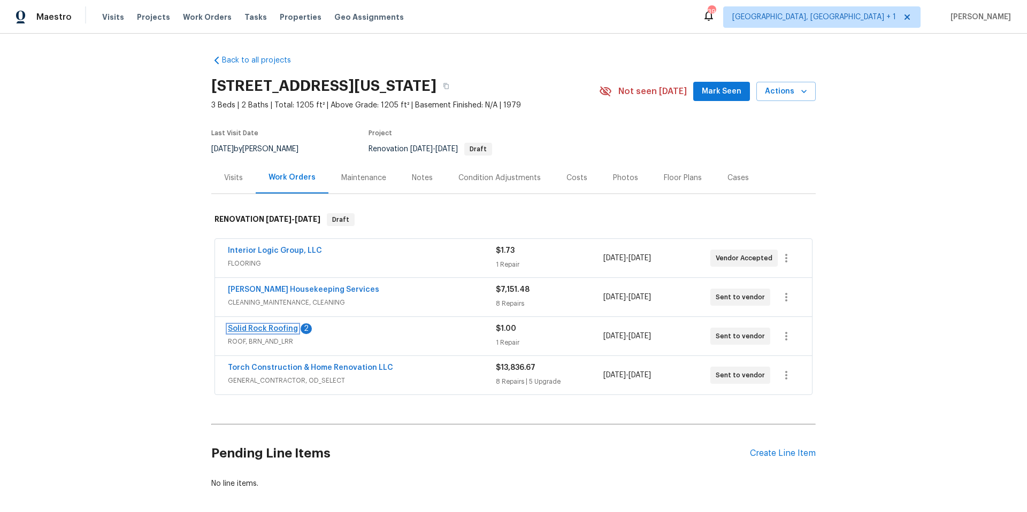
click at [277, 327] on link "Solid Rock Roofing" at bounding box center [263, 328] width 70 height 7
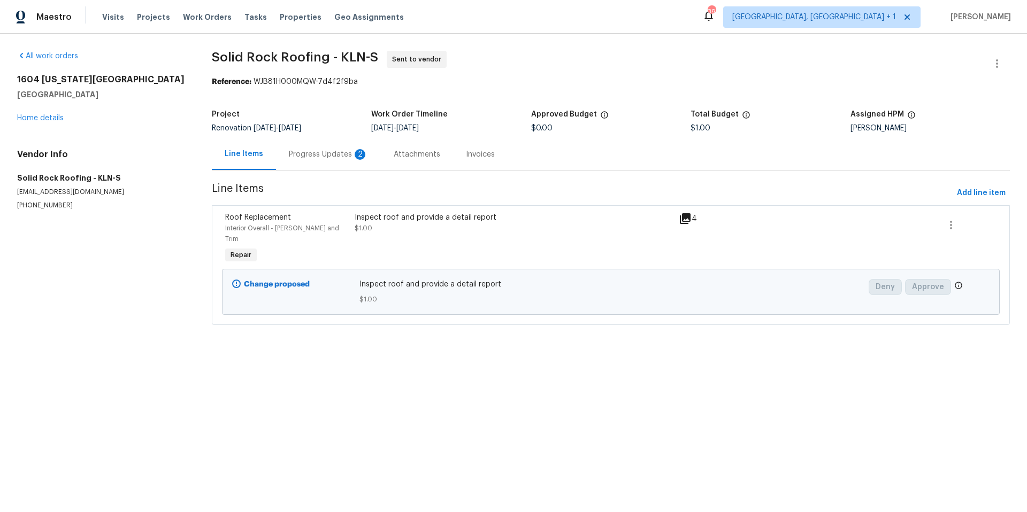
click at [338, 156] on div "Progress Updates 2" at bounding box center [328, 154] width 79 height 11
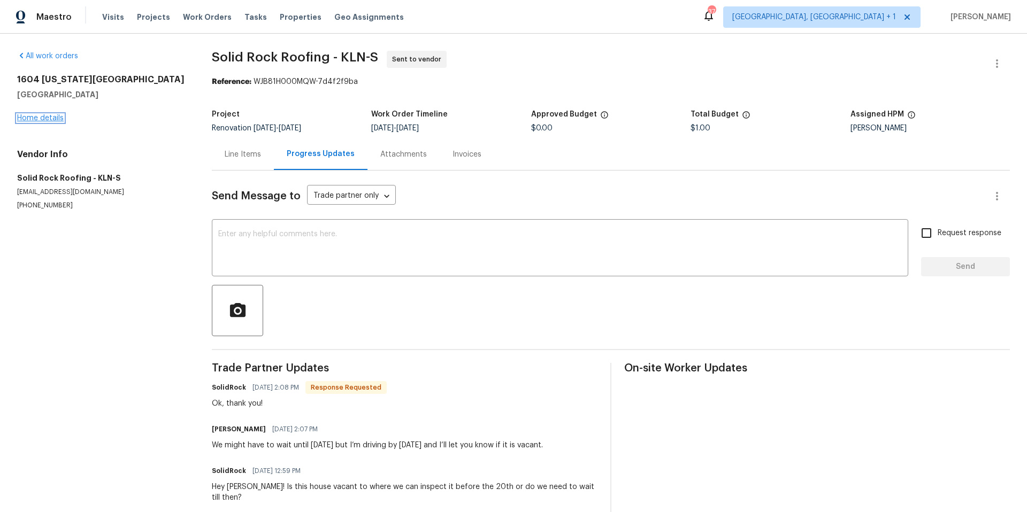
click at [47, 117] on link "Home details" at bounding box center [40, 117] width 47 height 7
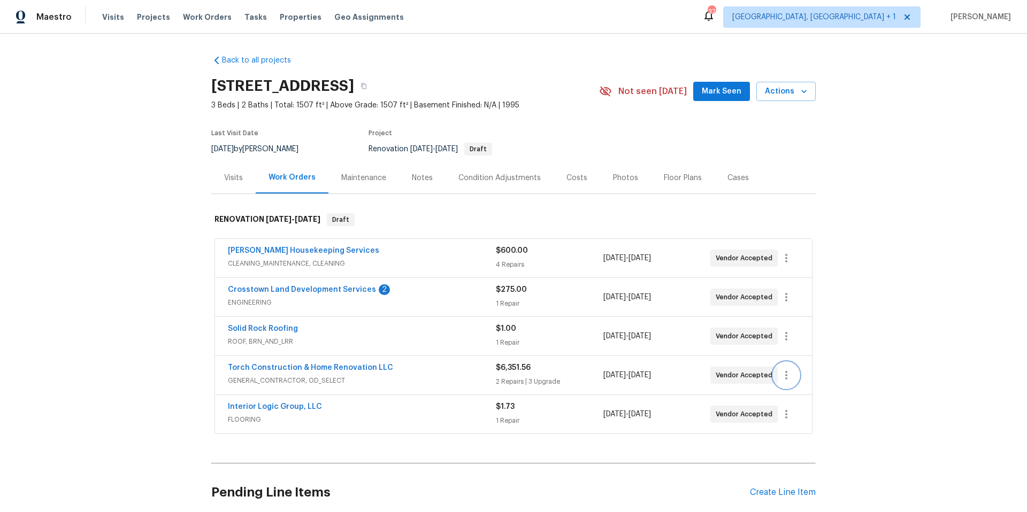
click at [787, 377] on icon "button" at bounding box center [786, 375] width 13 height 13
click at [808, 380] on li "Edit" at bounding box center [828, 376] width 116 height 18
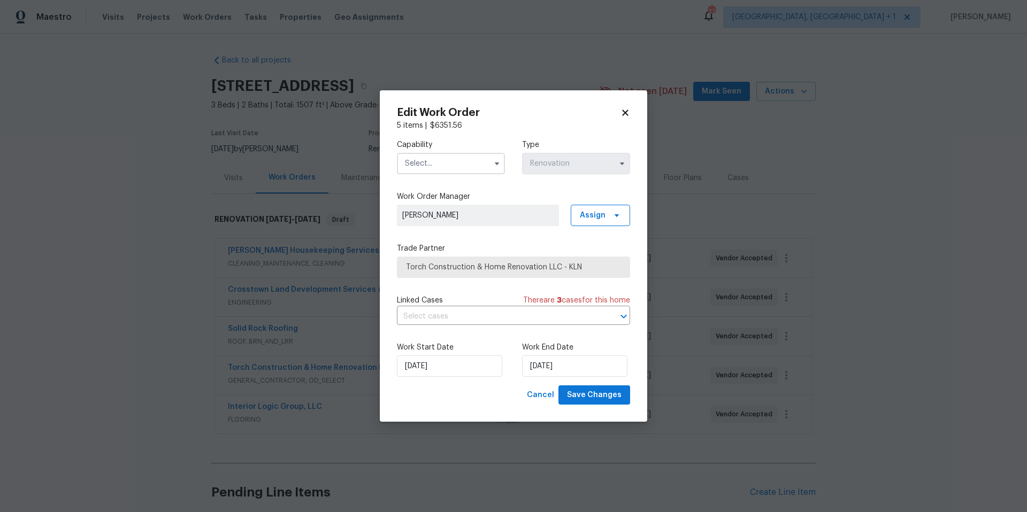
click at [489, 166] on span at bounding box center [497, 164] width 16 height 16
click at [474, 165] on input "text" at bounding box center [451, 163] width 108 height 21
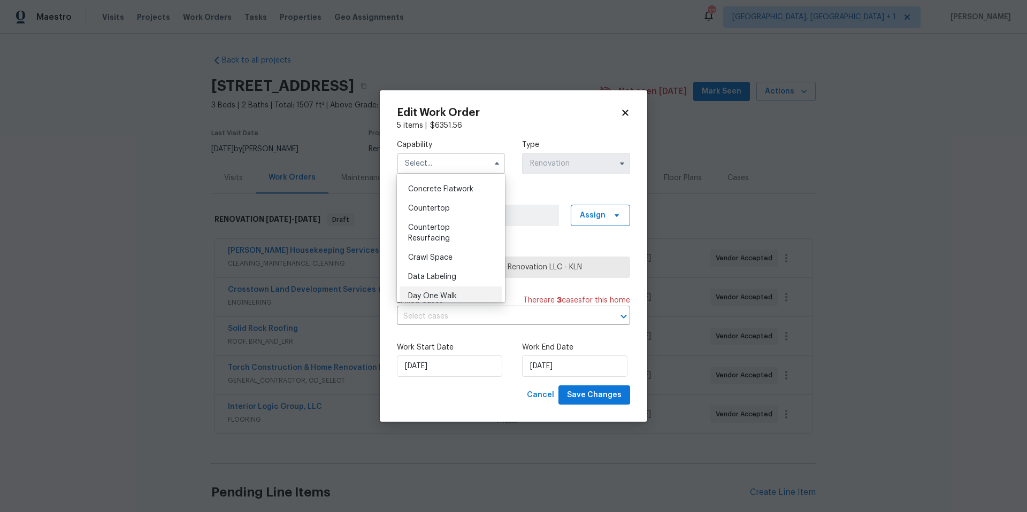
scroll to position [419, 0]
click at [461, 282] on span "General Contractor" at bounding box center [442, 278] width 69 height 7
type input "General Contractor"
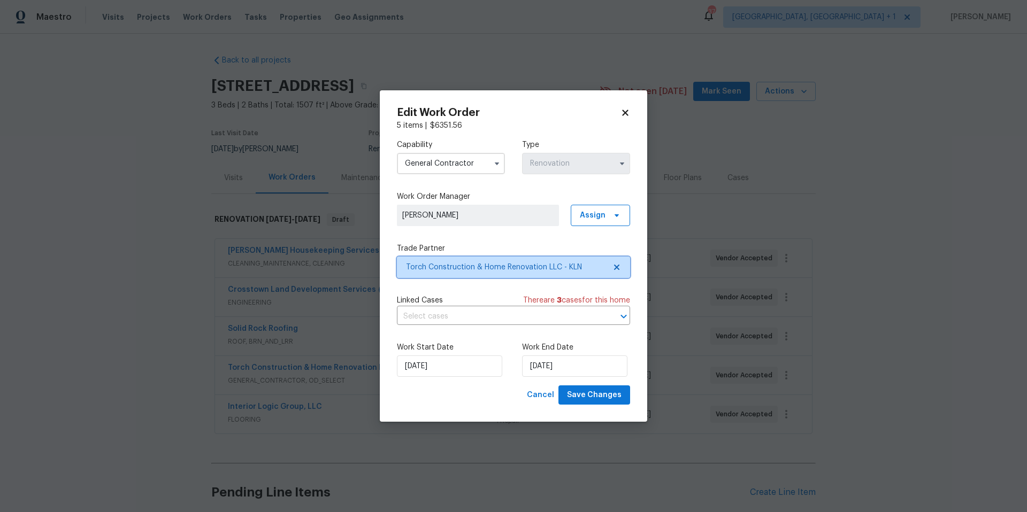
click at [591, 271] on span "Torch Construction & Home Renovation LLC - KLN" at bounding box center [506, 267] width 200 height 11
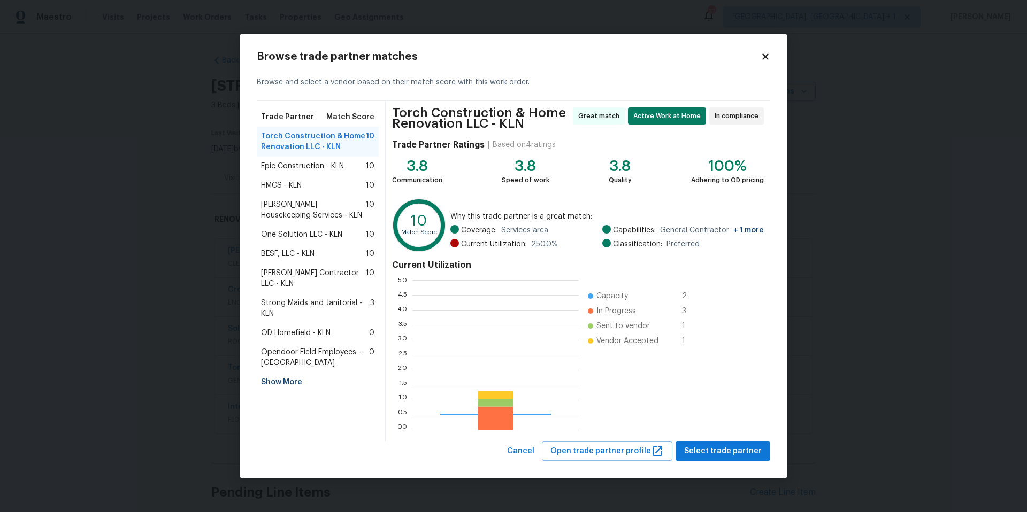
scroll to position [142, 159]
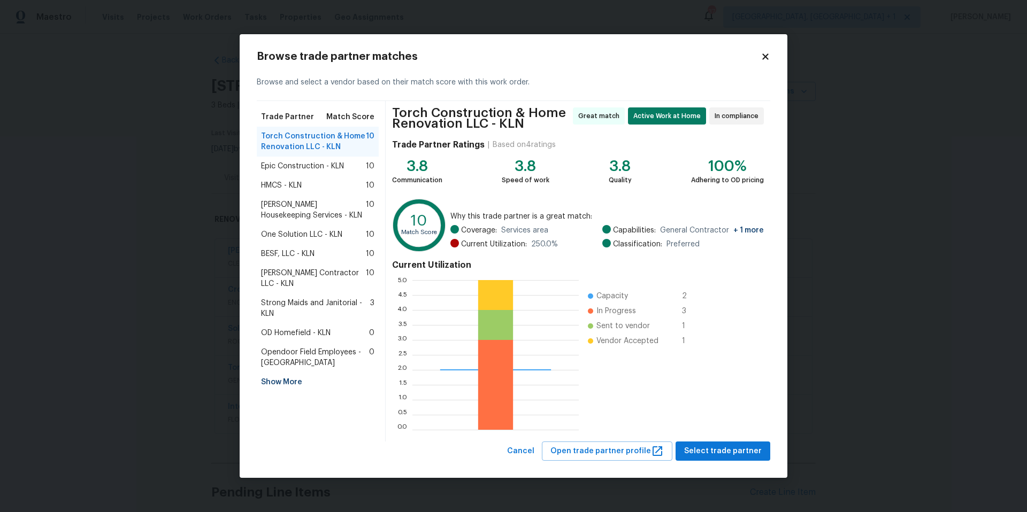
click at [304, 249] on span "BESF, LLC - KLN" at bounding box center [287, 254] width 53 height 11
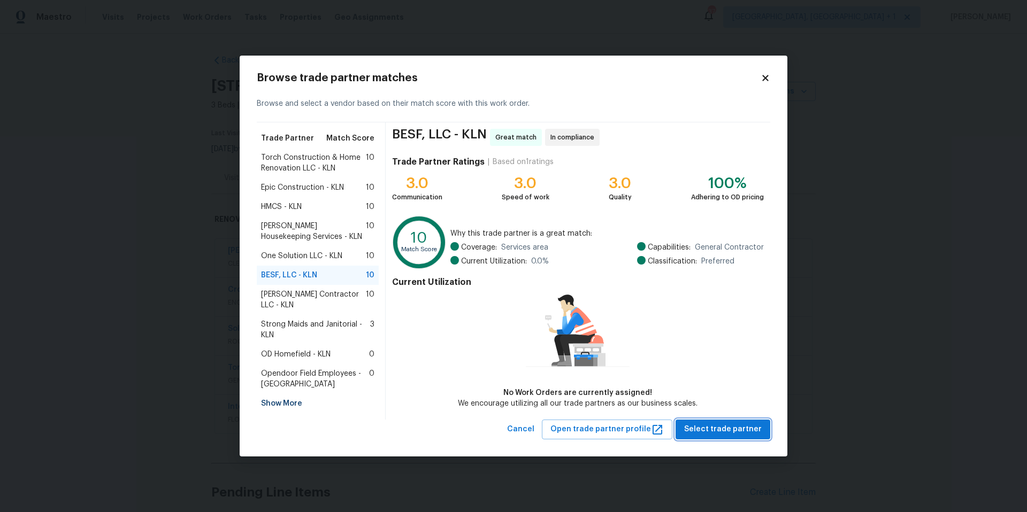
click at [735, 428] on span "Select trade partner" at bounding box center [723, 429] width 78 height 13
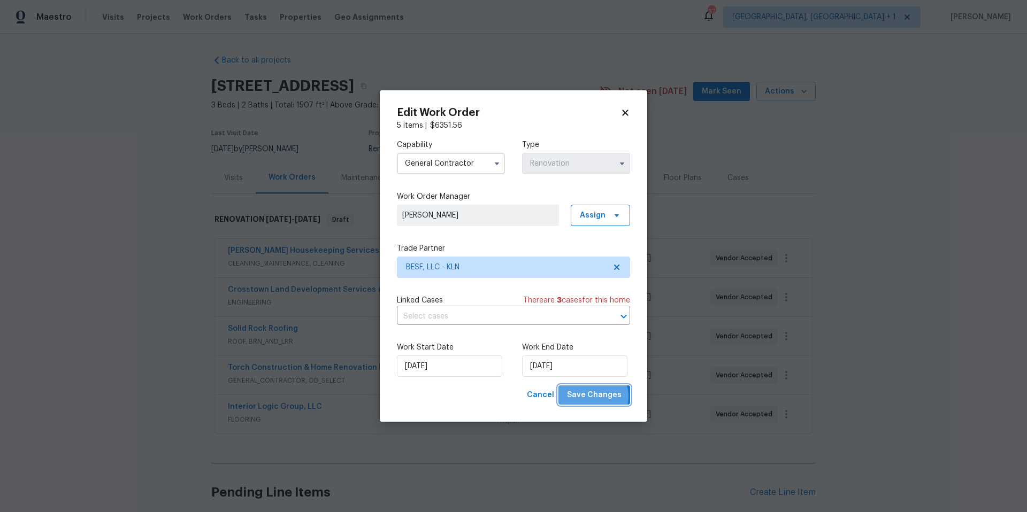
click at [592, 397] on span "Save Changes" at bounding box center [594, 395] width 55 height 13
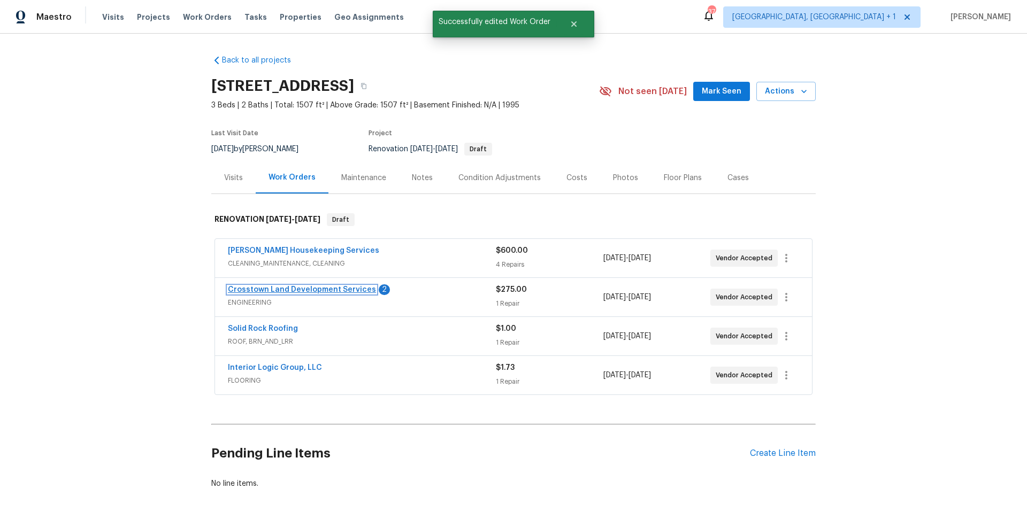
click at [319, 289] on link "Crosstown Land Development Services" at bounding box center [302, 289] width 148 height 7
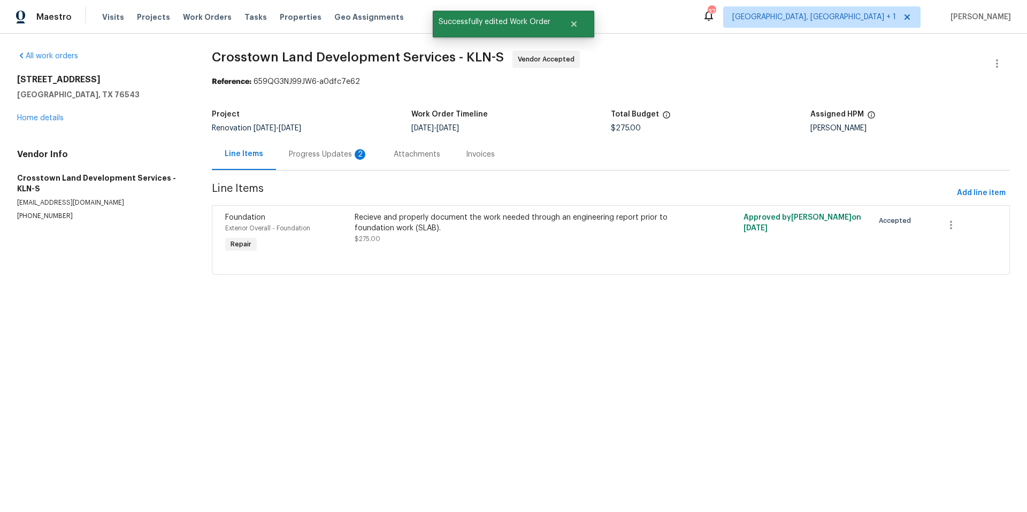
click at [335, 149] on div "Progress Updates 2" at bounding box center [328, 155] width 105 height 32
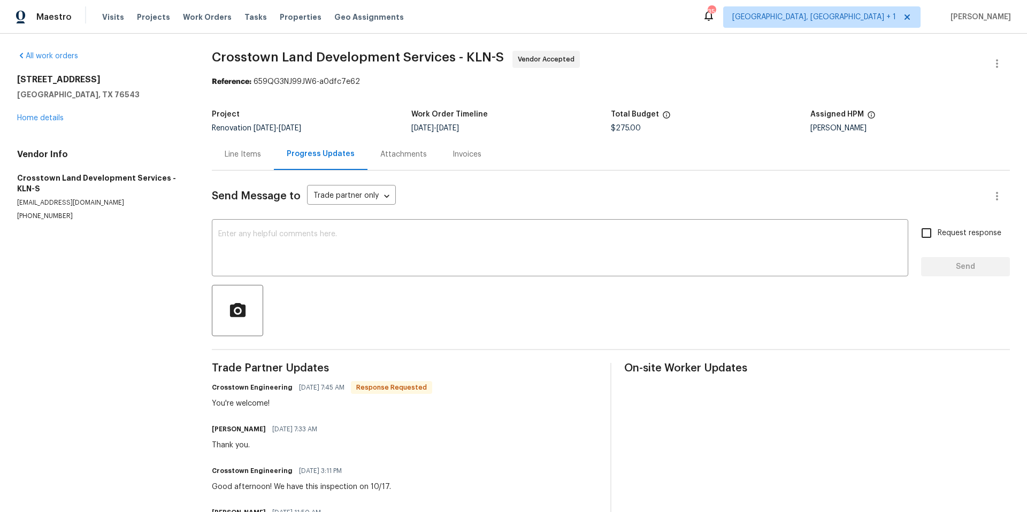
click at [253, 162] on div "Line Items" at bounding box center [243, 155] width 62 height 32
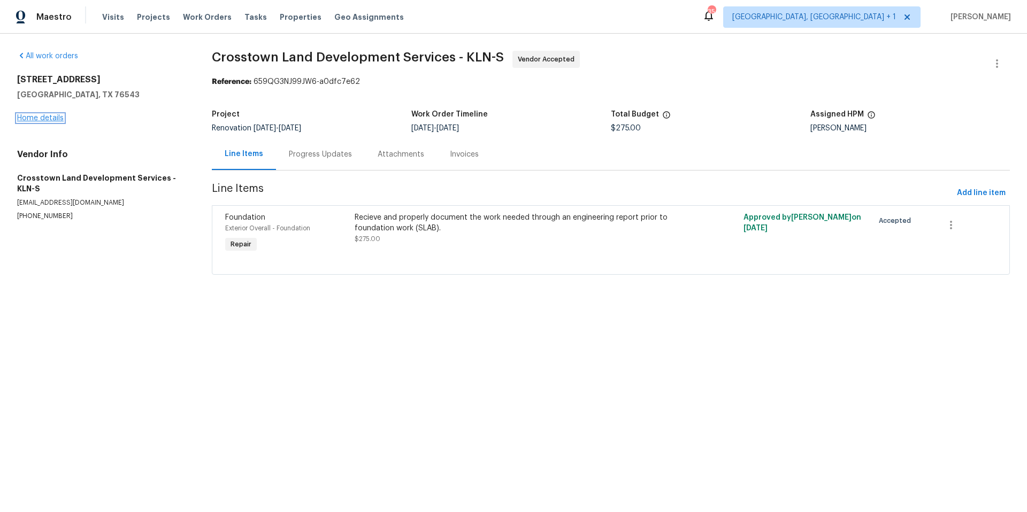
click at [28, 116] on link "Home details" at bounding box center [40, 117] width 47 height 7
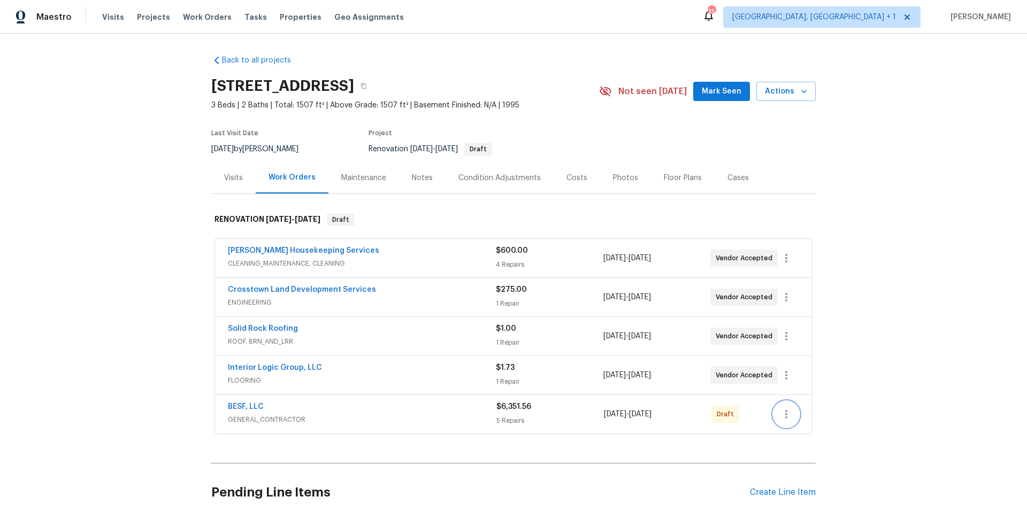
click at [780, 413] on icon "button" at bounding box center [786, 414] width 13 height 13
click at [815, 412] on li "Send to Vendor" at bounding box center [828, 415] width 116 height 18
click at [904, 274] on div at bounding box center [513, 256] width 1027 height 512
click at [237, 404] on link "BESF, LLC" at bounding box center [246, 406] width 36 height 7
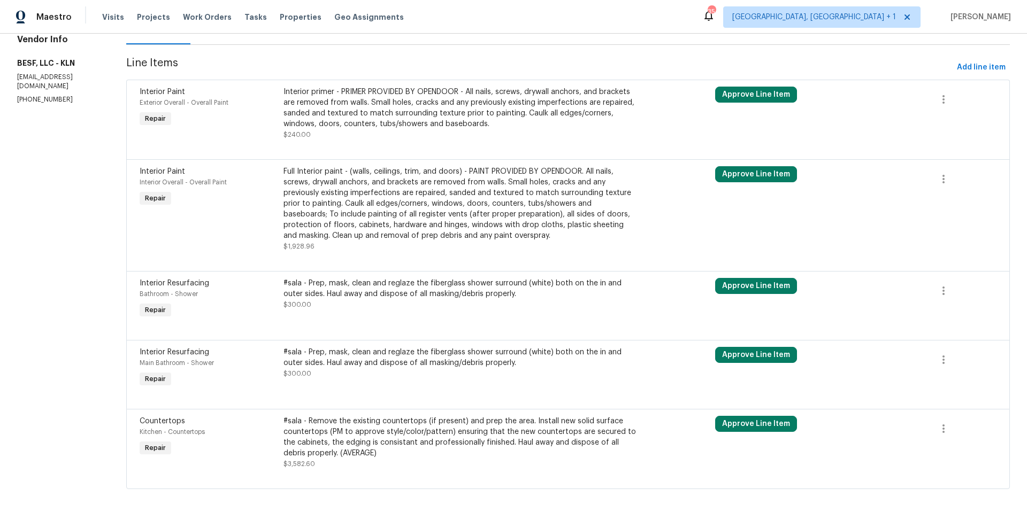
scroll to position [141, 0]
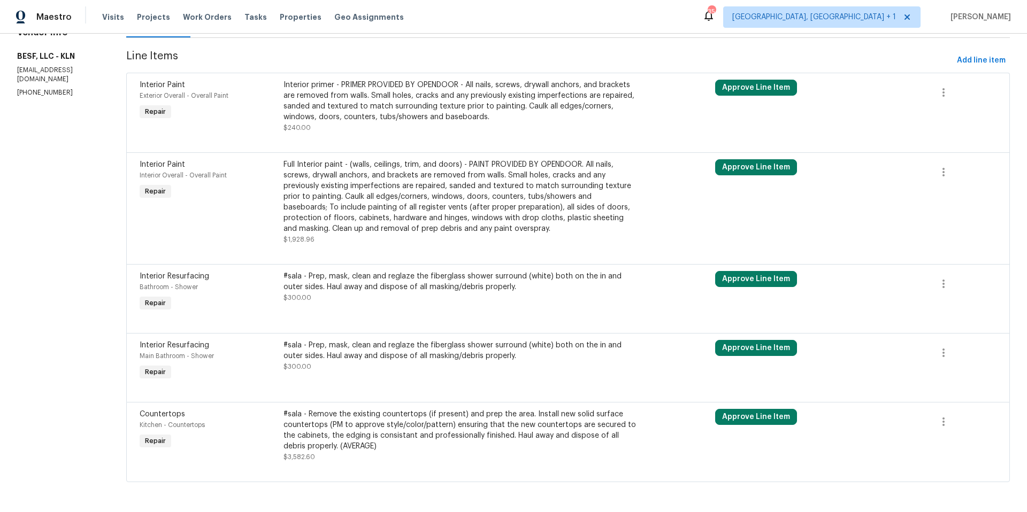
click at [425, 411] on div "#sala - Remove the existing countertops (if present) and prep the area. Install…" at bounding box center [460, 430] width 354 height 43
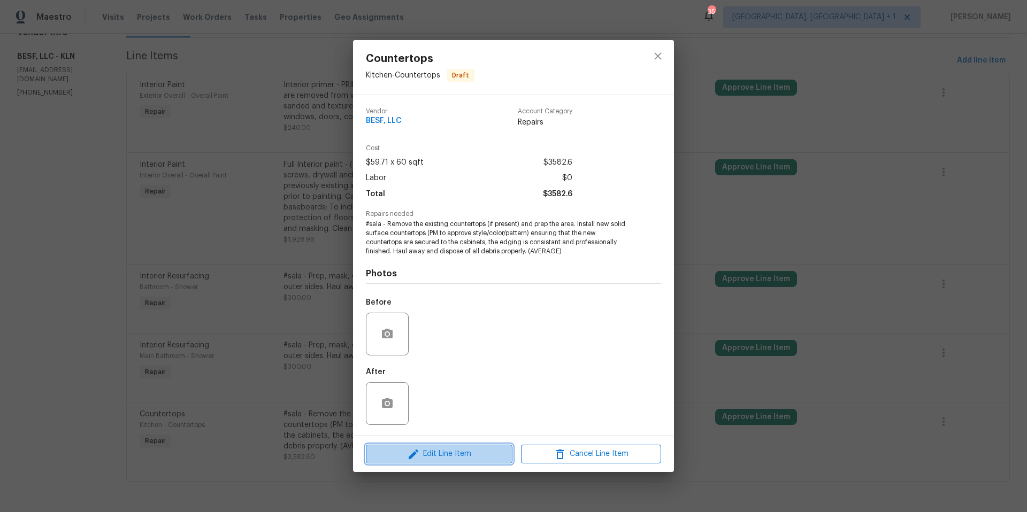
click at [441, 453] on span "Edit Line Item" at bounding box center [439, 454] width 140 height 13
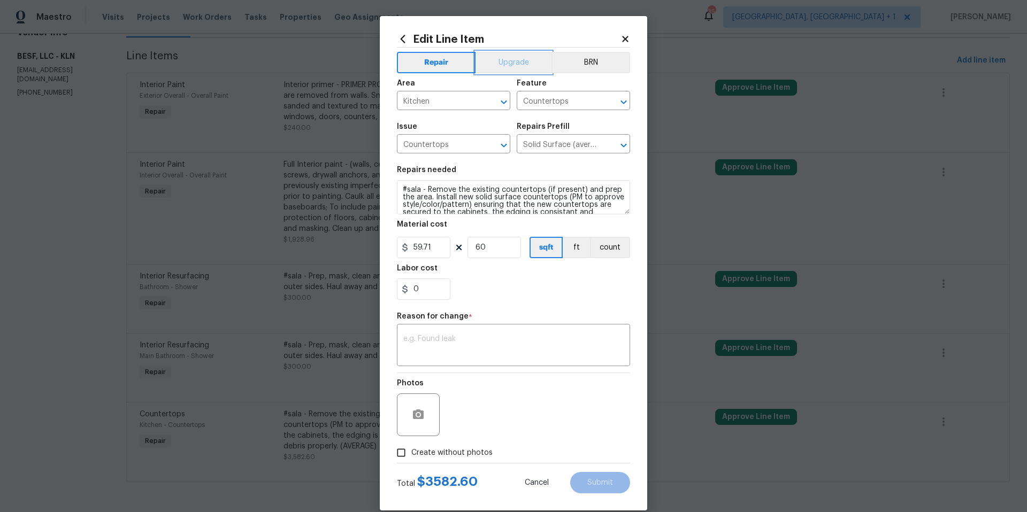
click at [509, 64] on button "Upgrade" at bounding box center [514, 62] width 76 height 21
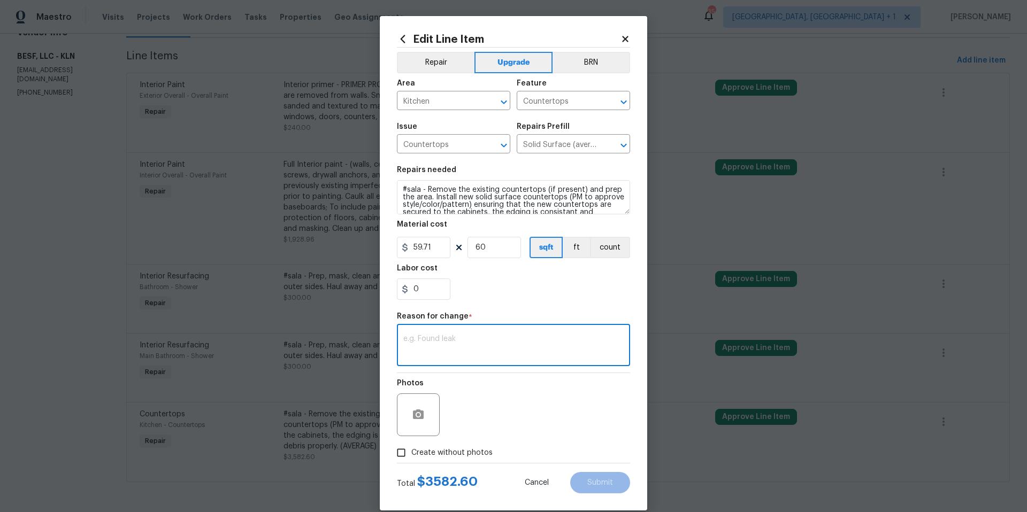
click at [467, 354] on textarea at bounding box center [513, 346] width 220 height 22
type textarea "U"
type textarea "update"
click at [585, 423] on div "Photos" at bounding box center [513, 408] width 233 height 70
click at [549, 402] on div "Photos" at bounding box center [513, 408] width 233 height 70
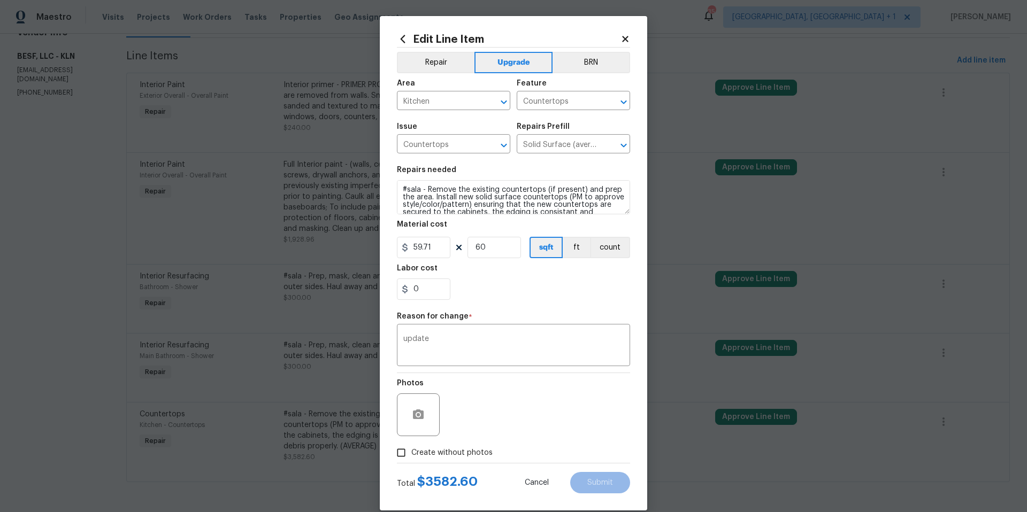
click at [500, 395] on div "Photos" at bounding box center [513, 408] width 233 height 70
click at [411, 454] on span "Create without photos" at bounding box center [451, 453] width 81 height 11
click at [408, 454] on input "Create without photos" at bounding box center [401, 453] width 20 height 20
checkbox input "true"
click at [470, 422] on textarea at bounding box center [539, 415] width 182 height 43
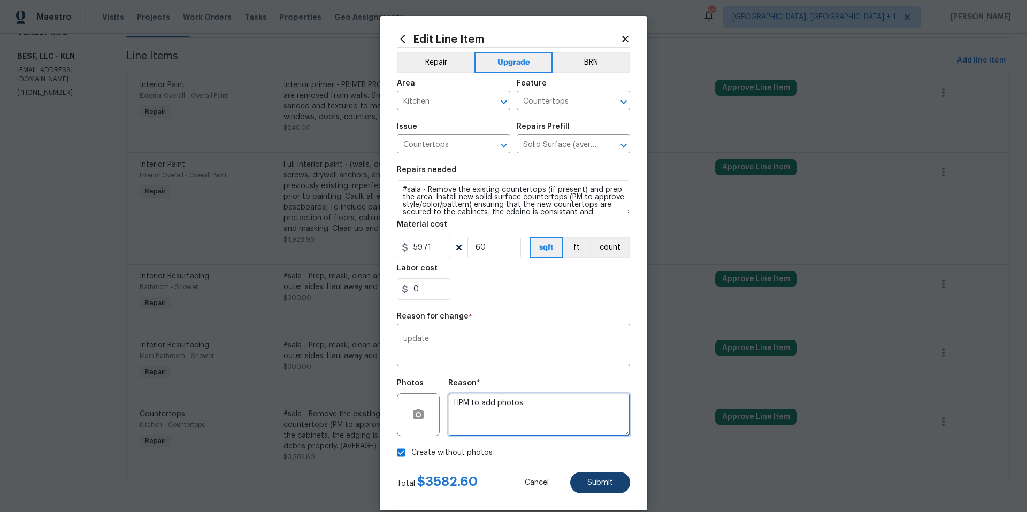
type textarea "HPM to add photos"
click at [583, 480] on button "Submit" at bounding box center [600, 482] width 60 height 21
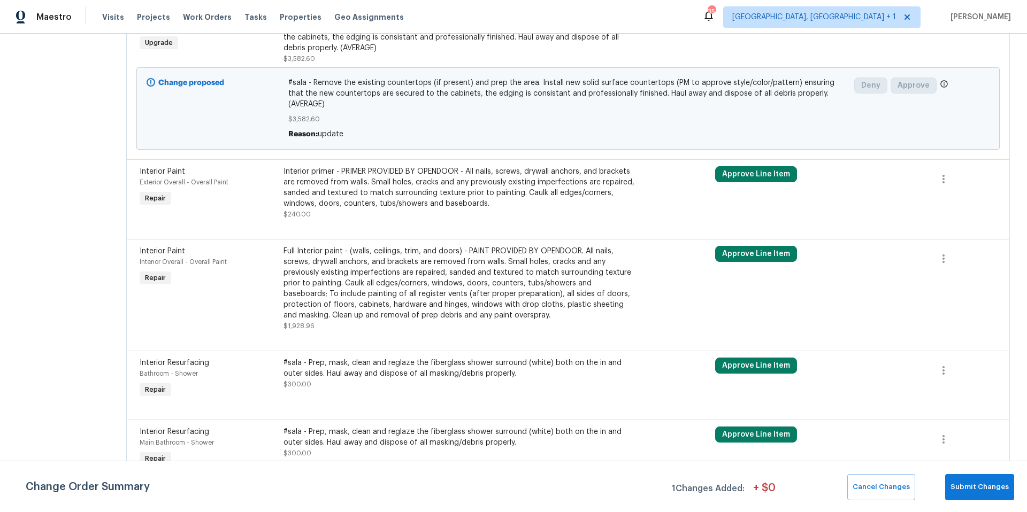
scroll to position [207, 0]
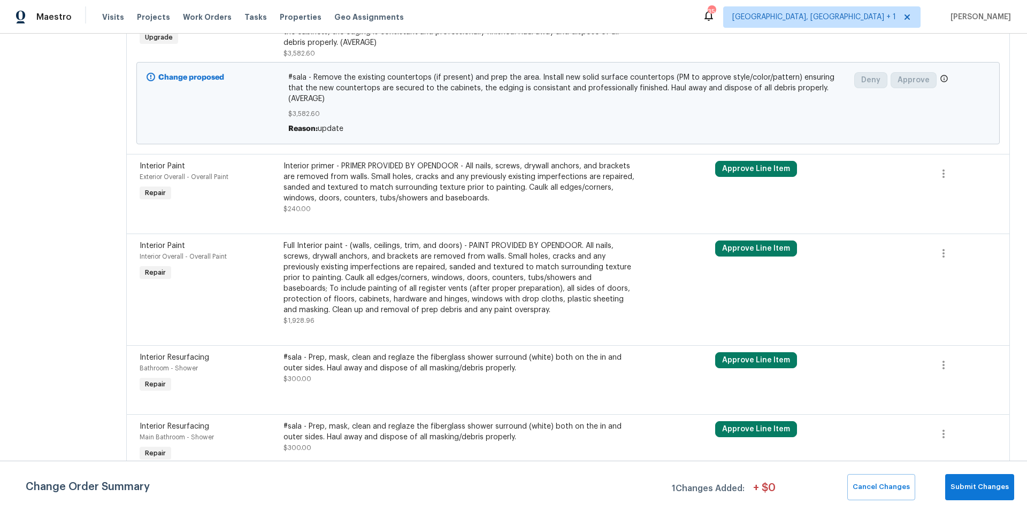
click at [424, 352] on div "#sala - Prep, mask, clean and reglaze the fiberglass shower surround (white) bo…" at bounding box center [460, 362] width 354 height 21
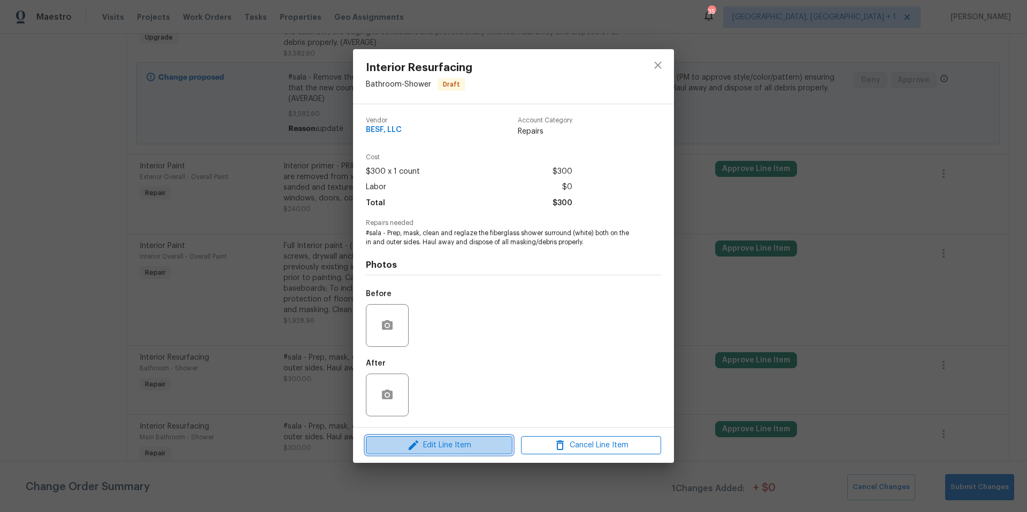
click at [447, 448] on span "Edit Line Item" at bounding box center [439, 445] width 140 height 13
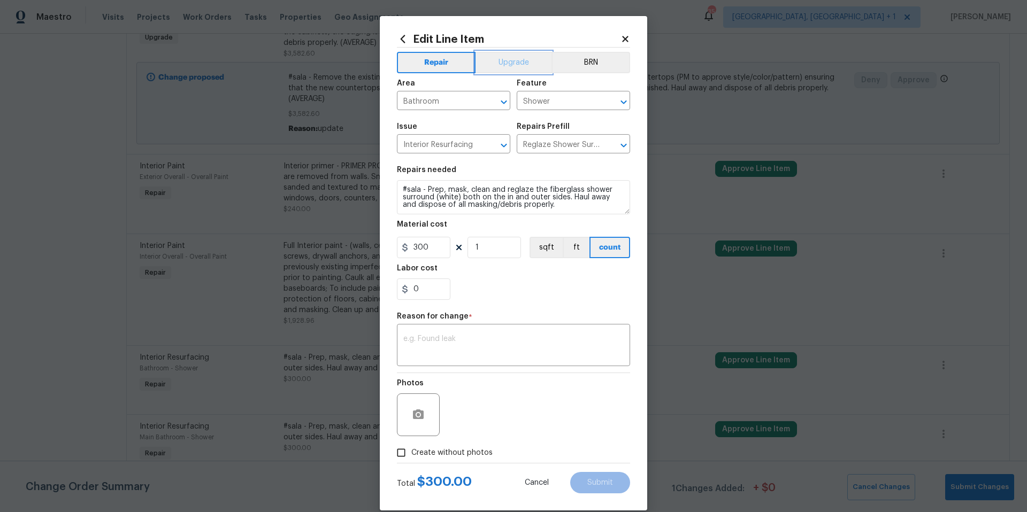
click at [504, 67] on button "Upgrade" at bounding box center [514, 62] width 76 height 21
click at [461, 355] on textarea at bounding box center [513, 346] width 220 height 22
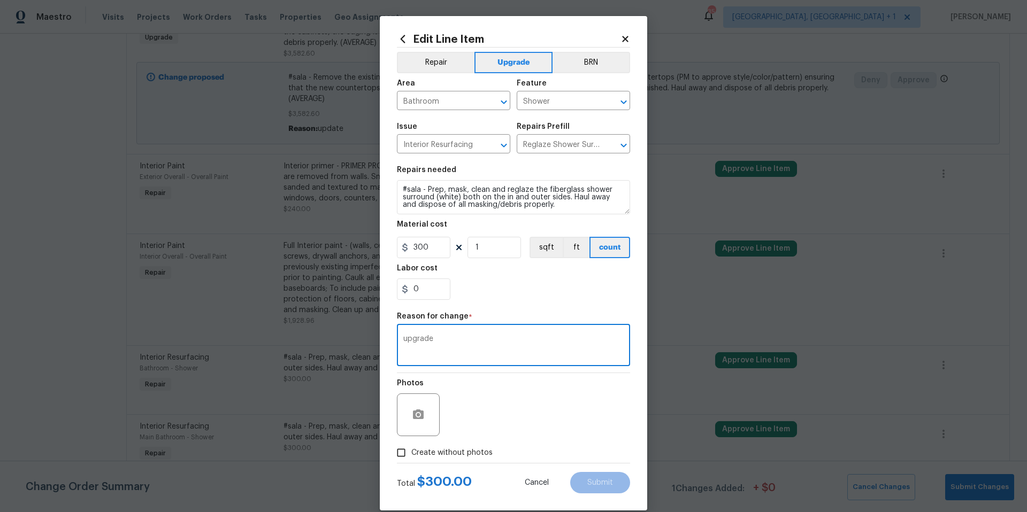
type textarea "upgrade"
click at [401, 458] on input "Create without photos" at bounding box center [401, 453] width 20 height 20
checkbox input "true"
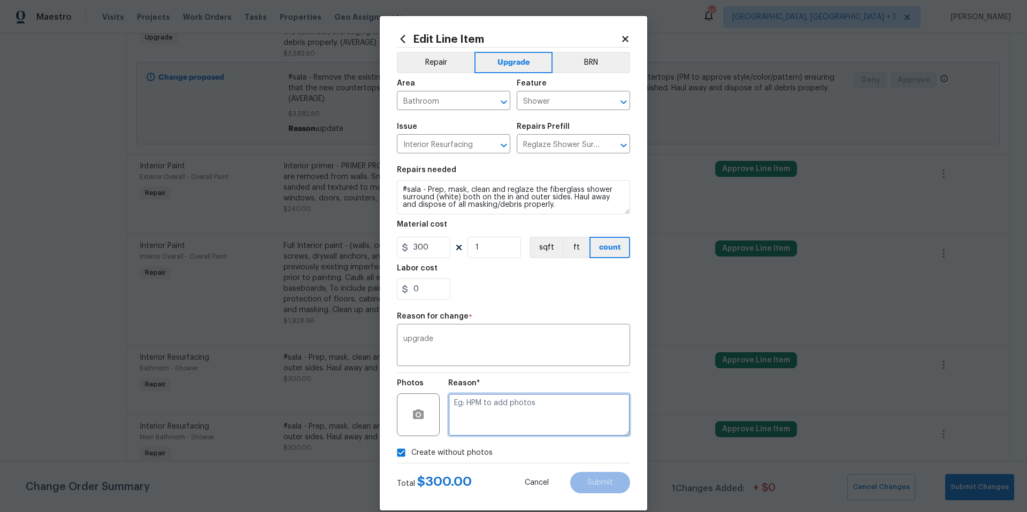
click at [462, 432] on textarea at bounding box center [539, 415] width 182 height 43
type textarea "HPM to add photos"
click at [592, 480] on span "Submit" at bounding box center [600, 483] width 26 height 8
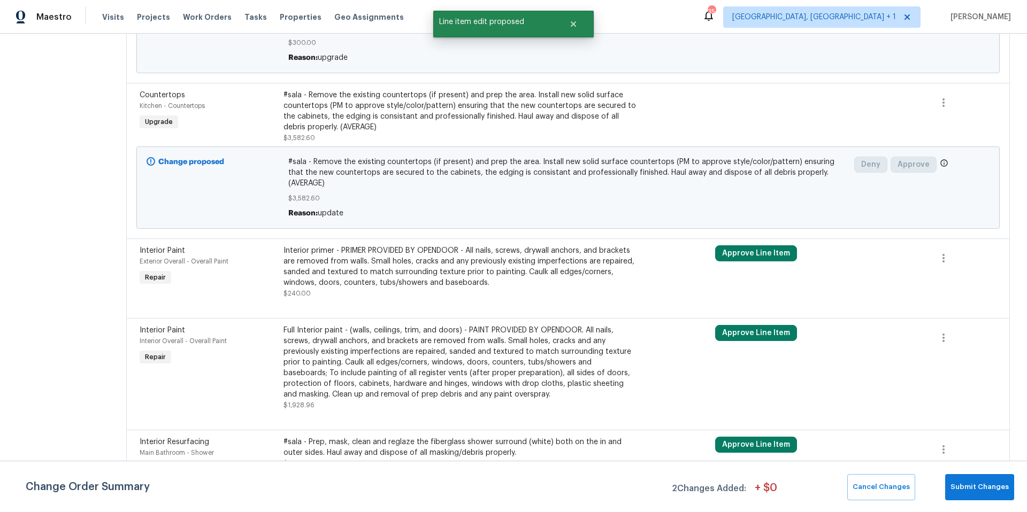
scroll to position [262, 0]
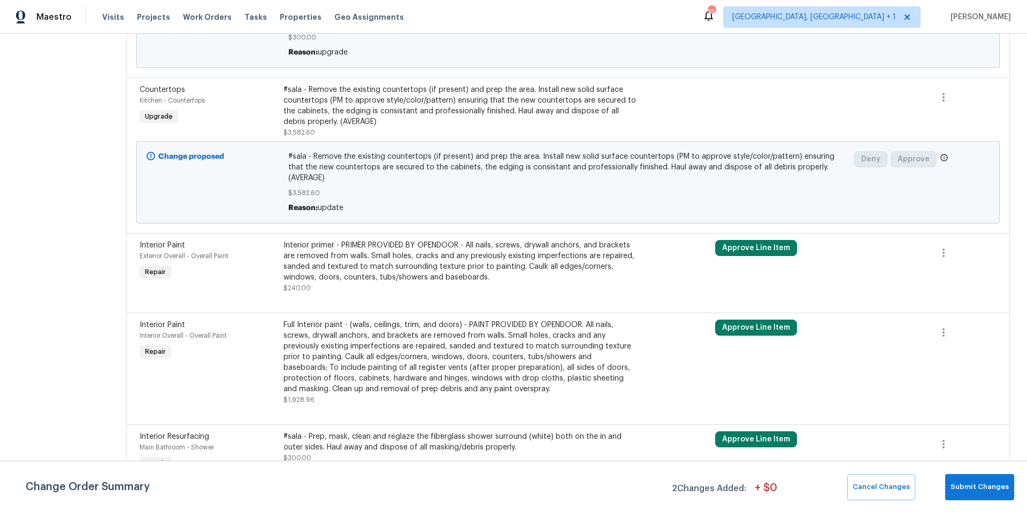
click at [342, 432] on div "#sala - Prep, mask, clean and reglaze the fiberglass shower surround (white) bo…" at bounding box center [460, 442] width 354 height 21
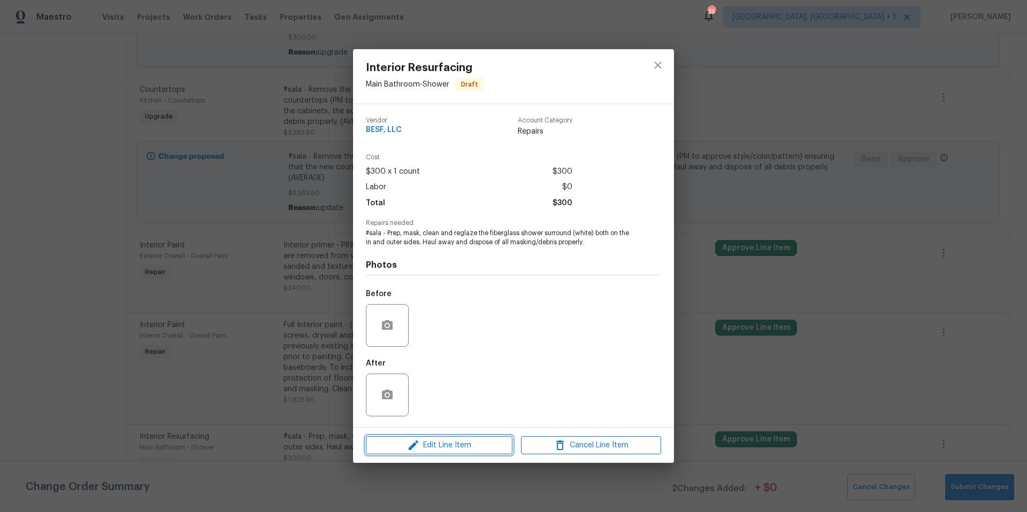
click at [445, 447] on span "Edit Line Item" at bounding box center [439, 445] width 140 height 13
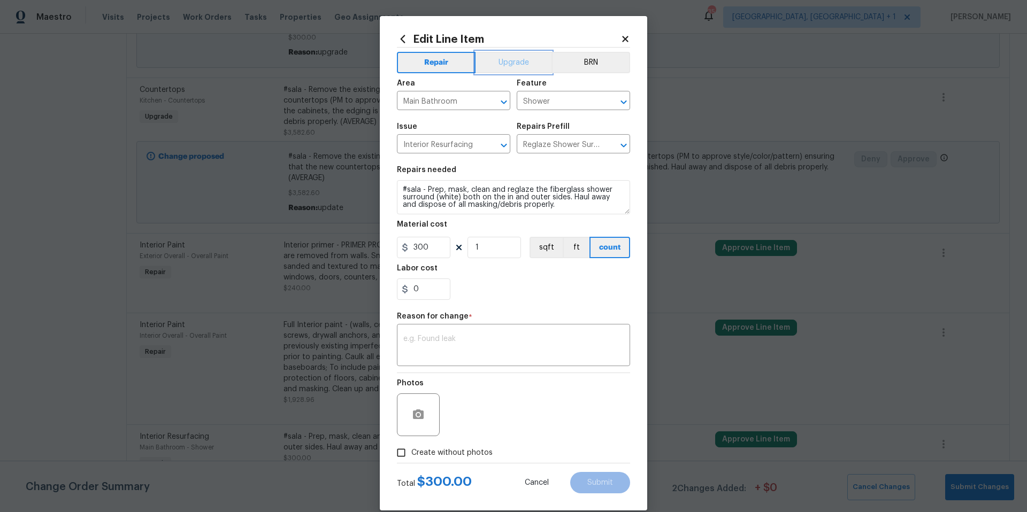
click at [497, 71] on button "Upgrade" at bounding box center [514, 62] width 76 height 21
click at [424, 340] on textarea at bounding box center [513, 346] width 220 height 22
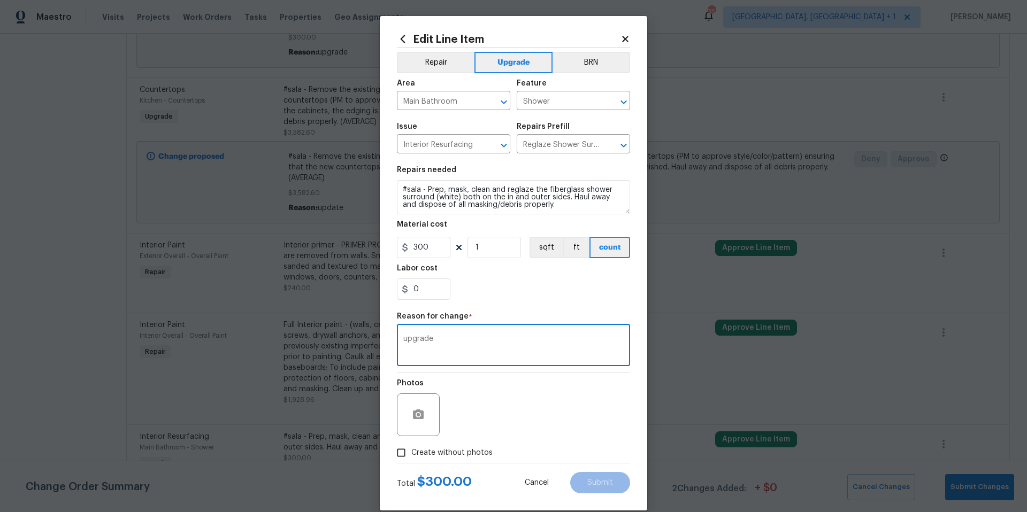
type textarea "upgrade"
click at [409, 444] on label "Create without photos" at bounding box center [442, 453] width 102 height 20
click at [409, 444] on input "Create without photos" at bounding box center [401, 453] width 20 height 20
checkbox input "true"
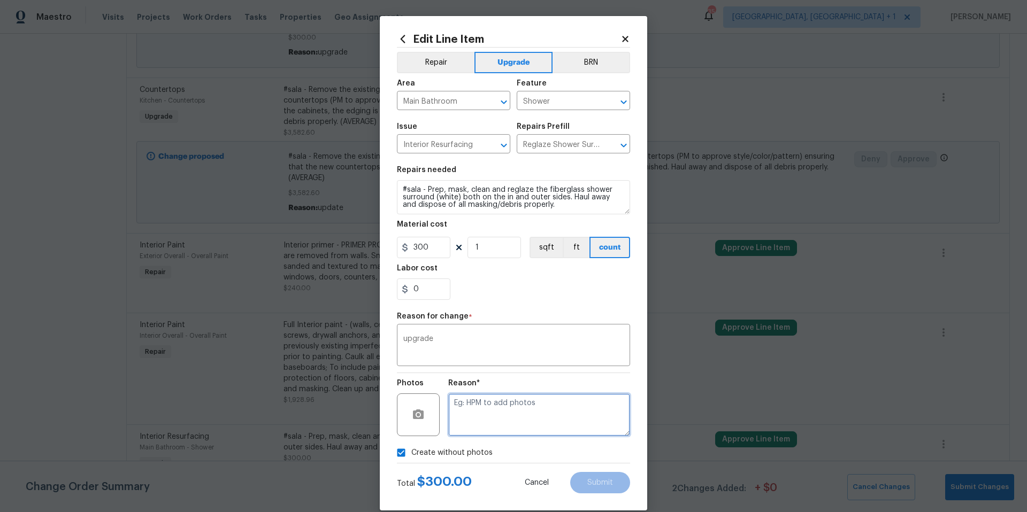
click at [488, 405] on textarea at bounding box center [539, 415] width 182 height 43
type textarea "HPM to add photos"
click at [595, 485] on span "Submit" at bounding box center [600, 483] width 26 height 8
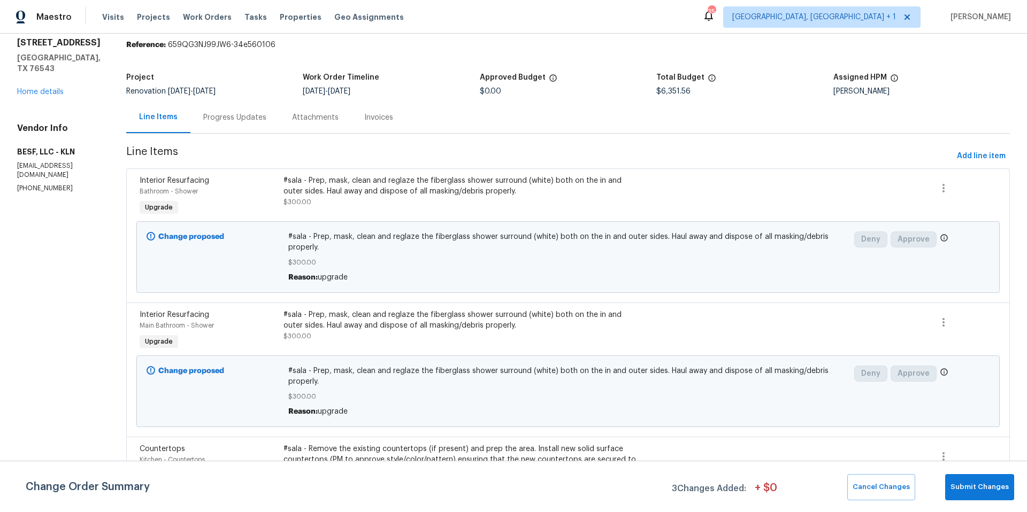
scroll to position [0, 0]
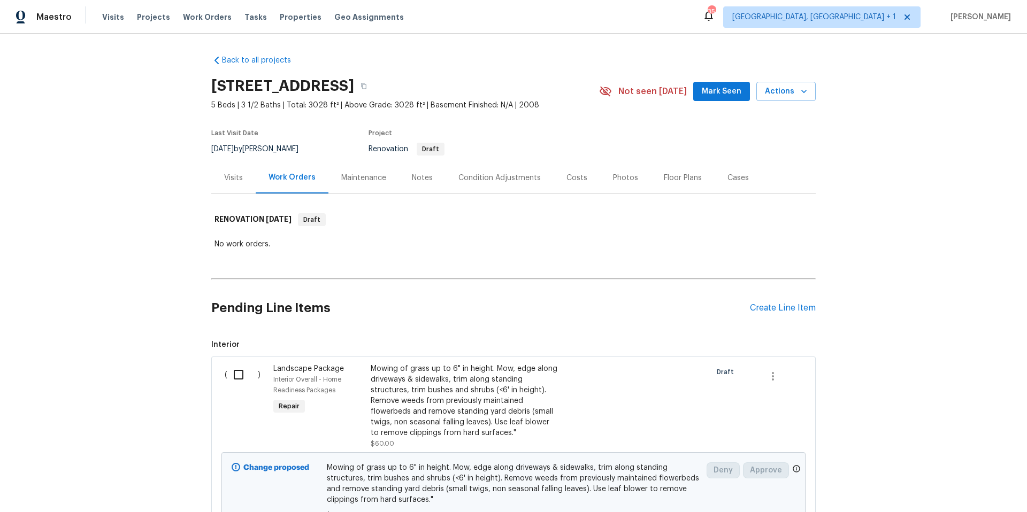
click at [515, 180] on div "Condition Adjustments" at bounding box center [499, 178] width 82 height 11
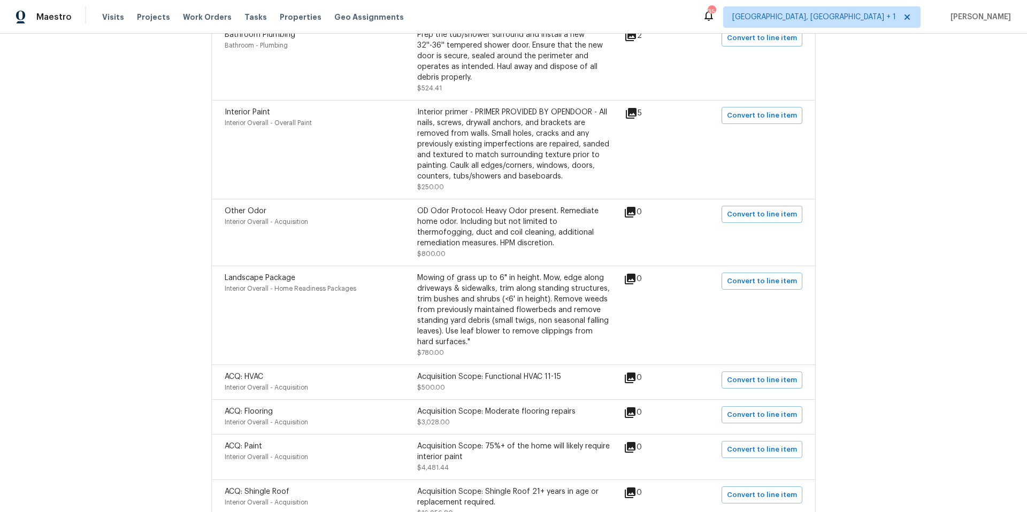
scroll to position [479, 0]
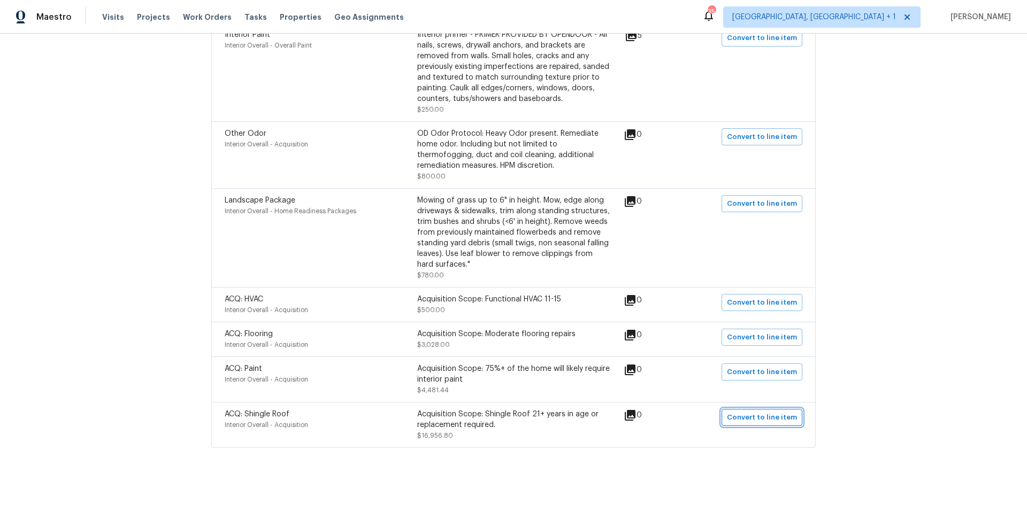
click at [746, 417] on button "Convert to line item" at bounding box center [762, 417] width 81 height 17
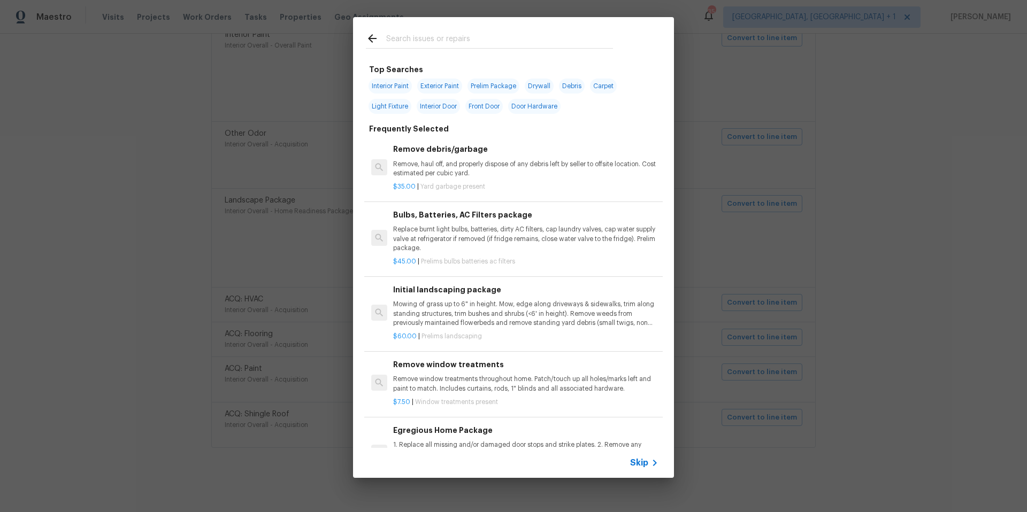
click at [401, 36] on input "text" at bounding box center [499, 40] width 227 height 16
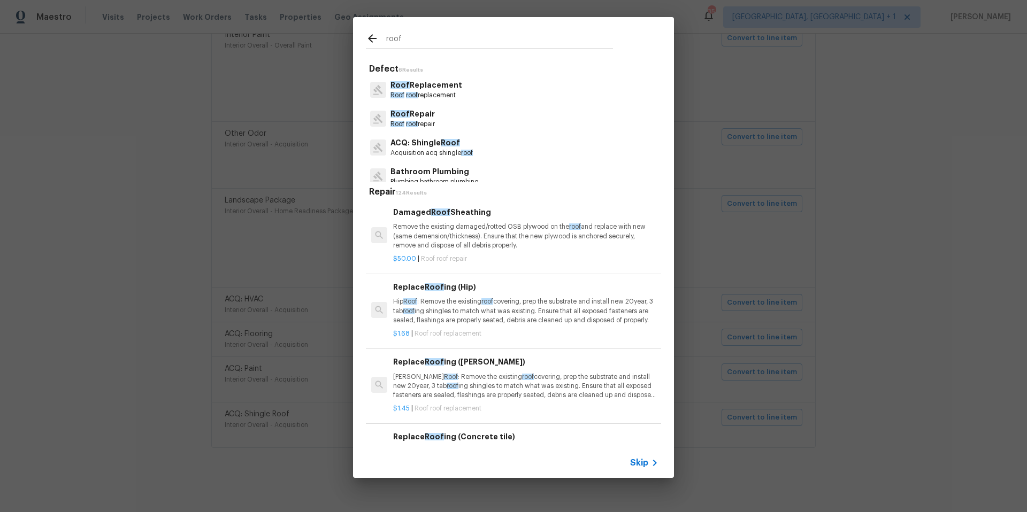
type input "roof"
click at [435, 94] on p "Roof roof replacement" at bounding box center [426, 95] width 72 height 9
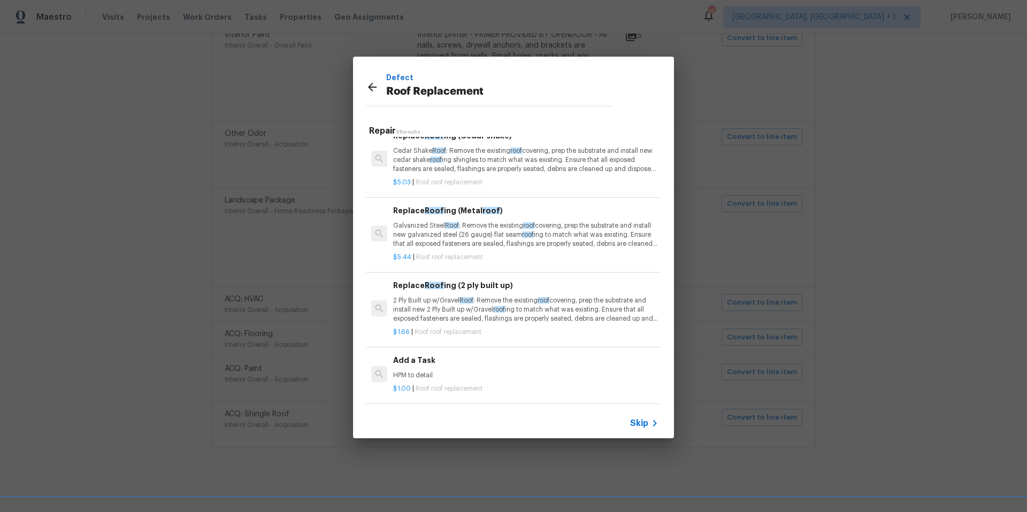
scroll to position [398, 0]
click at [431, 355] on h6 "Add a Task" at bounding box center [525, 361] width 265 height 12
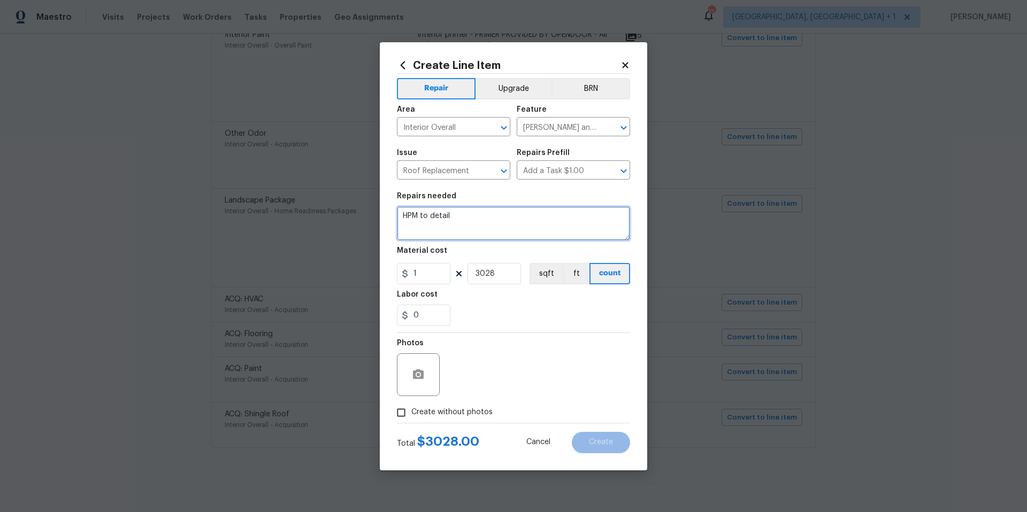
click at [470, 210] on textarea "HPM to detail" at bounding box center [513, 223] width 233 height 34
click at [504, 217] on textarea "HPM to detail" at bounding box center [513, 223] width 233 height 34
click at [504, 220] on textarea "HPM to detail" at bounding box center [513, 223] width 233 height 34
click at [509, 231] on textarea "HPM to detail" at bounding box center [513, 223] width 233 height 34
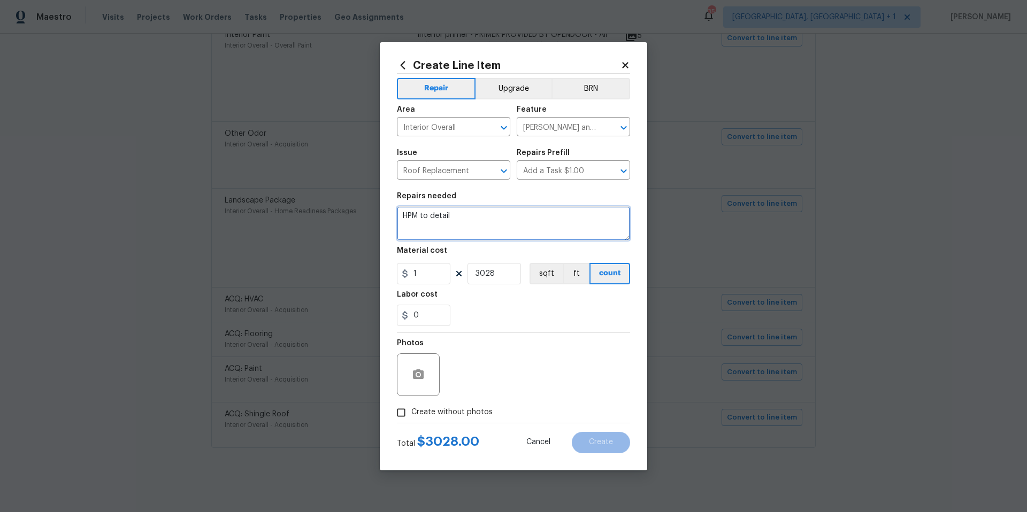
click at [508, 226] on textarea "HPM to detail" at bounding box center [513, 223] width 233 height 34
type textarea "p"
type textarea "Please provide a detailed roof condition report and repair/replacement quotes"
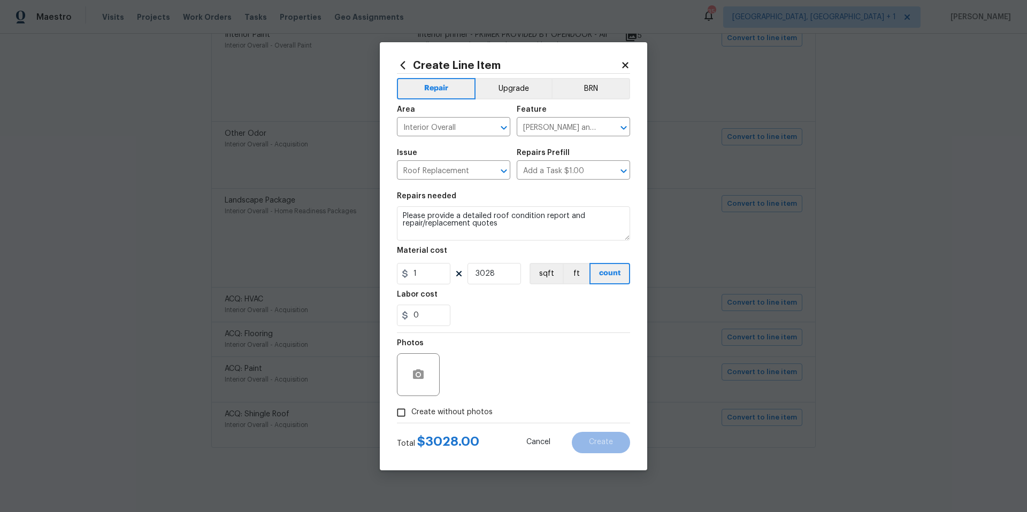
click at [407, 412] on input "Create without photos" at bounding box center [401, 413] width 20 height 20
checkbox input "true"
click at [495, 381] on textarea at bounding box center [539, 375] width 182 height 43
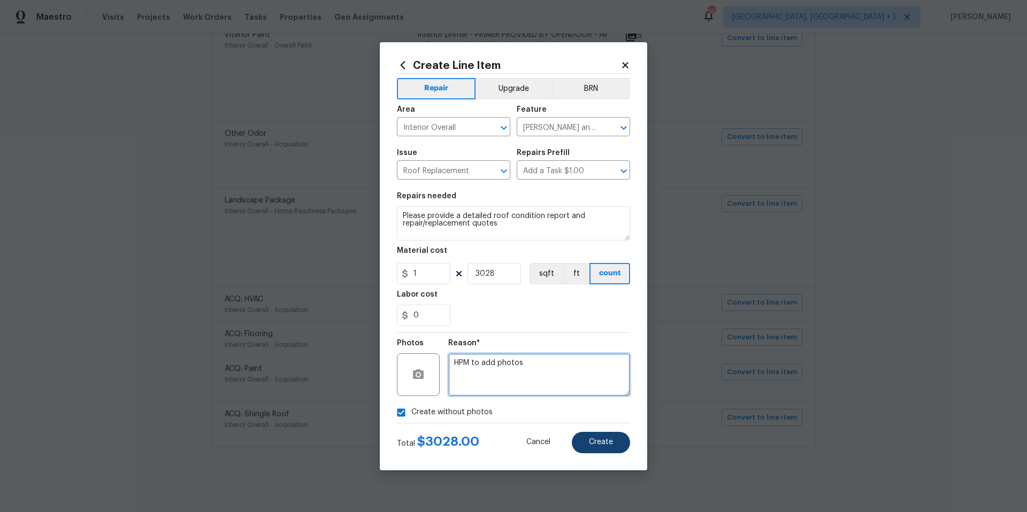
type textarea "HPM to add photos"
click at [616, 444] on button "Create" at bounding box center [601, 442] width 58 height 21
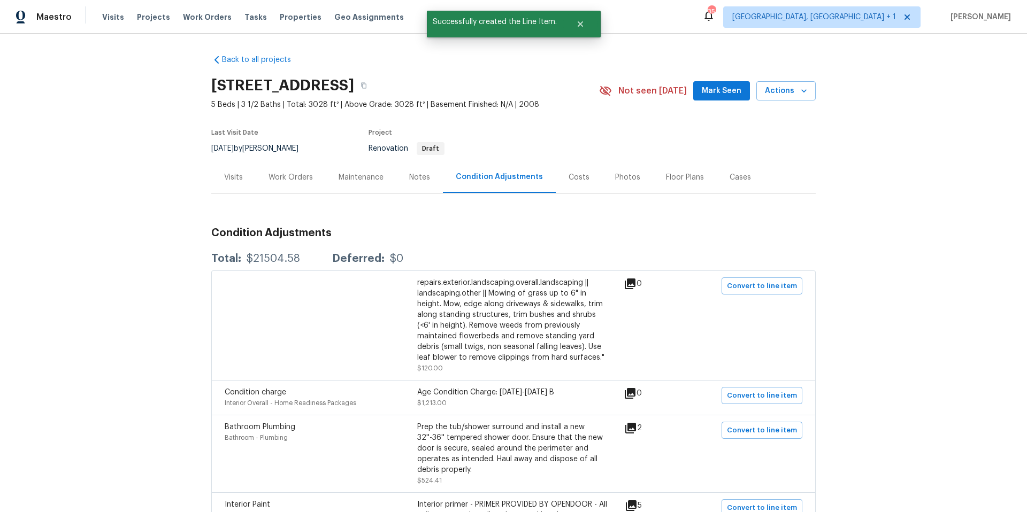
scroll to position [0, 0]
click at [233, 181] on div "Visits" at bounding box center [233, 178] width 19 height 11
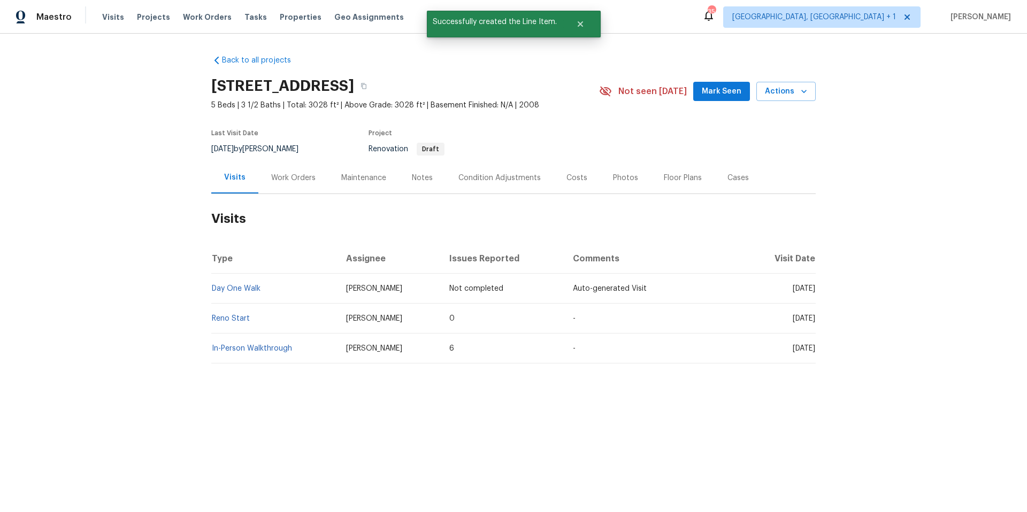
click at [286, 179] on div "Work Orders" at bounding box center [293, 178] width 44 height 11
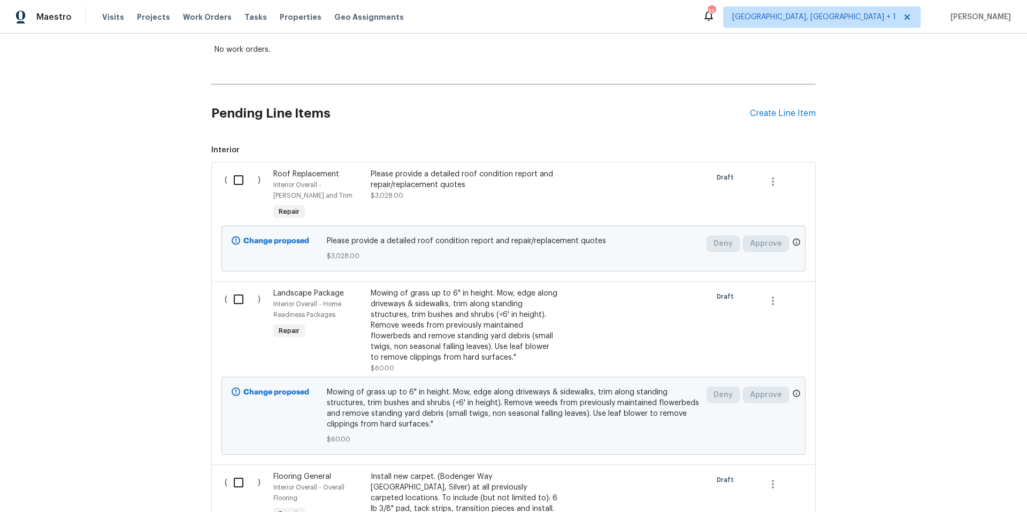
scroll to position [79, 0]
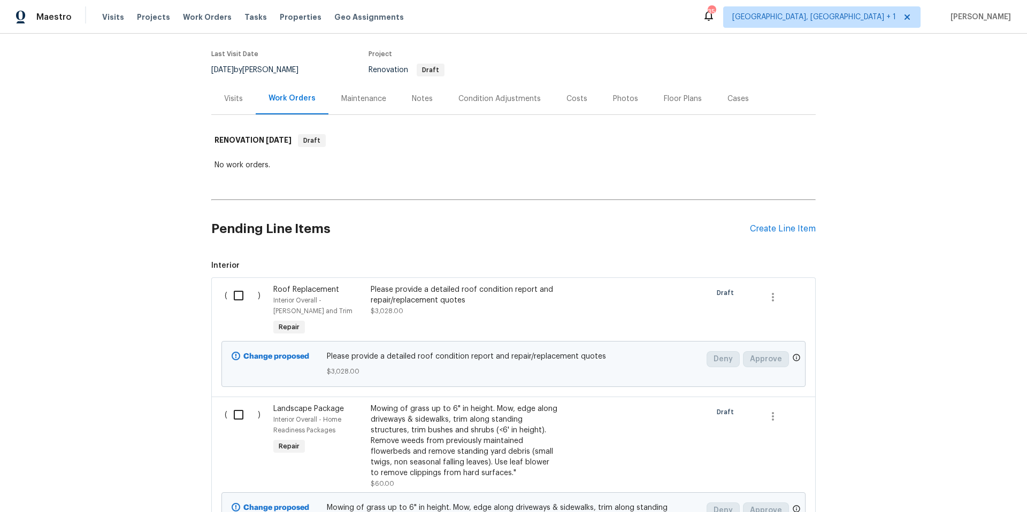
click at [241, 293] on input "checkbox" at bounding box center [242, 296] width 30 height 22
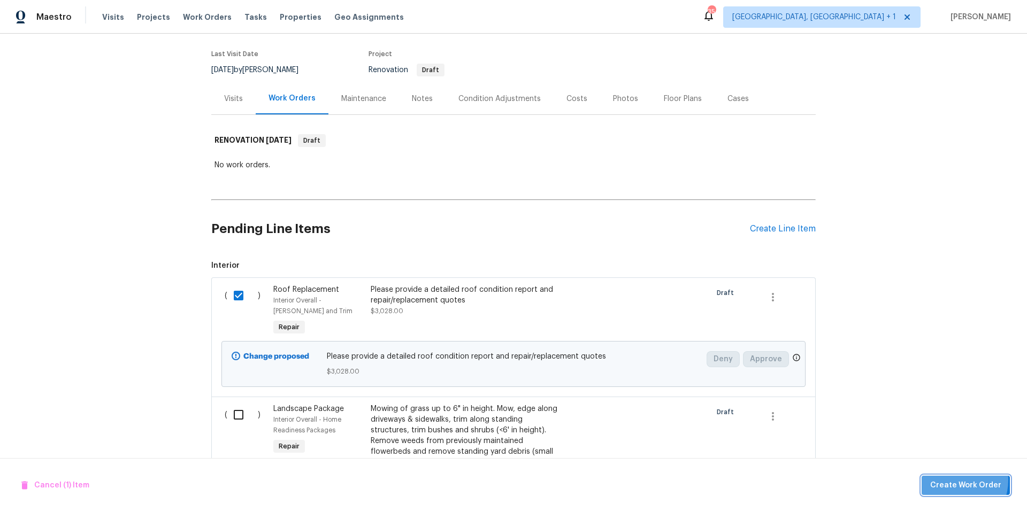
click at [959, 480] on span "Create Work Order" at bounding box center [965, 485] width 71 height 13
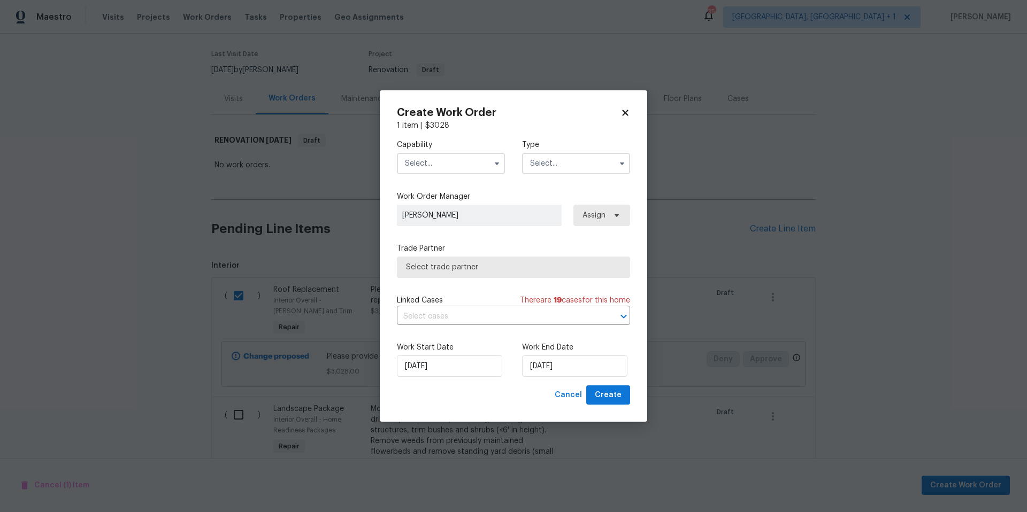
click at [624, 111] on icon at bounding box center [625, 113] width 6 height 6
checkbox input "false"
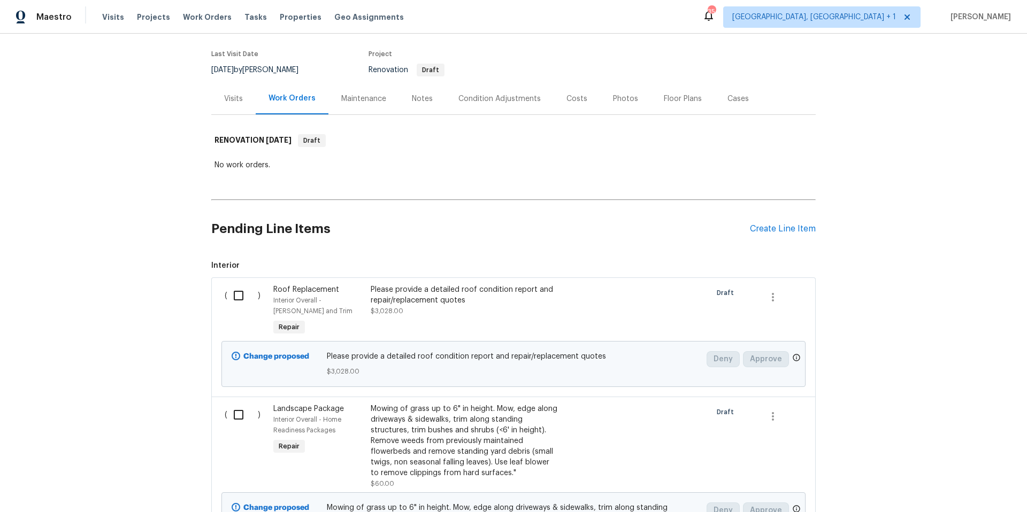
click at [451, 307] on div "Please provide a detailed roof condition report and repair/replacement quotes $…" at bounding box center [465, 301] width 188 height 32
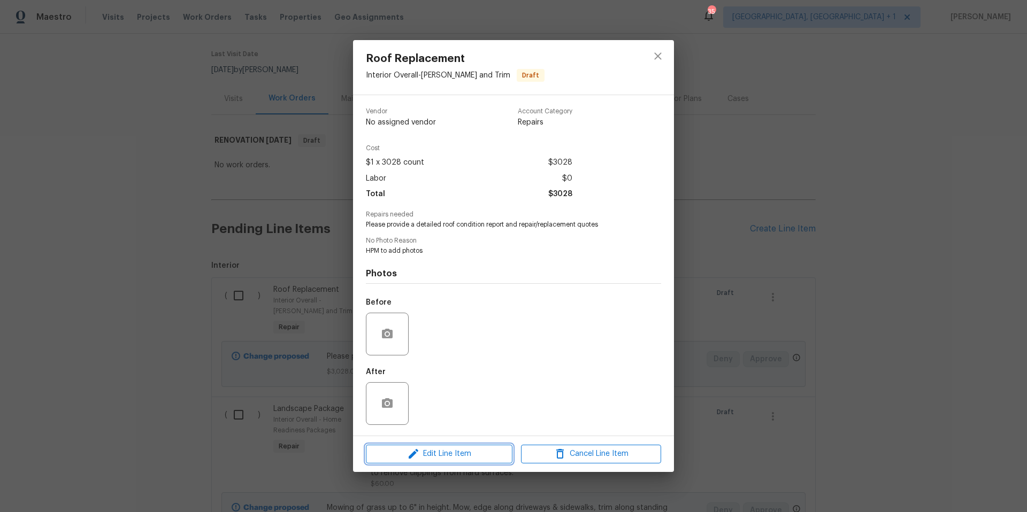
click at [451, 457] on span "Edit Line Item" at bounding box center [439, 454] width 140 height 13
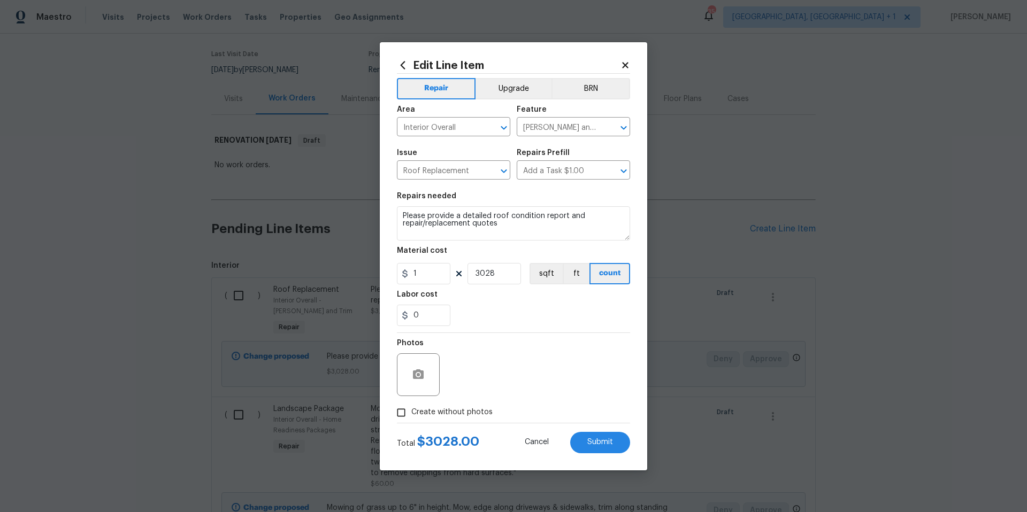
drag, startPoint x: 466, startPoint y: 273, endPoint x: 503, endPoint y: 273, distance: 36.9
click at [503, 273] on div "1 3028 sqft ft count" at bounding box center [513, 273] width 233 height 21
drag, startPoint x: 497, startPoint y: 274, endPoint x: 439, endPoint y: 274, distance: 58.3
click at [439, 274] on div "1 3028 sqft ft count" at bounding box center [513, 273] width 233 height 21
type input "1"
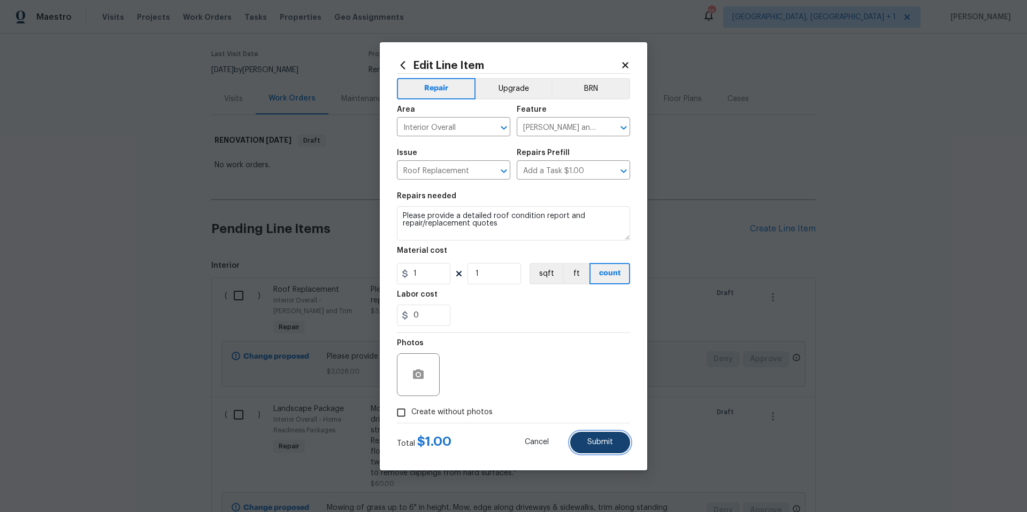
click at [596, 438] on button "Submit" at bounding box center [600, 442] width 60 height 21
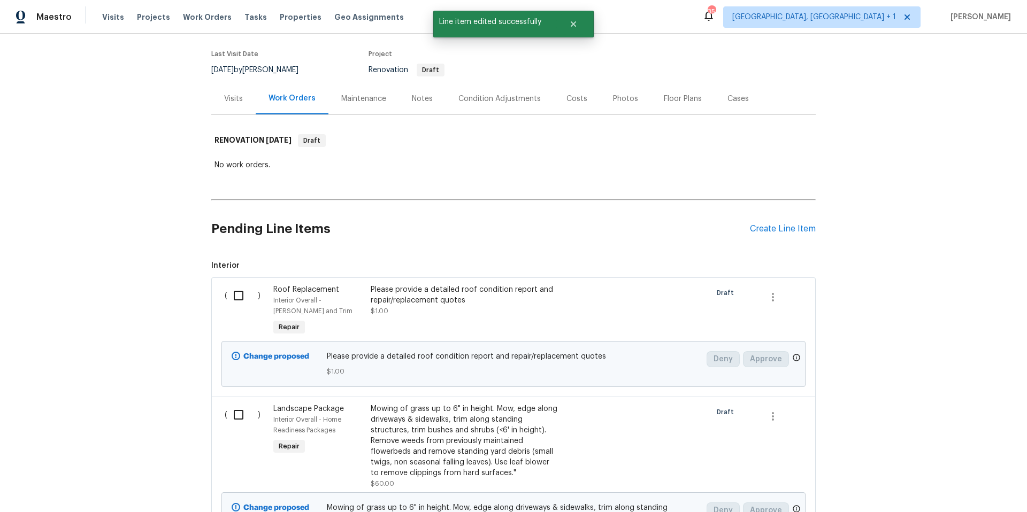
drag, startPoint x: 239, startPoint y: 298, endPoint x: 320, endPoint y: 320, distance: 83.7
click at [239, 298] on input "checkbox" at bounding box center [242, 296] width 30 height 22
checkbox input "true"
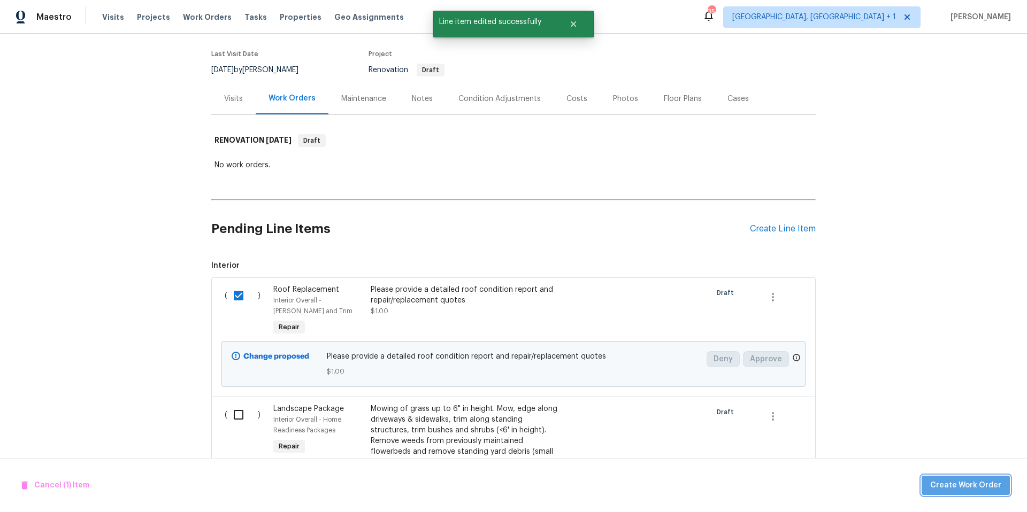
click at [971, 482] on span "Create Work Order" at bounding box center [965, 485] width 71 height 13
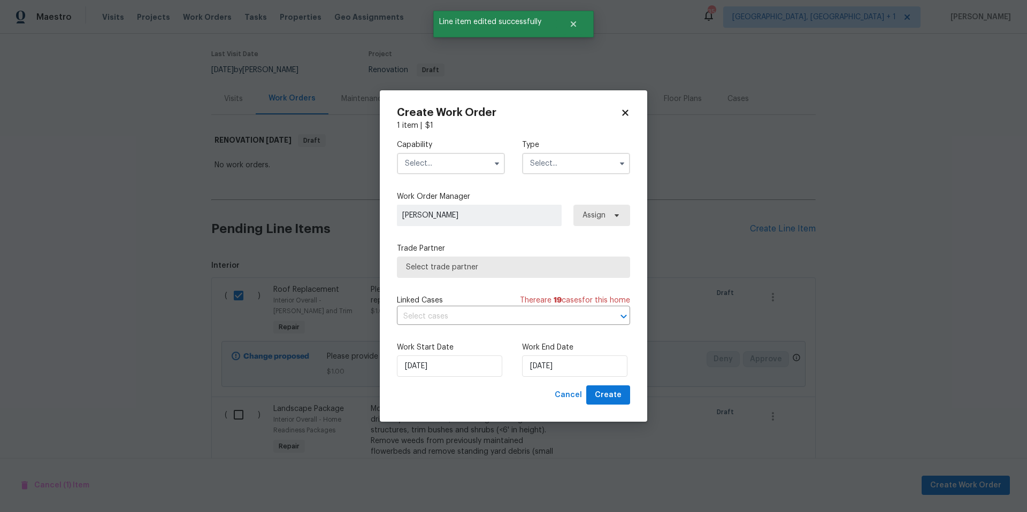
click at [464, 167] on input "text" at bounding box center [451, 163] width 108 height 21
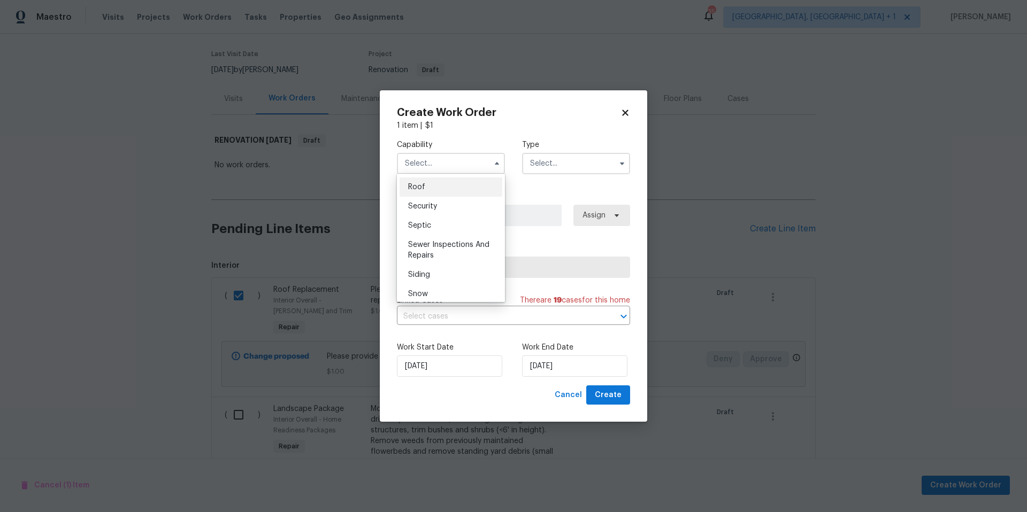
scroll to position [1085, 0]
click at [444, 202] on div "Roof" at bounding box center [451, 191] width 103 height 19
type input "Roof"
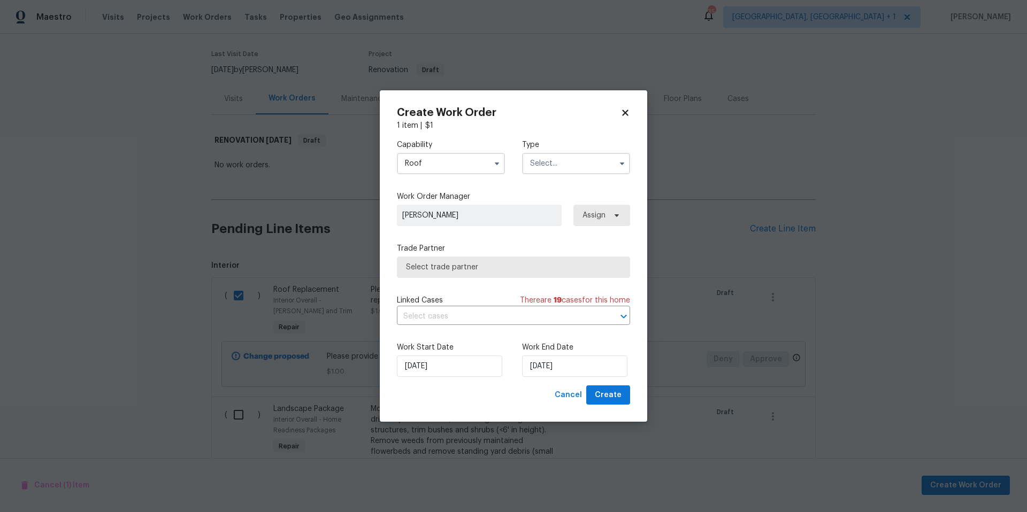
click at [566, 165] on input "text" at bounding box center [576, 163] width 108 height 21
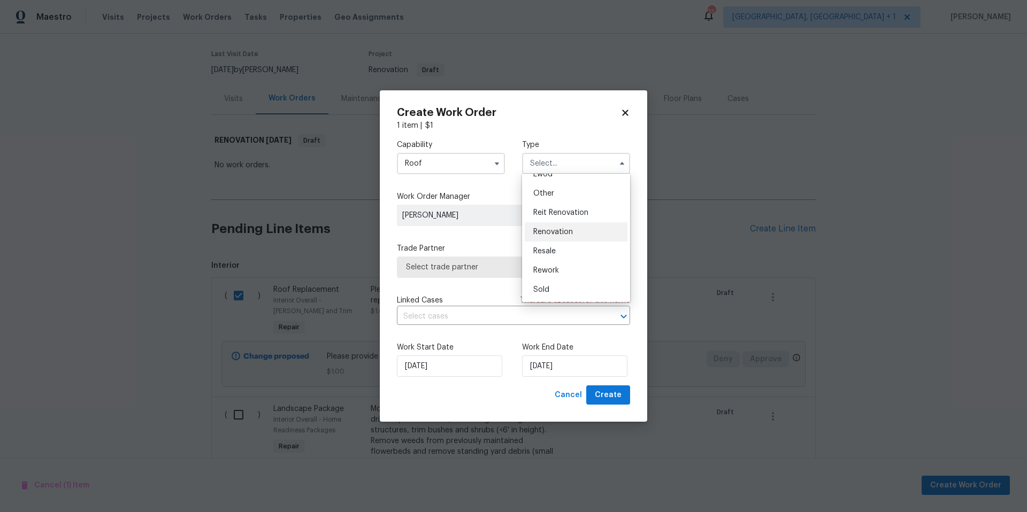
click at [574, 228] on div "Renovation" at bounding box center [576, 232] width 103 height 19
type input "Renovation"
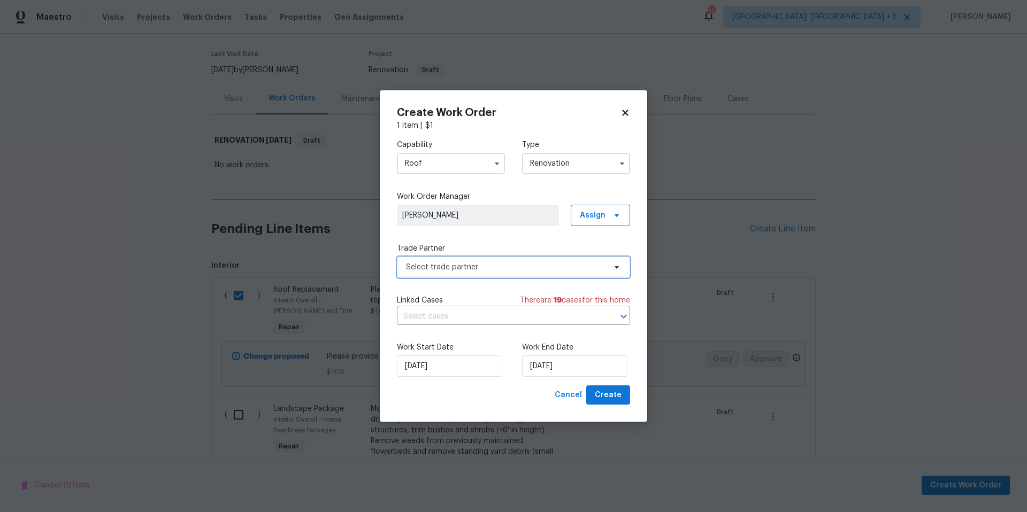
click at [467, 267] on span "Select trade partner" at bounding box center [506, 267] width 200 height 11
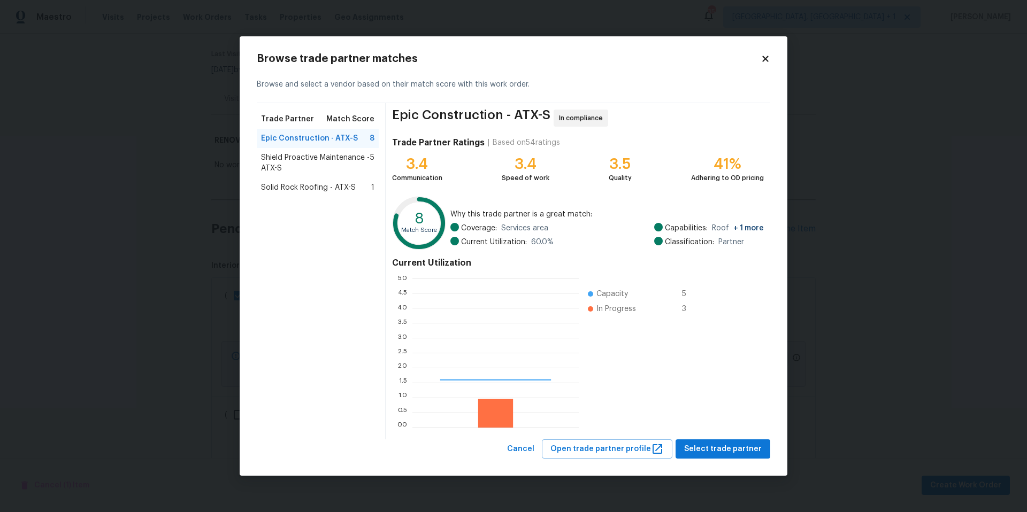
scroll to position [142, 159]
click at [289, 158] on span "Shield Proactive Maintenance - ATX-S" at bounding box center [315, 162] width 109 height 21
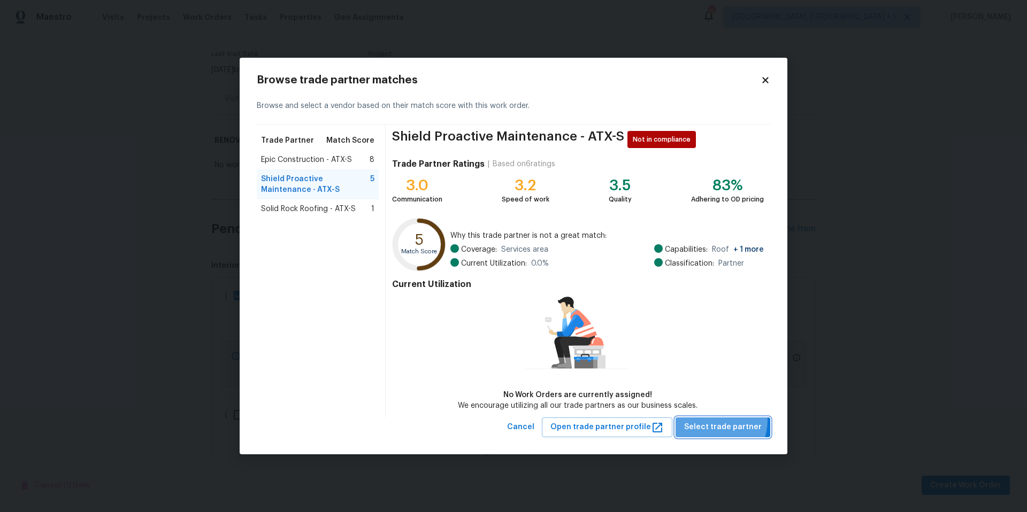
click at [715, 421] on span "Select trade partner" at bounding box center [723, 427] width 78 height 13
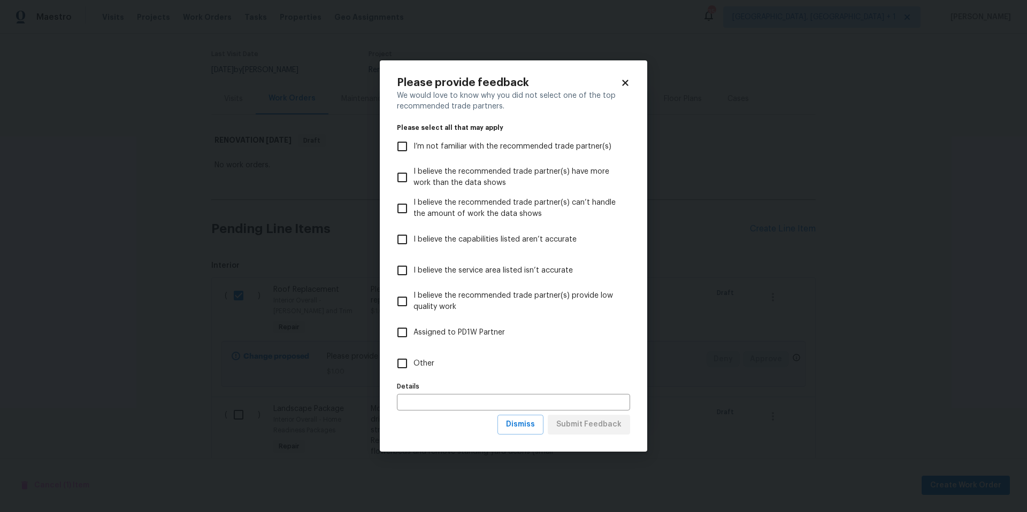
click at [404, 365] on input "Other" at bounding box center [402, 363] width 22 height 22
checkbox input "true"
click at [561, 432] on button "Submit Feedback" at bounding box center [589, 425] width 82 height 20
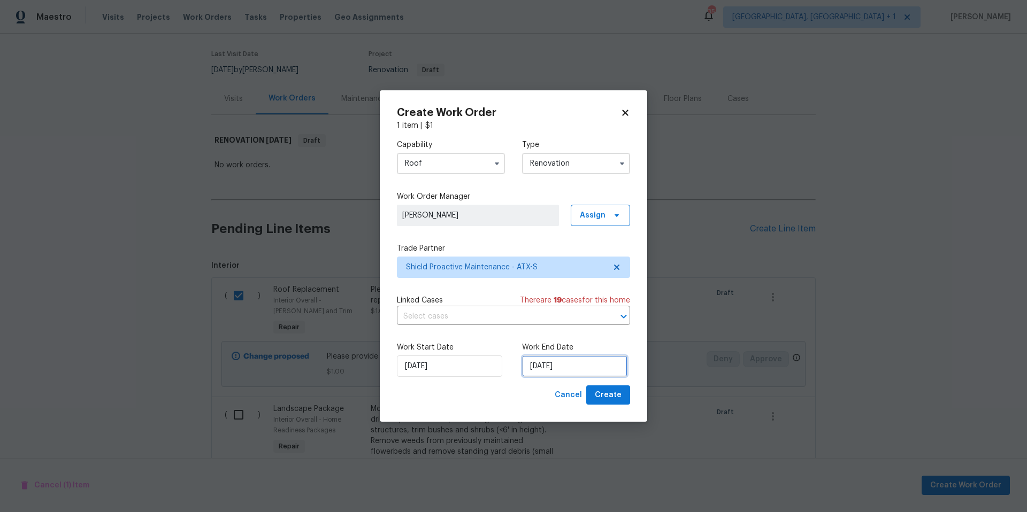
click at [580, 363] on input "[DATE]" at bounding box center [574, 366] width 105 height 21
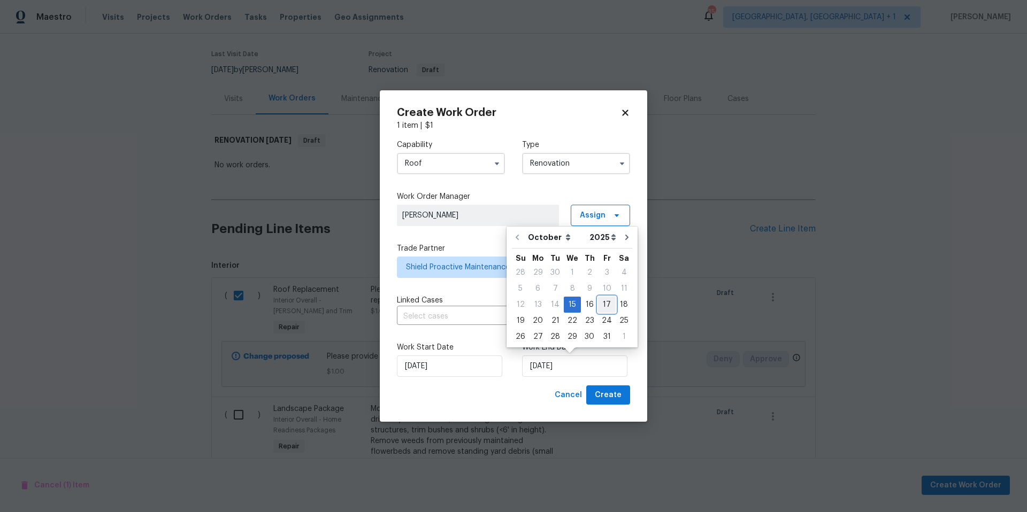
click at [608, 302] on div "17" at bounding box center [607, 304] width 18 height 15
type input "[DATE]"
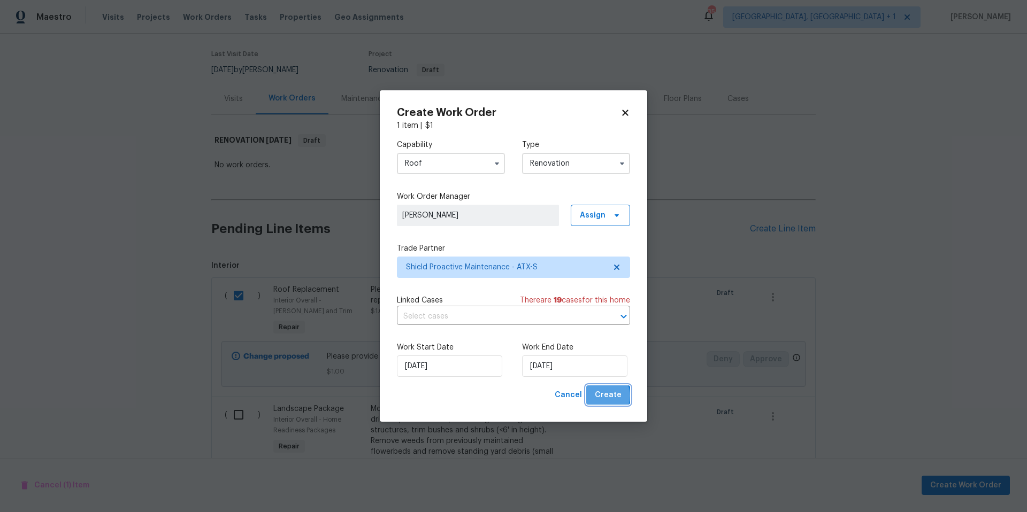
click at [605, 396] on span "Create" at bounding box center [608, 395] width 27 height 13
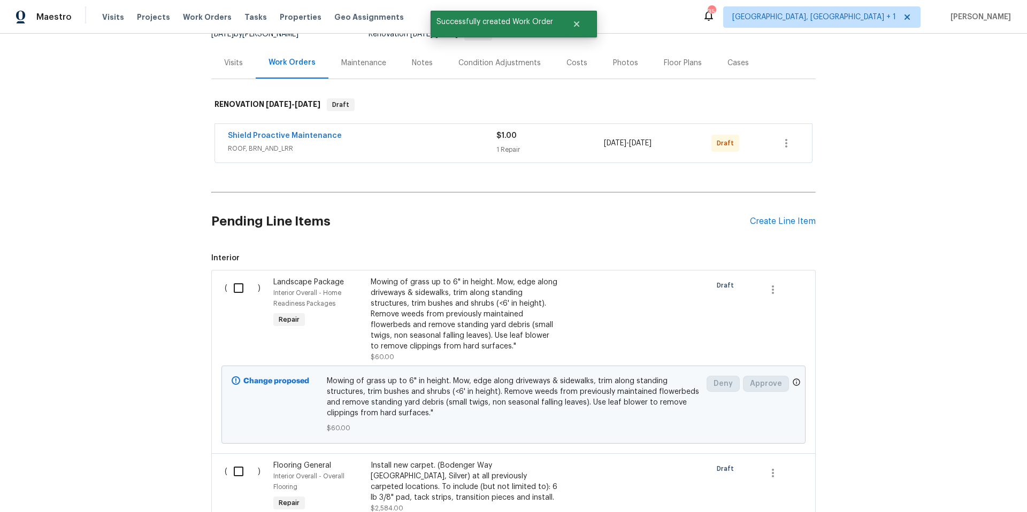
scroll to position [111, 0]
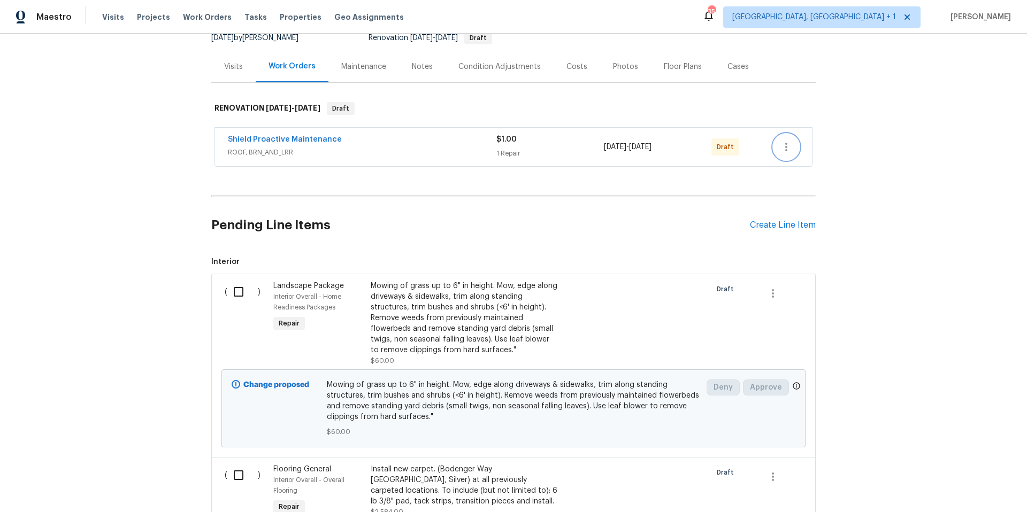
click at [782, 138] on button "button" at bounding box center [786, 147] width 26 height 26
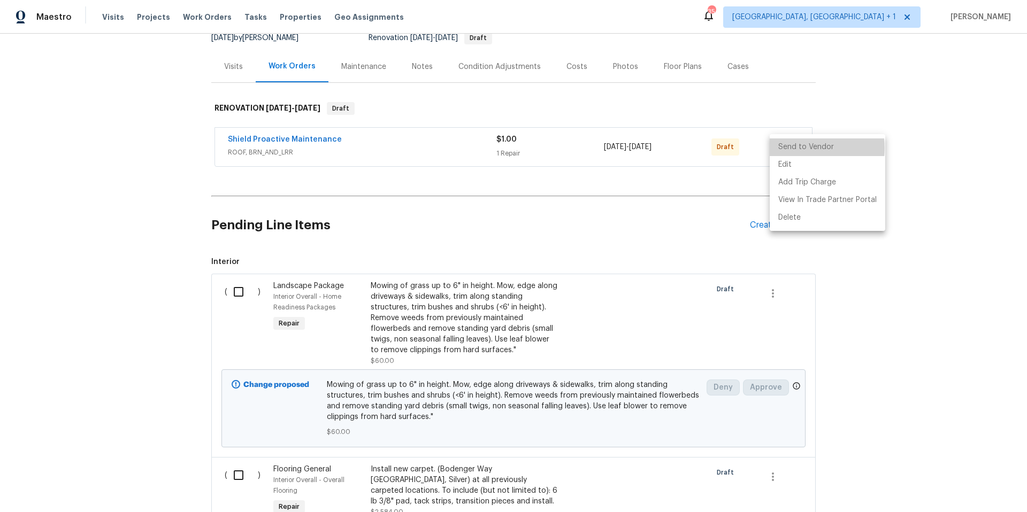
click at [791, 148] on li "Send to Vendor" at bounding box center [828, 148] width 116 height 18
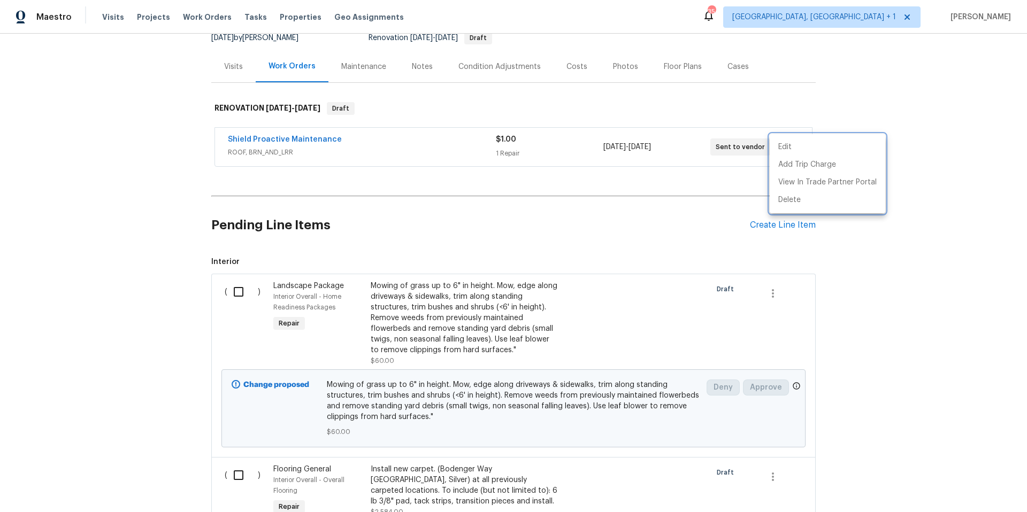
click at [588, 233] on div at bounding box center [513, 256] width 1027 height 512
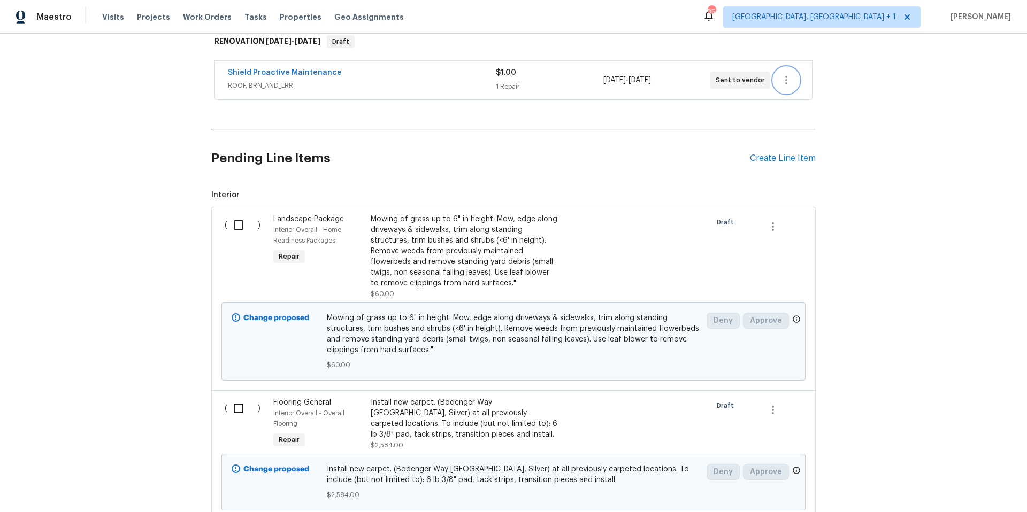
scroll to position [180, 0]
click at [240, 403] on input "checkbox" at bounding box center [242, 406] width 30 height 22
checkbox input "true"
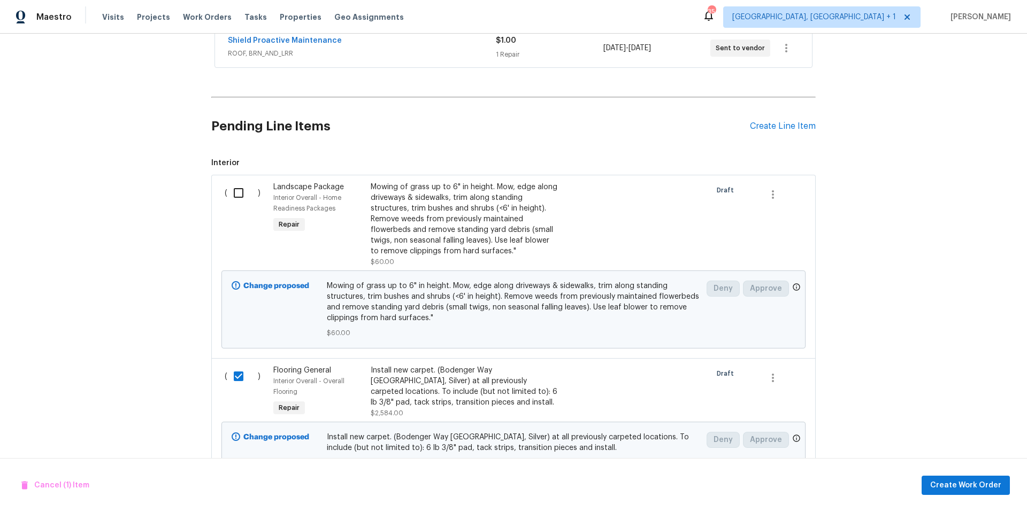
scroll to position [238, 0]
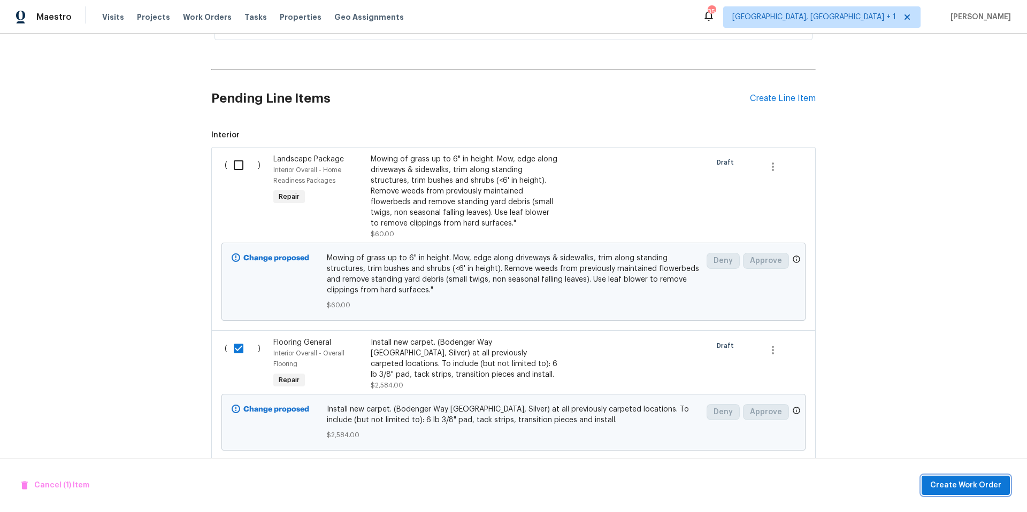
click at [954, 484] on span "Create Work Order" at bounding box center [965, 485] width 71 height 13
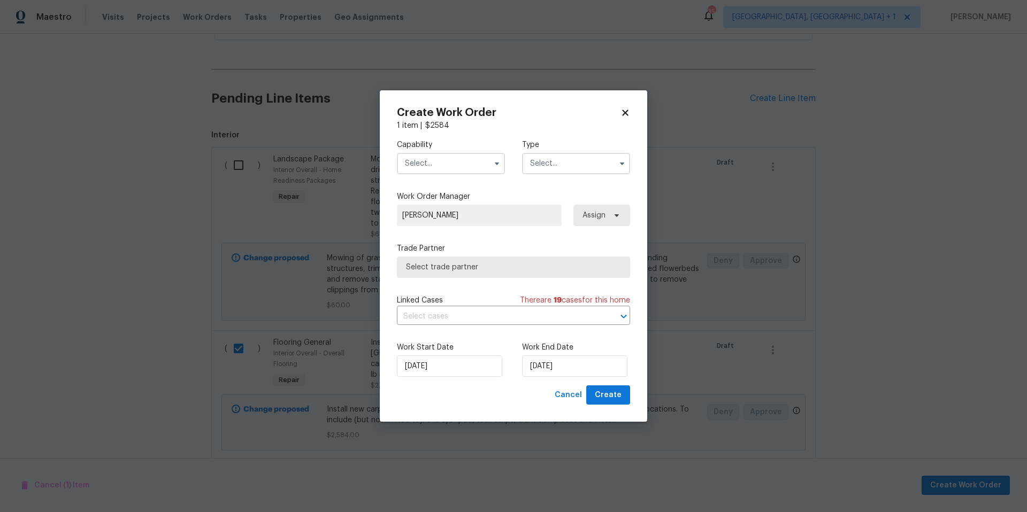
click at [487, 163] on input "text" at bounding box center [451, 163] width 108 height 21
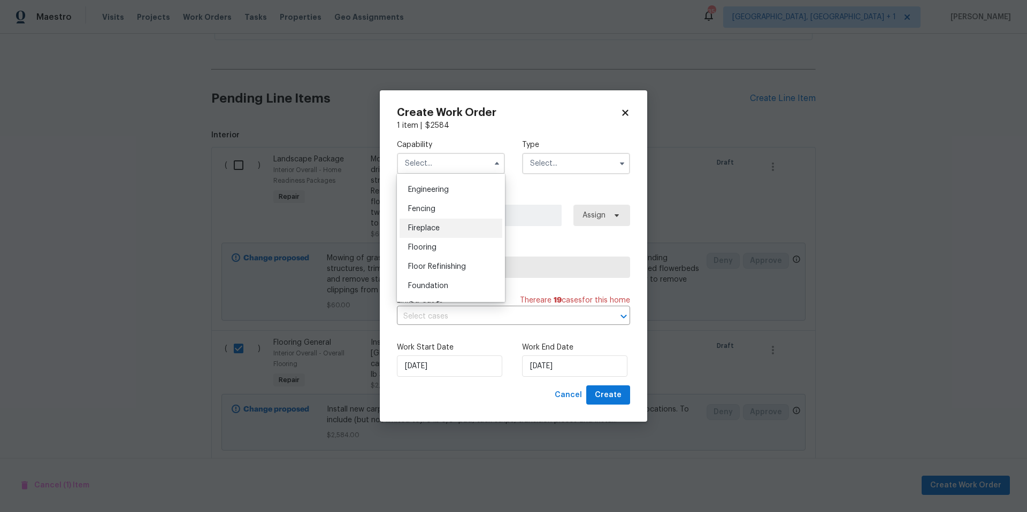
scroll to position [356, 0]
click at [435, 249] on span "Flooring" at bounding box center [422, 245] width 28 height 7
type input "Flooring"
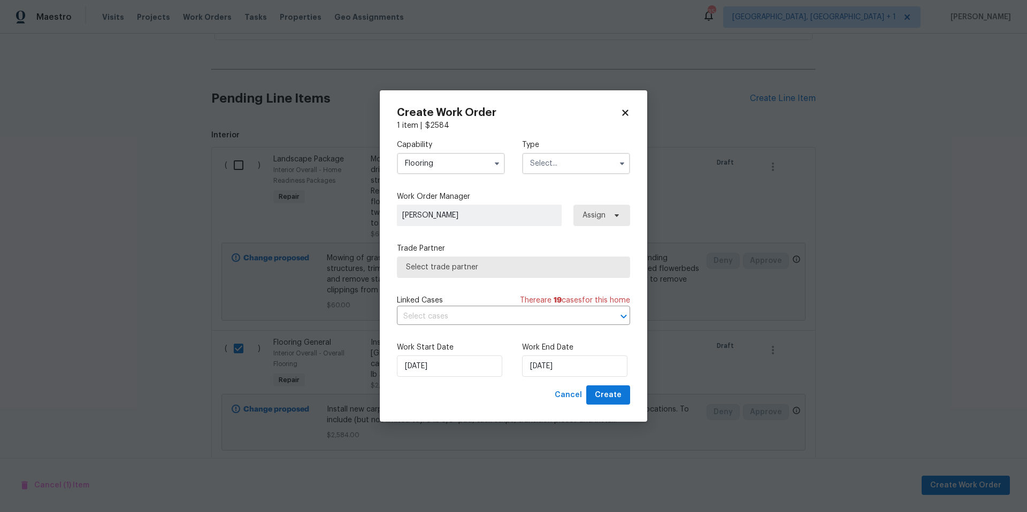
click at [553, 168] on input "text" at bounding box center [576, 163] width 108 height 21
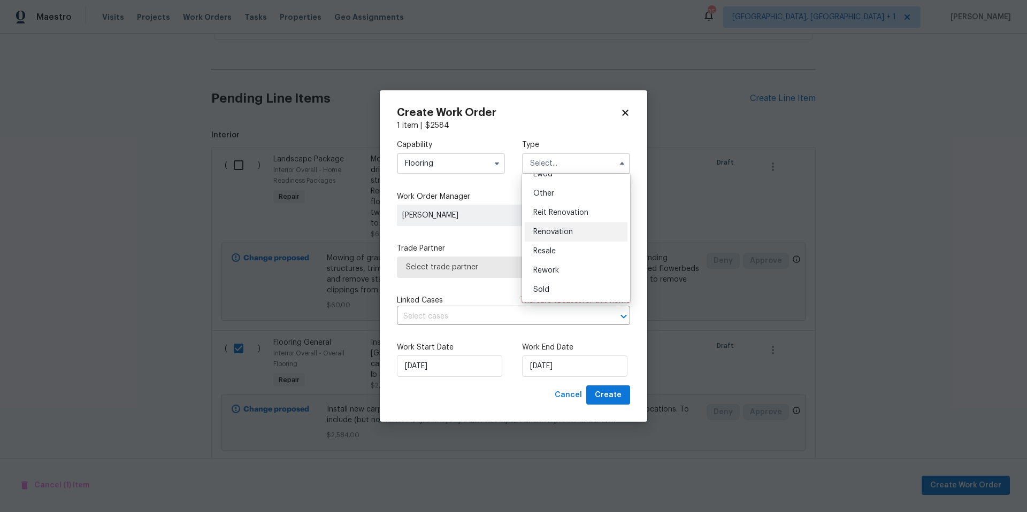
click at [566, 233] on span "Renovation" at bounding box center [553, 231] width 40 height 7
type input "Renovation"
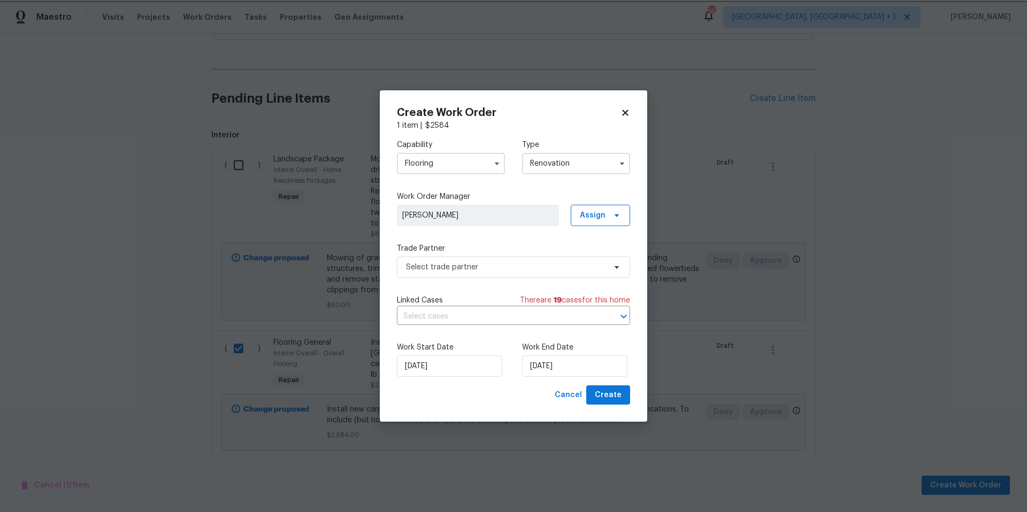
scroll to position [0, 0]
click at [567, 267] on span "Select trade partner" at bounding box center [506, 267] width 200 height 11
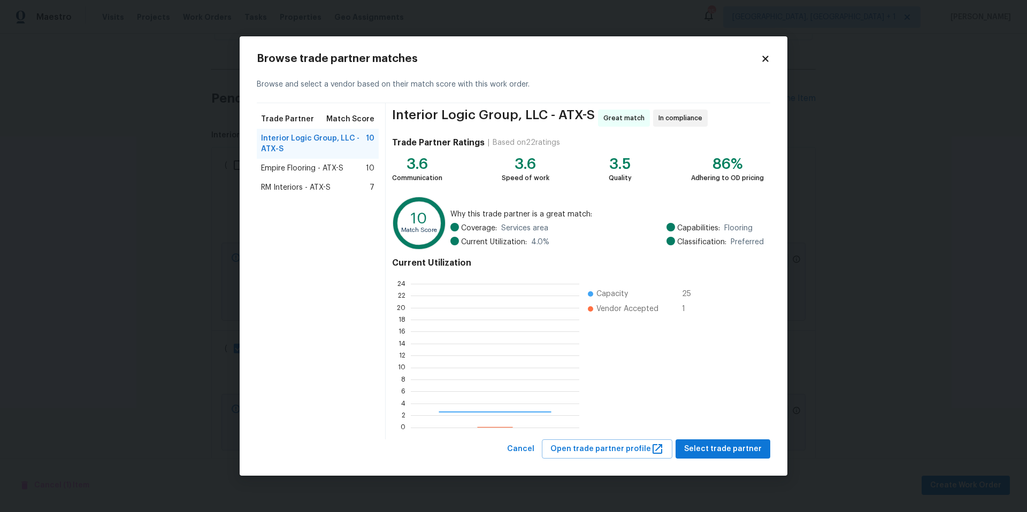
scroll to position [142, 161]
click at [309, 186] on span "RM Interiors - ATX-S" at bounding box center [296, 187] width 70 height 11
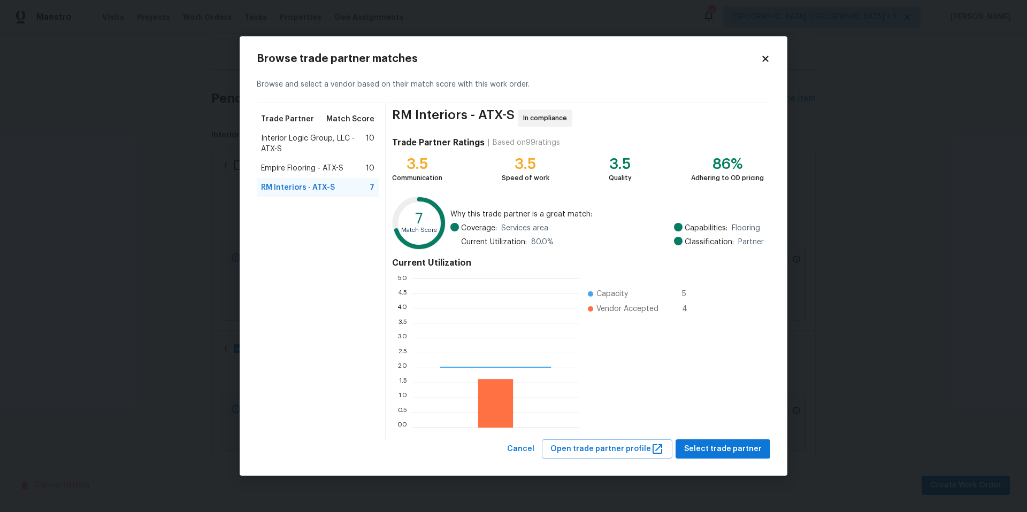
scroll to position [142, 159]
click at [313, 178] on div "RM Interiors - ATX-S 7" at bounding box center [318, 187] width 122 height 19
click at [321, 142] on span "Interior Logic Group, LLC - ATX-S" at bounding box center [313, 143] width 105 height 21
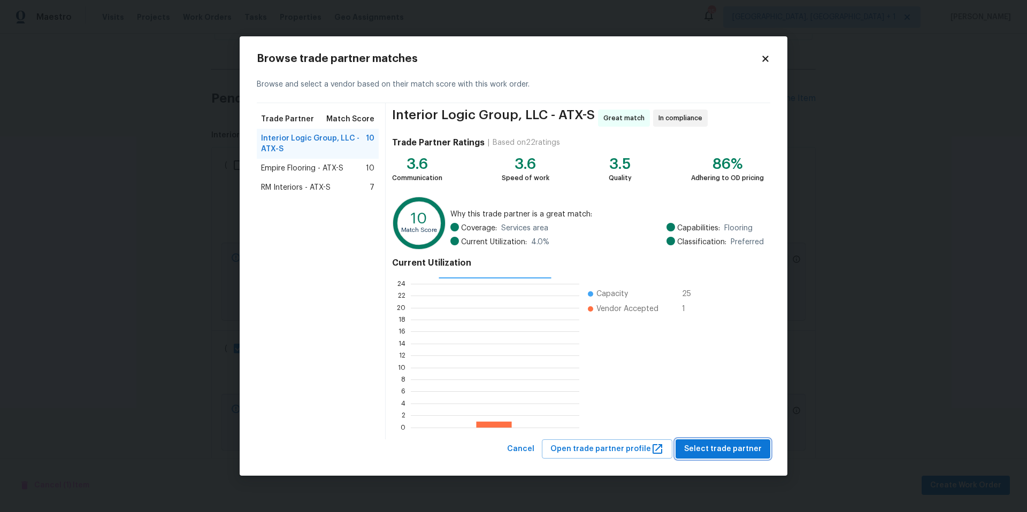
click at [733, 447] on span "Select trade partner" at bounding box center [723, 449] width 78 height 13
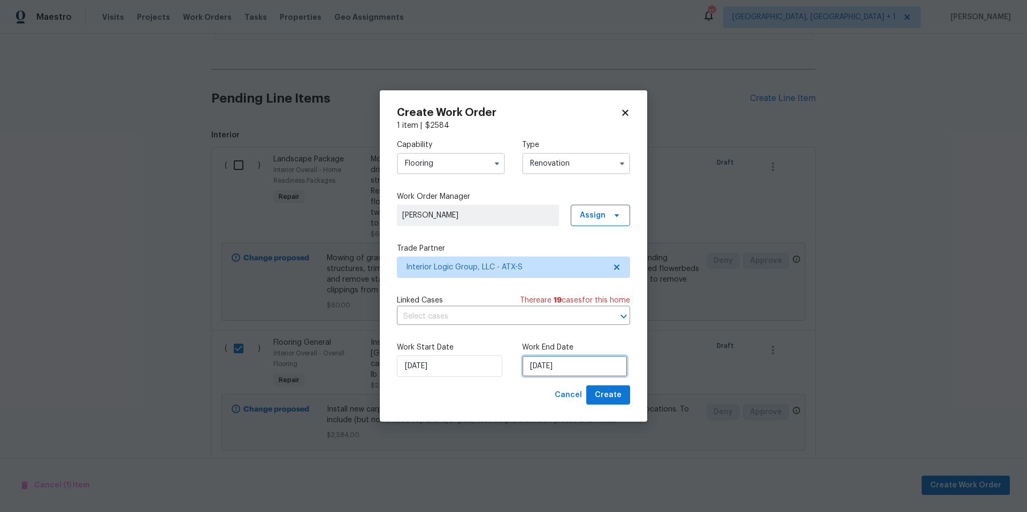
click at [547, 373] on input "[DATE]" at bounding box center [574, 366] width 105 height 21
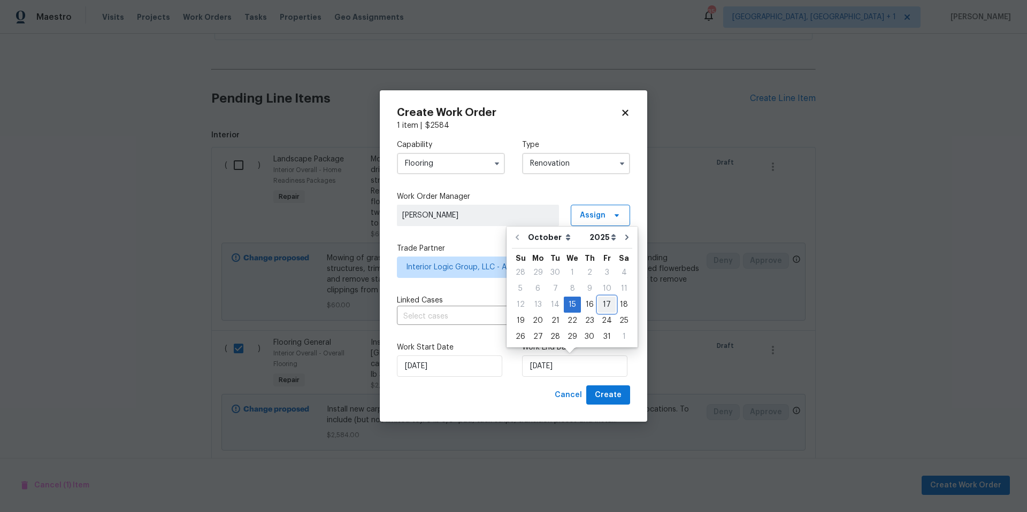
click at [603, 301] on div "17" at bounding box center [607, 304] width 18 height 15
type input "[DATE]"
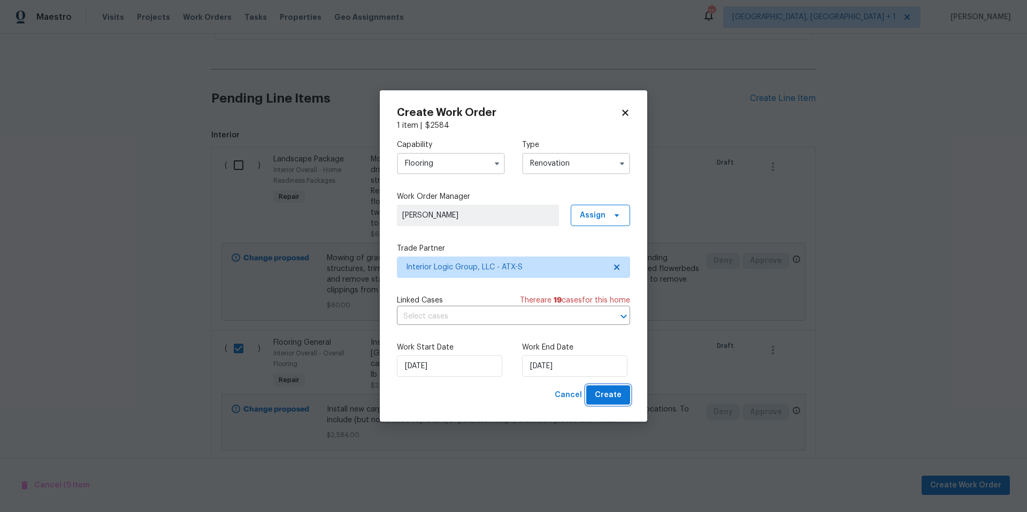
click at [607, 396] on span "Create" at bounding box center [608, 395] width 27 height 13
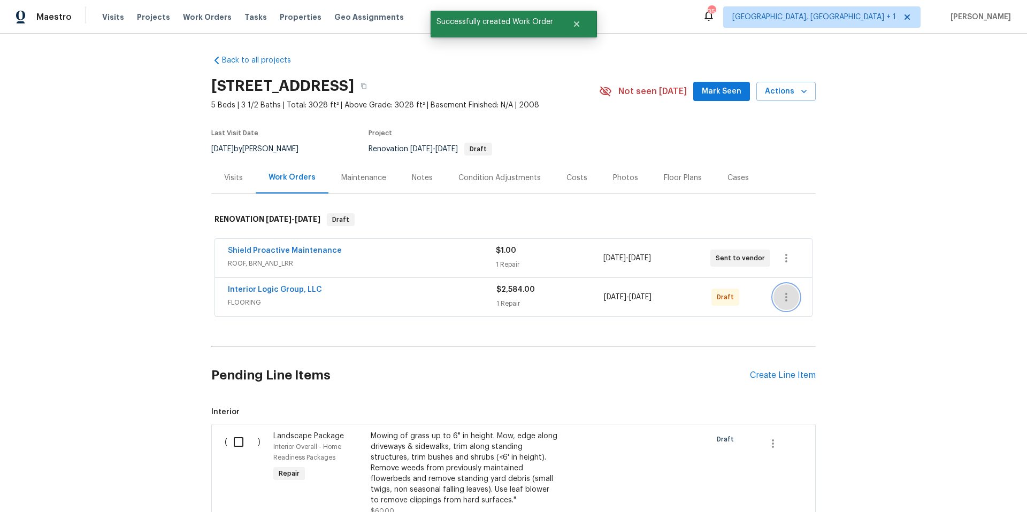
click at [780, 299] on icon "button" at bounding box center [786, 297] width 13 height 13
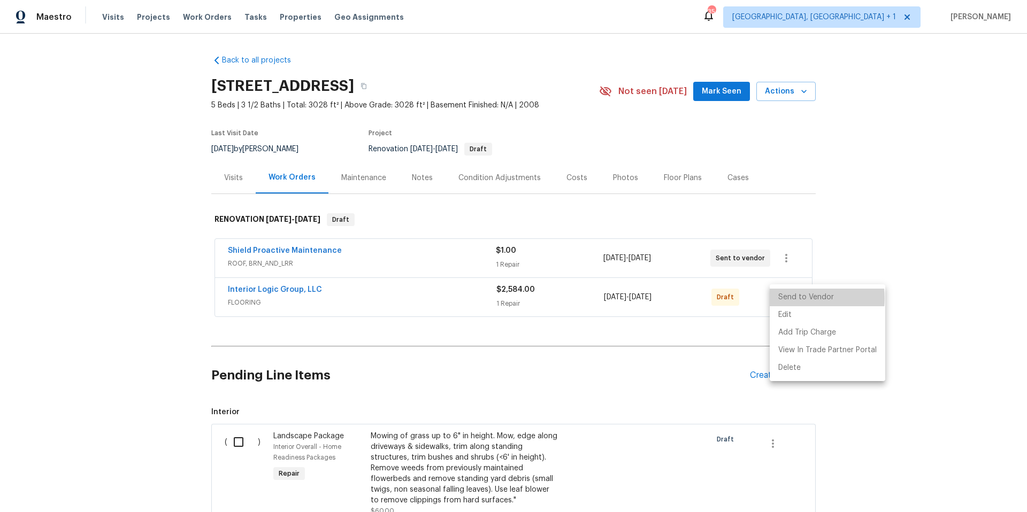
click at [790, 298] on li "Send to Vendor" at bounding box center [828, 298] width 116 height 18
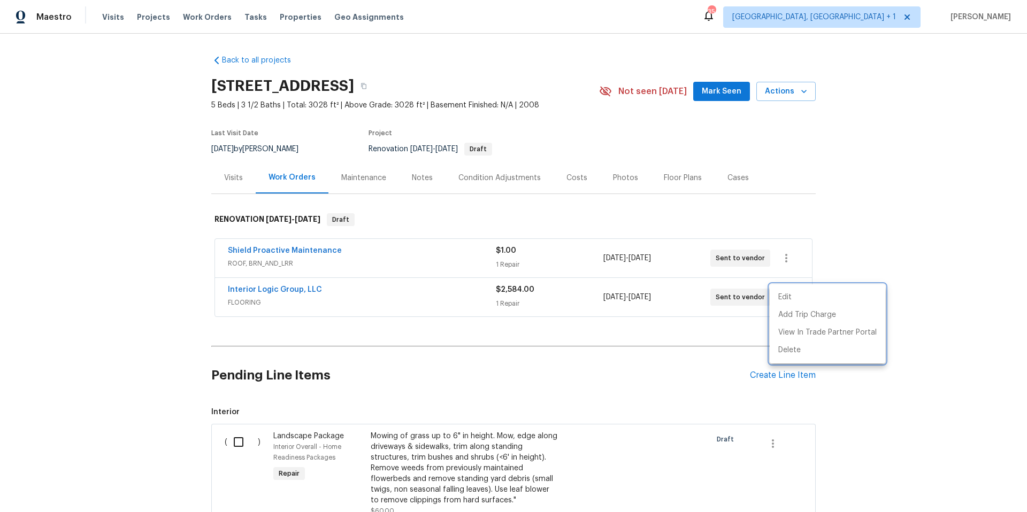
click at [283, 288] on div at bounding box center [513, 256] width 1027 height 512
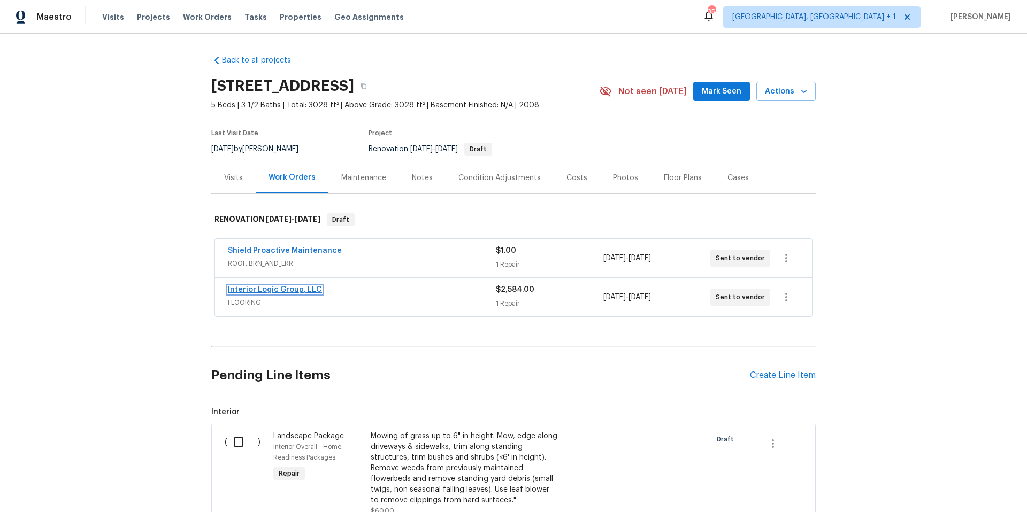
click at [278, 288] on link "Interior Logic Group, LLC" at bounding box center [275, 289] width 94 height 7
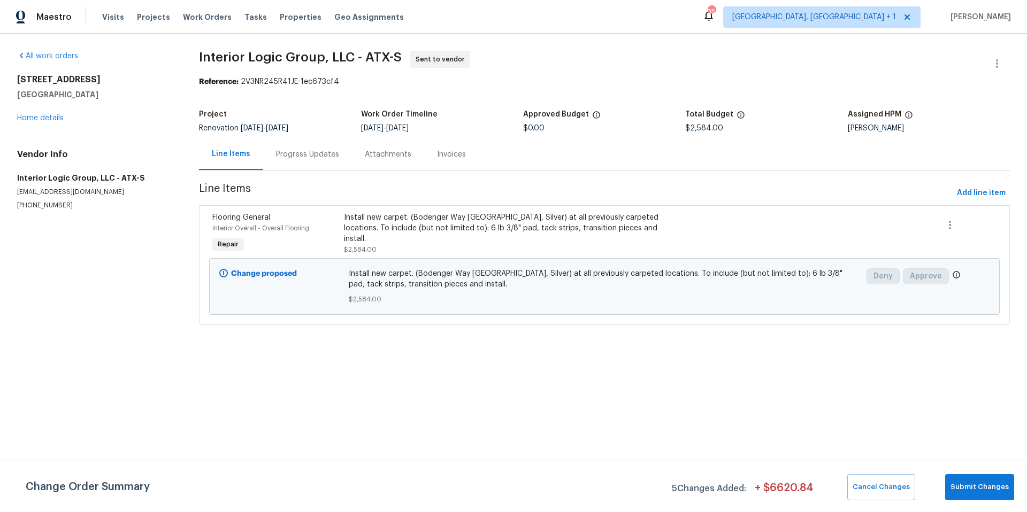
click at [305, 156] on div "Progress Updates" at bounding box center [307, 154] width 63 height 11
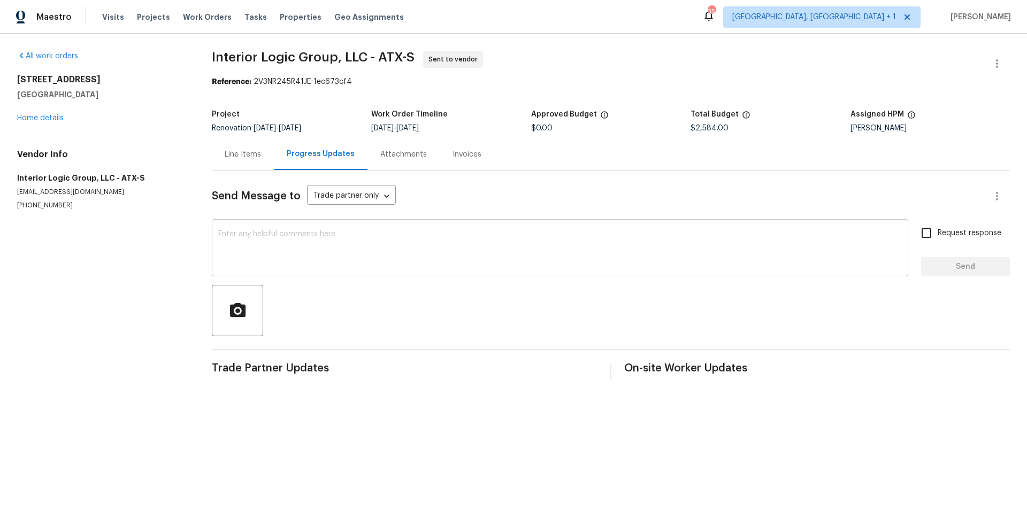
click at [305, 239] on textarea at bounding box center [560, 249] width 684 height 37
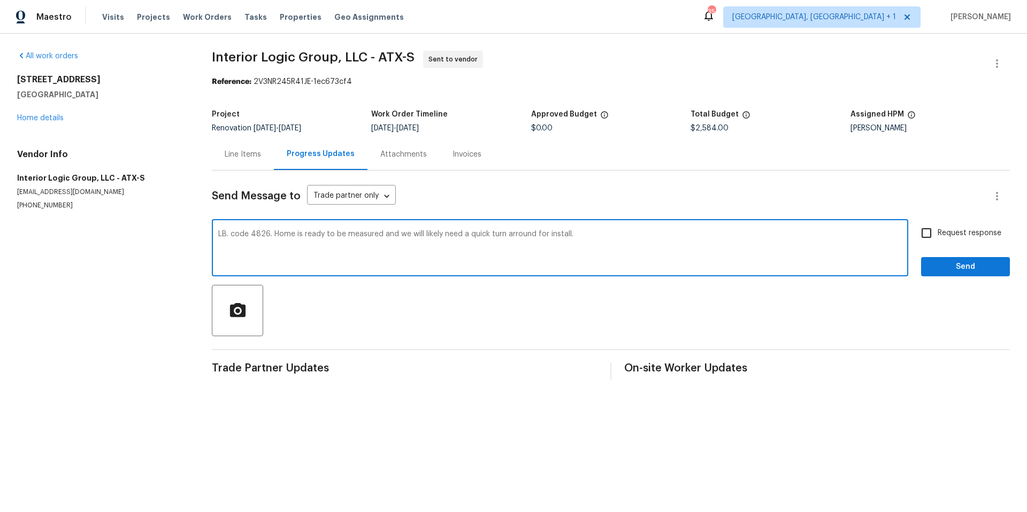
click at [512, 239] on textarea "LB. code 4826. Home is ready to be measured and we will likely need a quick tur…" at bounding box center [560, 249] width 684 height 37
click at [513, 234] on textarea "LB. code 4826. Home is ready to be measured and we will likely need a quick tur…" at bounding box center [560, 249] width 684 height 37
click at [583, 237] on textarea "LB. code 4826. Home is ready to be measured and we will likely need a quick tur…" at bounding box center [560, 249] width 684 height 37
type textarea "LB. code 4826. Home is ready to be measured and we will likely need a quick tur…"
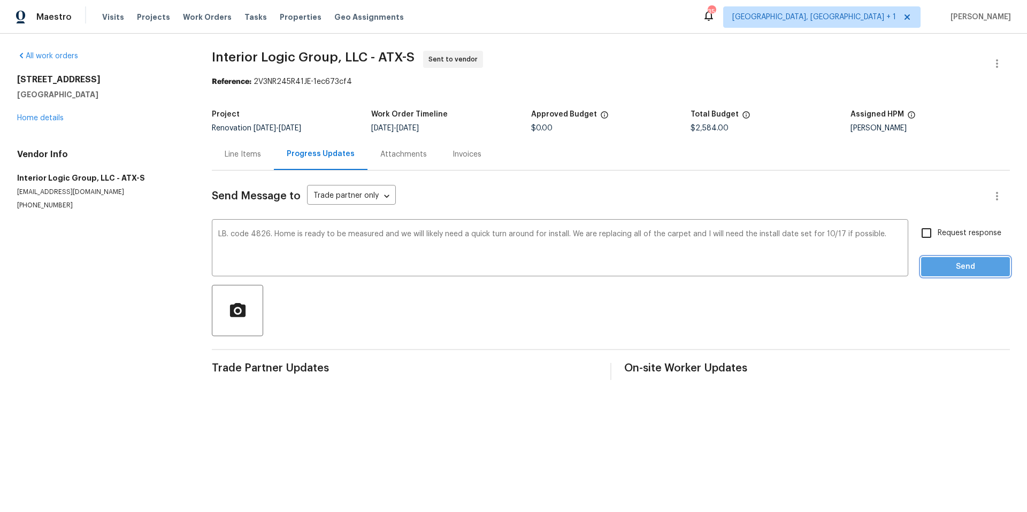
click at [946, 268] on span "Send" at bounding box center [966, 266] width 72 height 13
